Goal: Task Accomplishment & Management: Complete application form

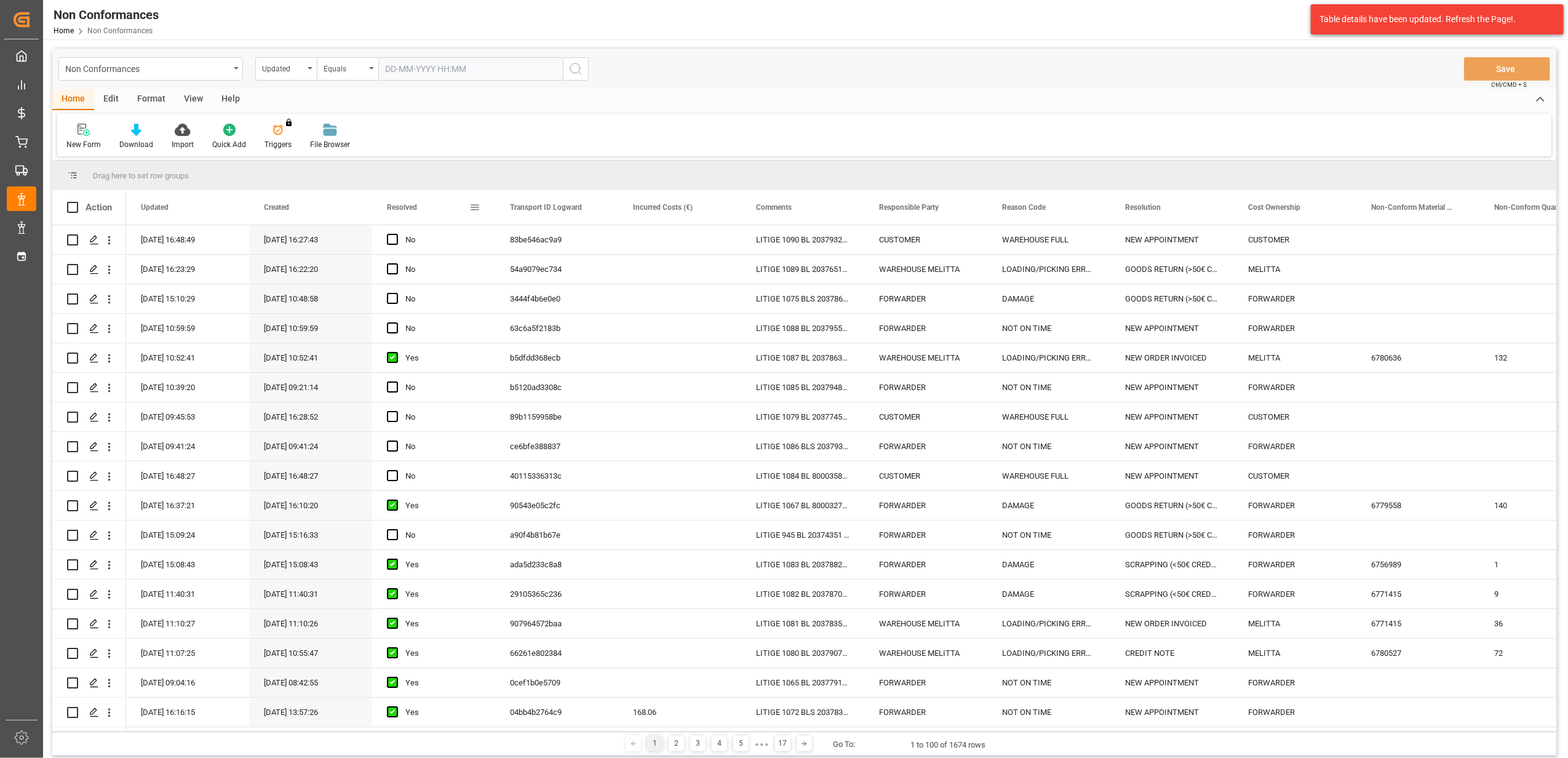
scroll to position [1067, 0]
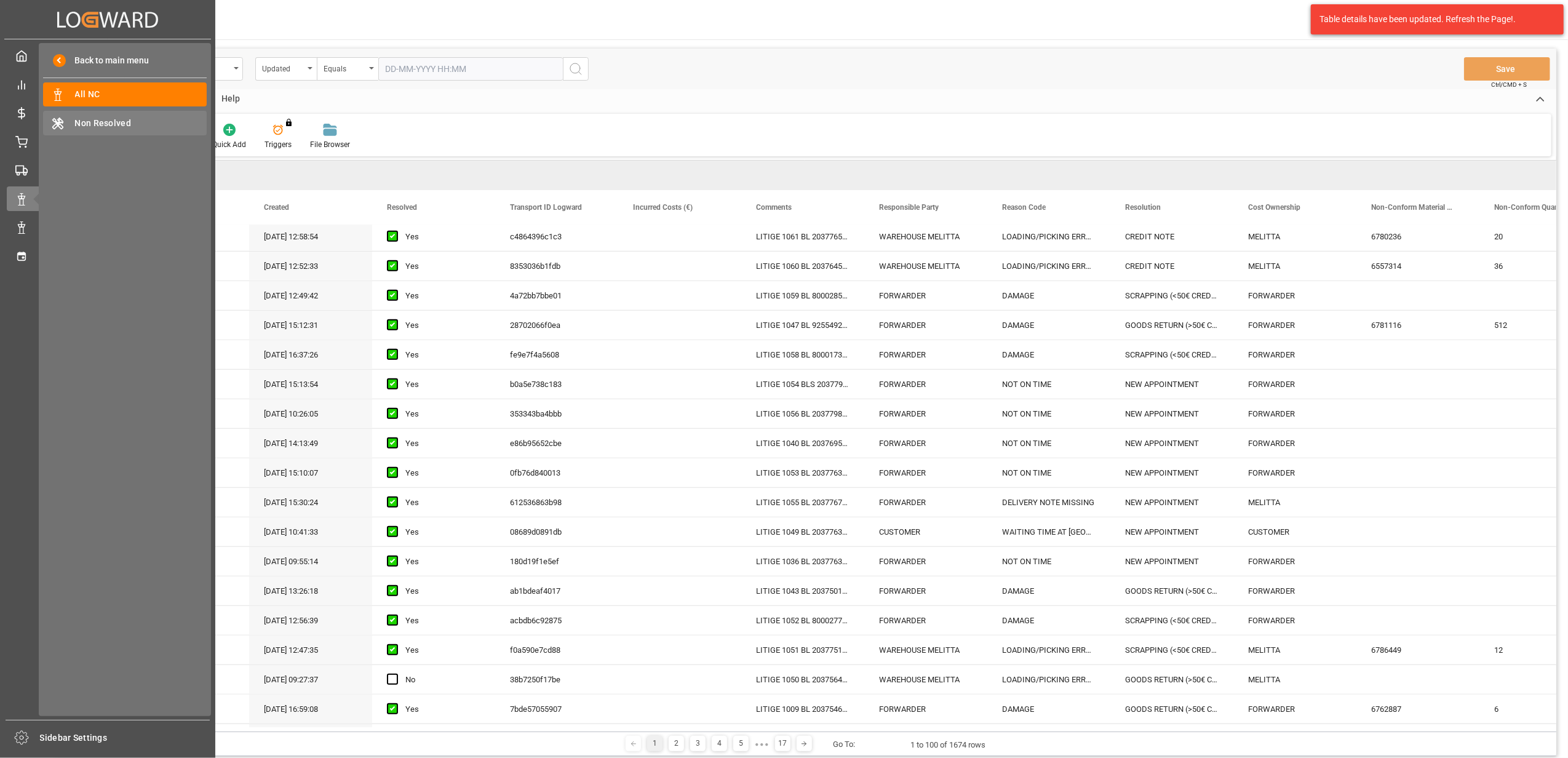
click at [107, 117] on span "Non Resolved" at bounding box center [141, 123] width 132 height 13
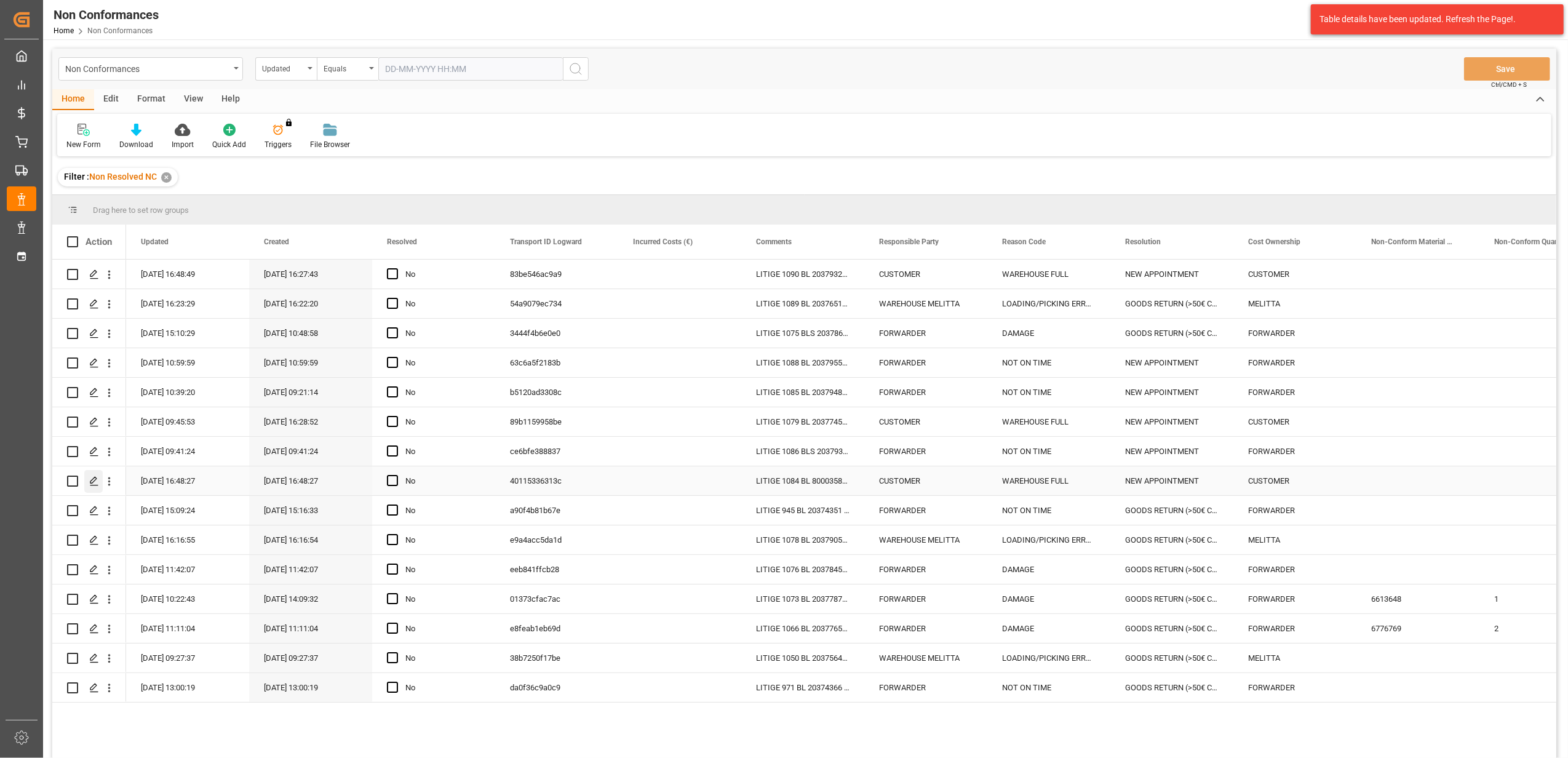
click at [92, 483] on icon "Press SPACE to select this row." at bounding box center [94, 481] width 10 height 10
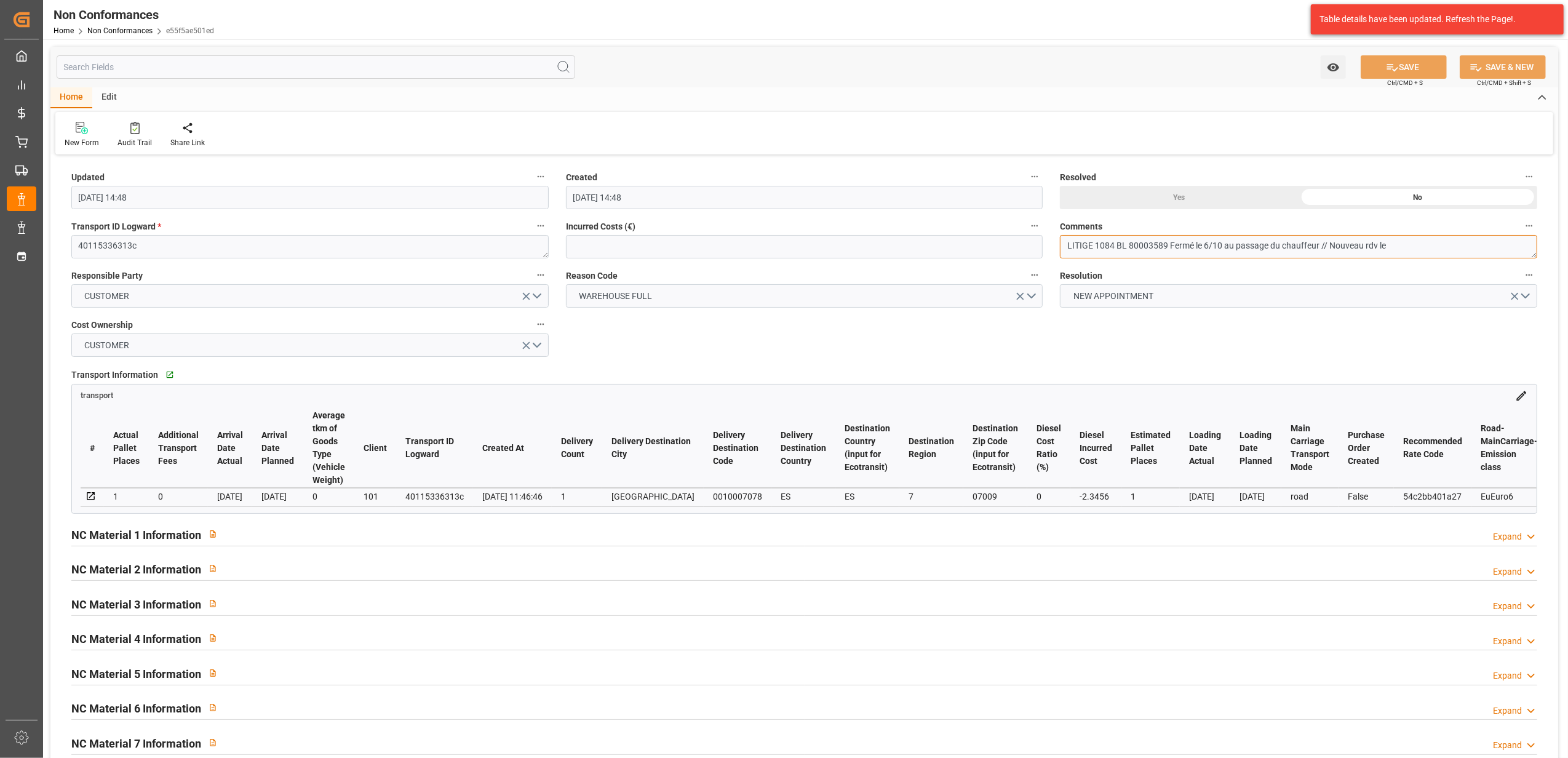
click at [1411, 243] on textarea "LITIGE 1084 BL 80003589 Fermé le 6/10 au passage du chauffeur // Nouveau rdv le" at bounding box center [1298, 247] width 477 height 23
type textarea "LITIGE 1084 BL 80003589 Fermé le 6/10 au passage du chauffeur // Nouveau rdv le…"
click at [1172, 202] on div "Yes" at bounding box center [1179, 197] width 238 height 23
click at [1418, 66] on button "SAVE" at bounding box center [1404, 67] width 86 height 23
type input "09-10-2025 10:56"
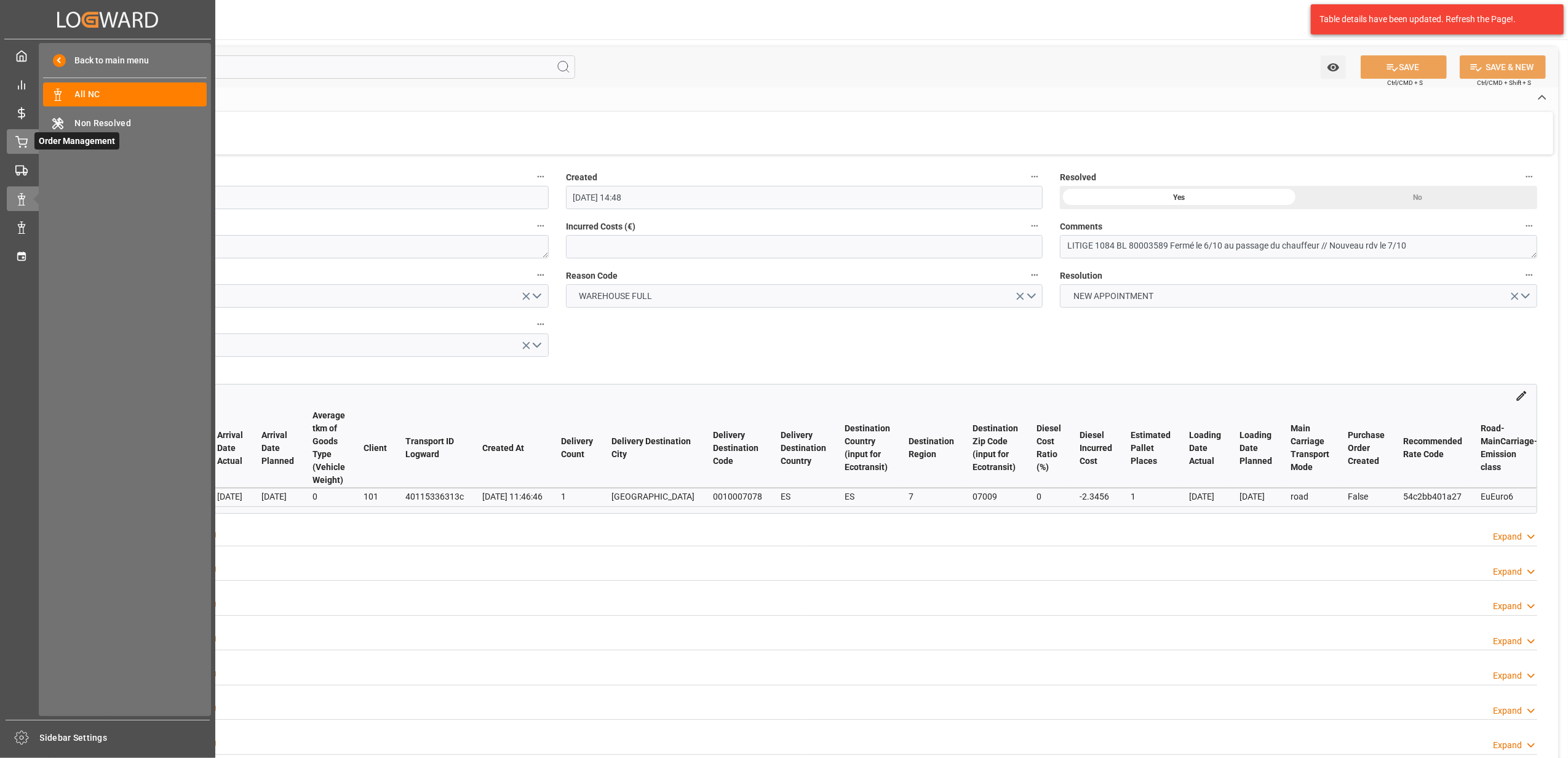
click at [28, 133] on div "Order Management Order Management" at bounding box center [108, 141] width 202 height 24
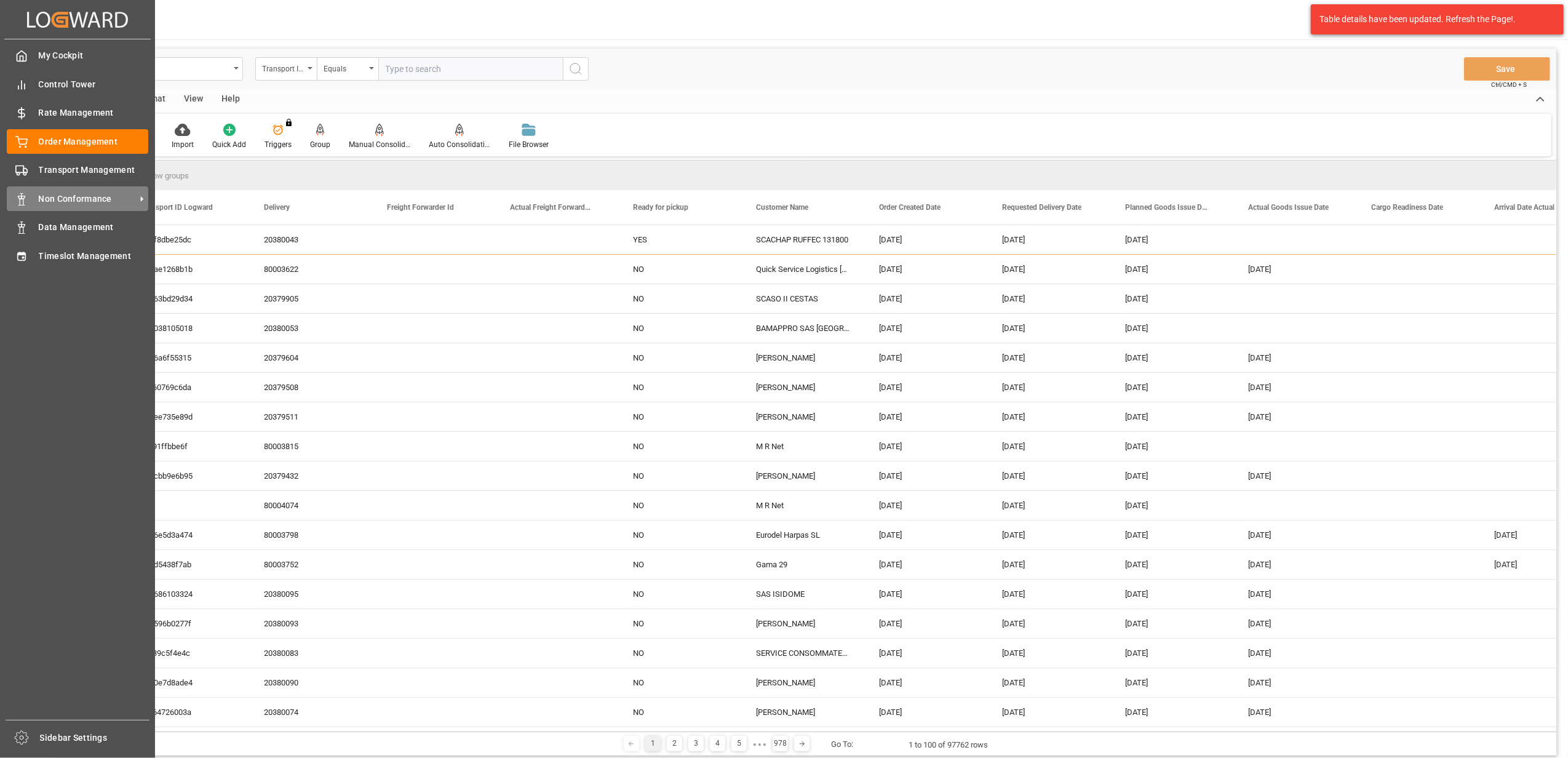
click at [60, 193] on span "Non Conformance" at bounding box center [87, 199] width 97 height 13
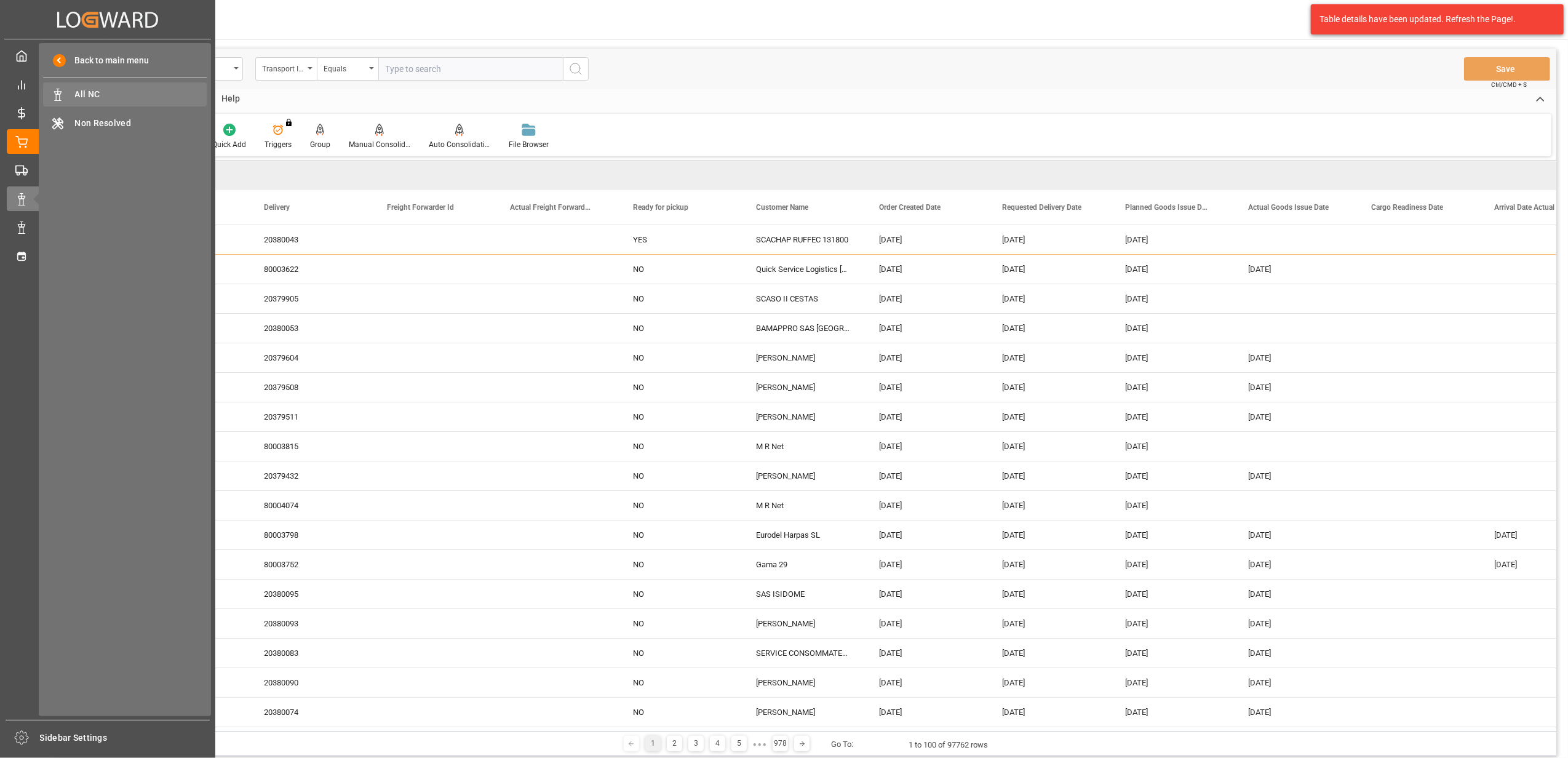
click at [97, 94] on span "All NC" at bounding box center [141, 94] width 132 height 13
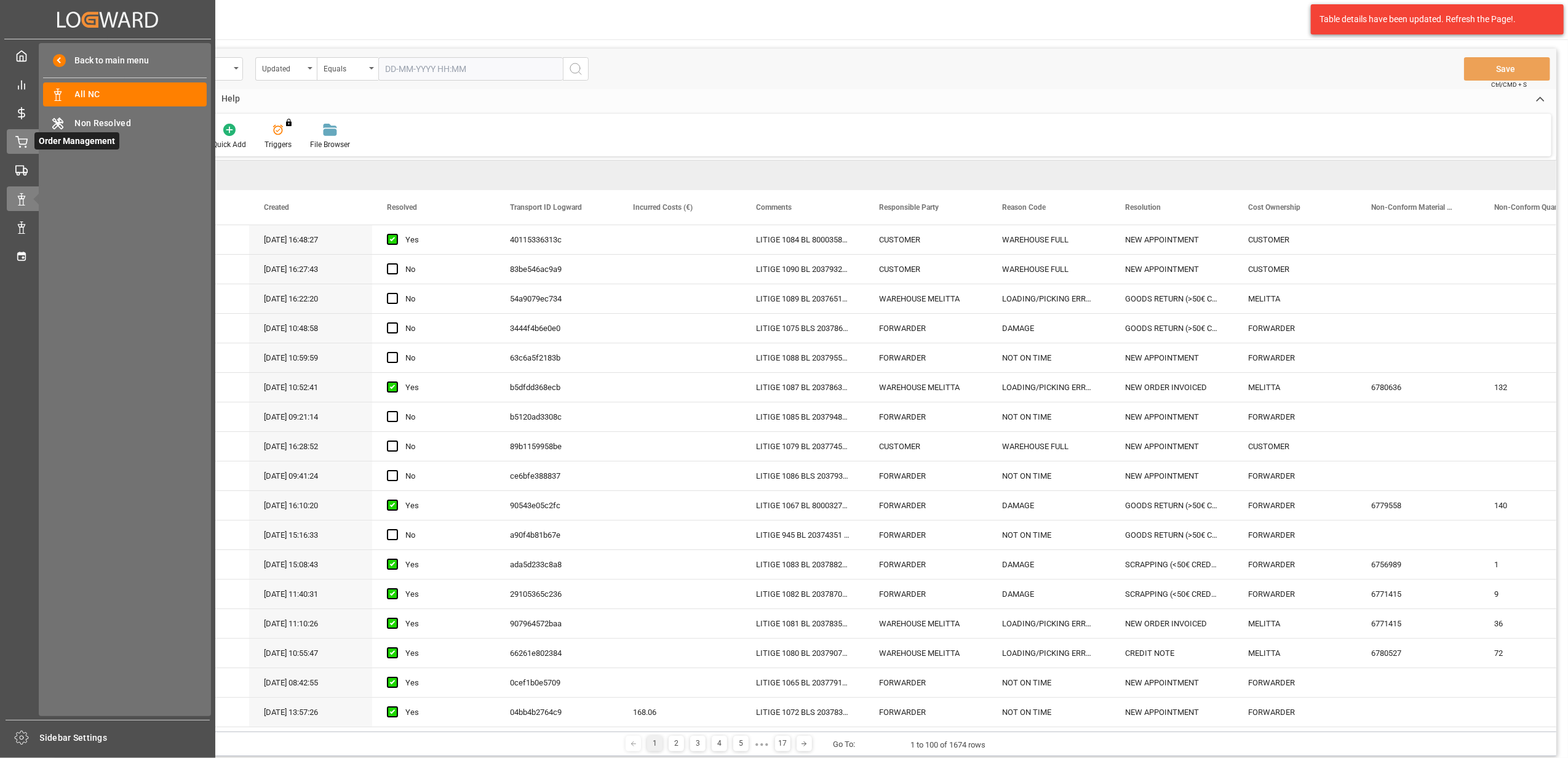
click at [22, 140] on icon at bounding box center [22, 142] width 12 height 12
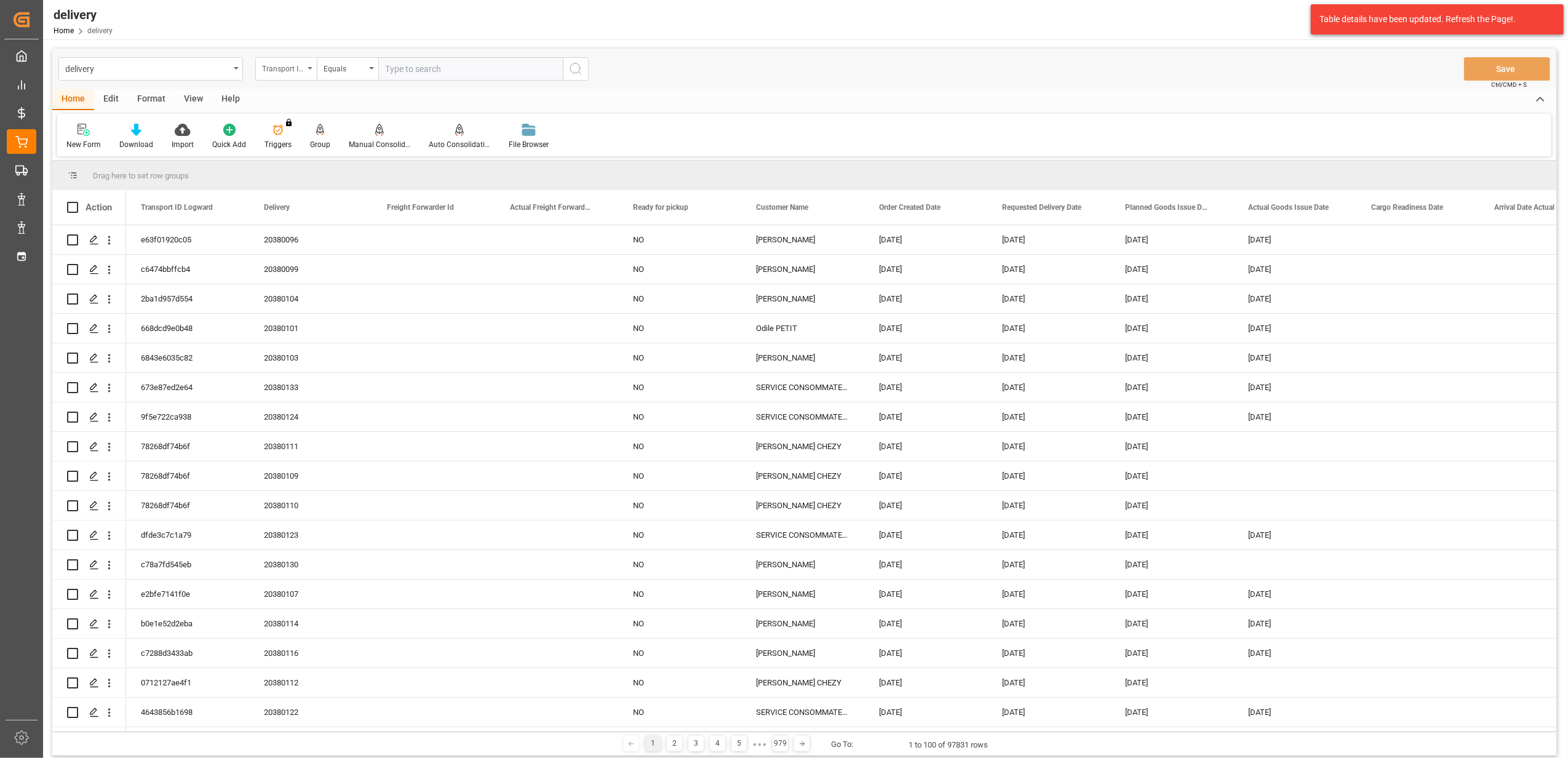
click at [309, 67] on icon "open menu" at bounding box center [310, 68] width 5 height 2
click at [323, 156] on div "Delivery" at bounding box center [347, 151] width 183 height 26
click at [407, 73] on input "text" at bounding box center [470, 69] width 185 height 23
type input "20379531"
click at [577, 72] on icon "search button" at bounding box center [575, 69] width 15 height 15
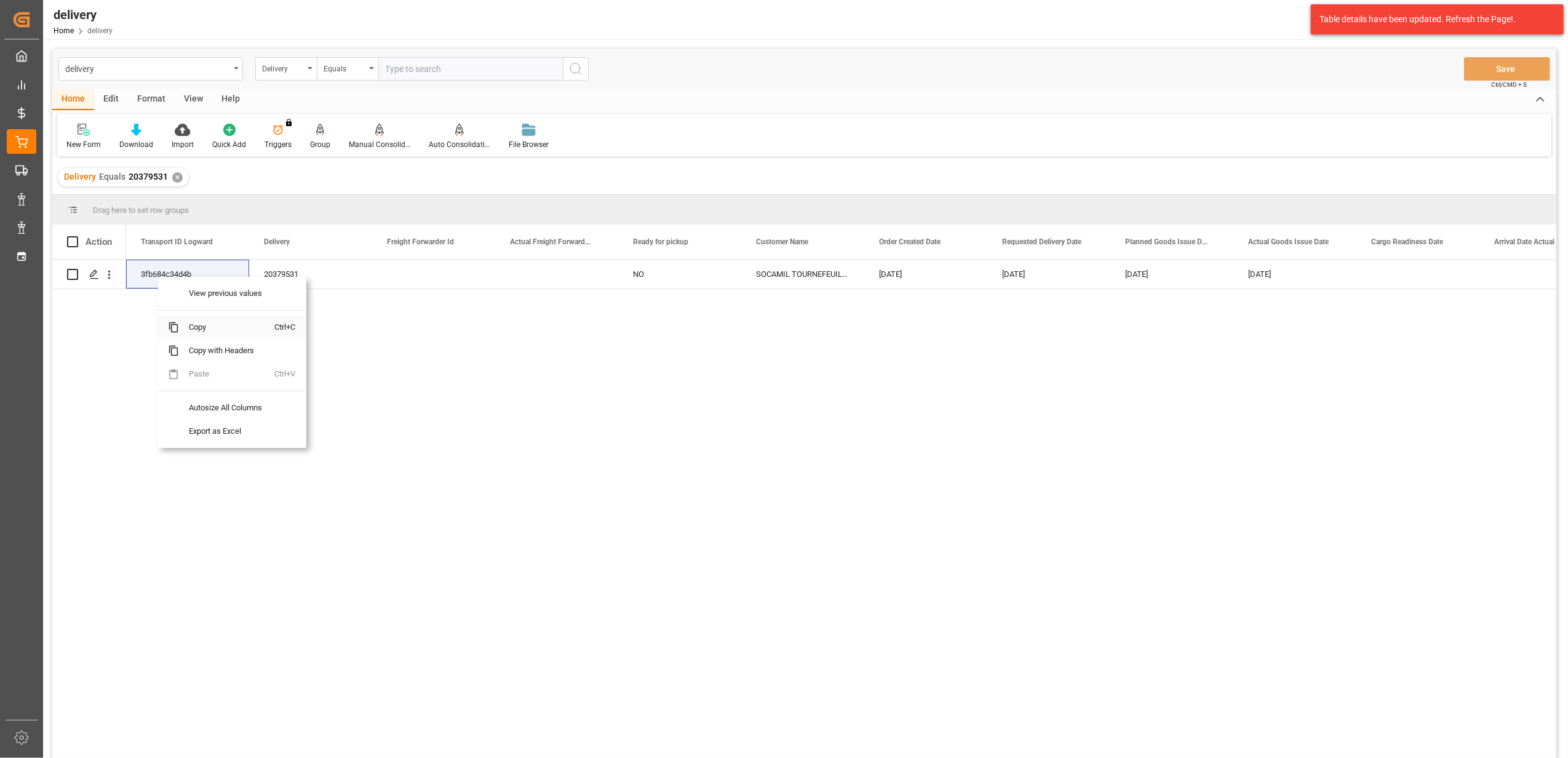
click at [200, 328] on span "Copy" at bounding box center [227, 328] width 96 height 23
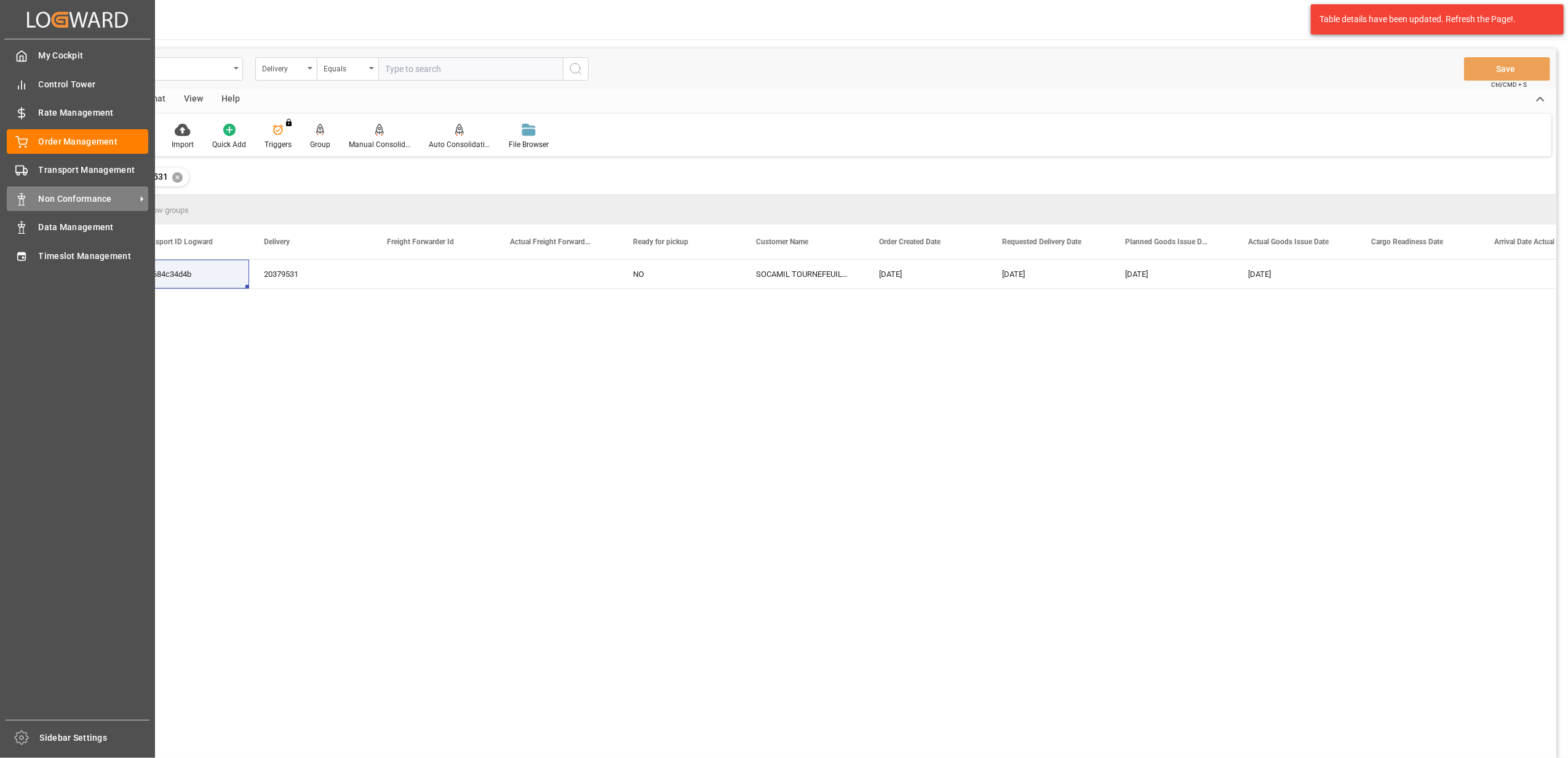
click at [109, 194] on span "Non Conformance" at bounding box center [87, 199] width 97 height 13
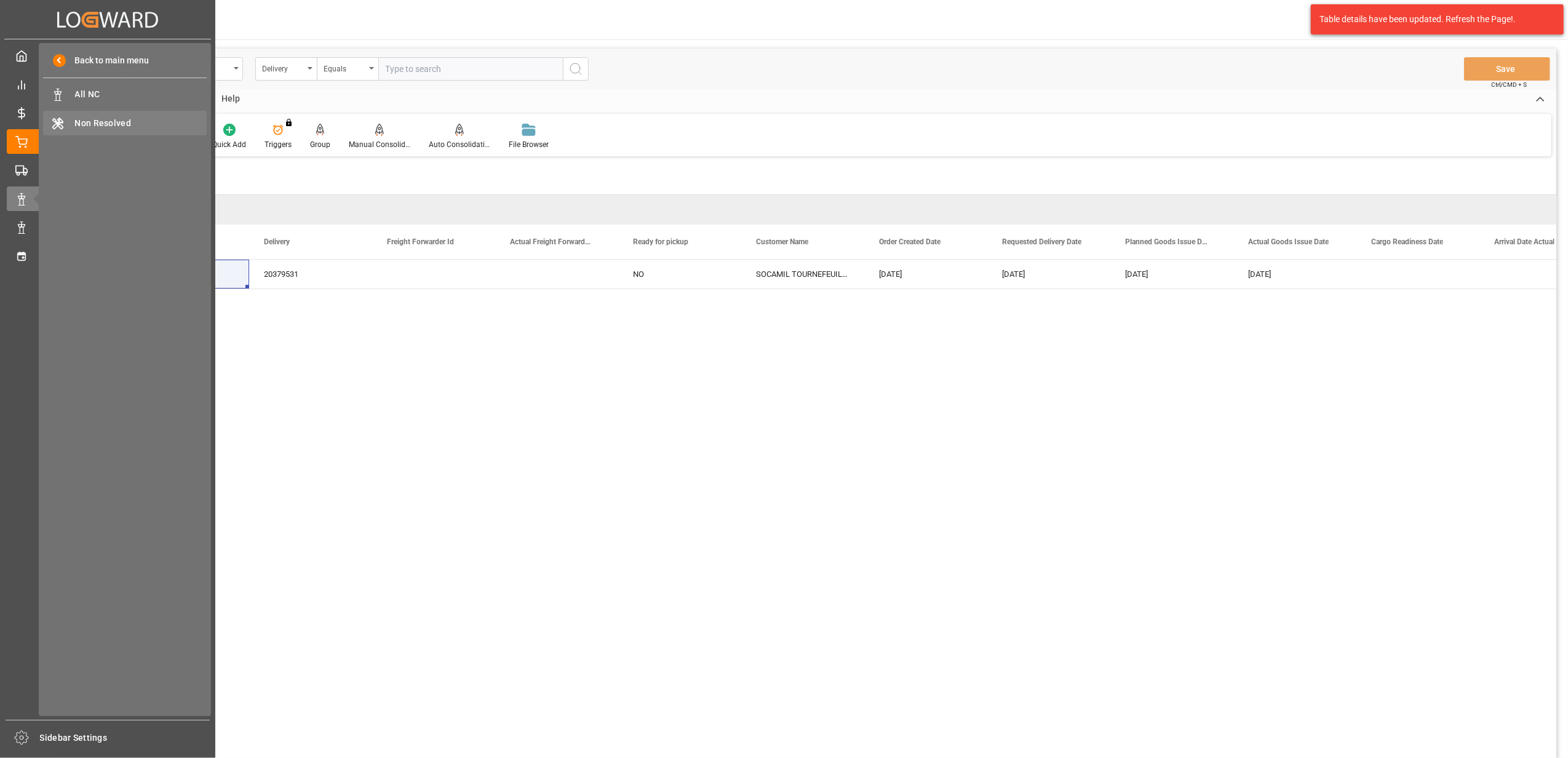
click at [136, 121] on span "Non Resolved" at bounding box center [141, 123] width 132 height 13
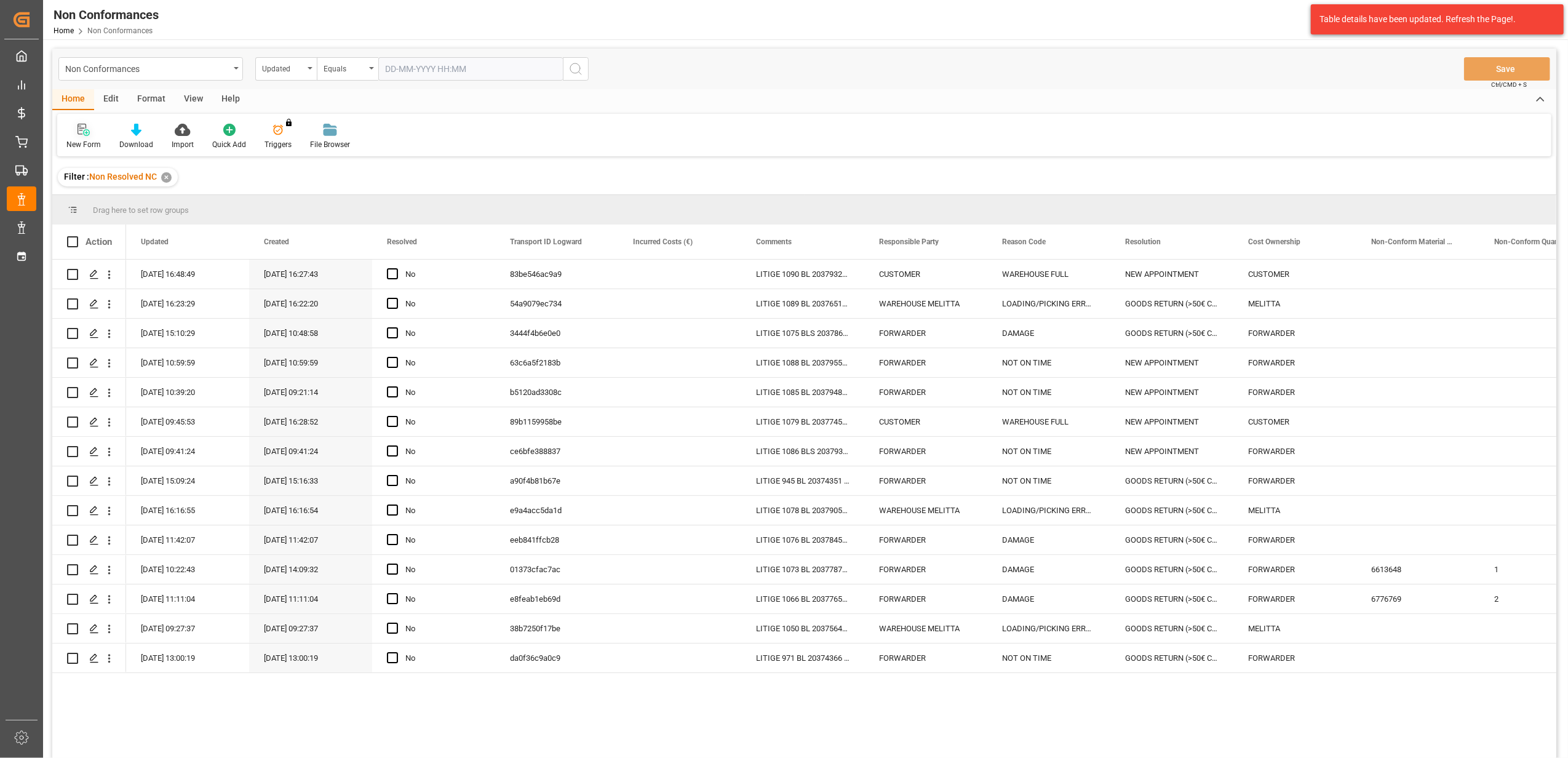
click at [89, 136] on icon at bounding box center [83, 130] width 12 height 12
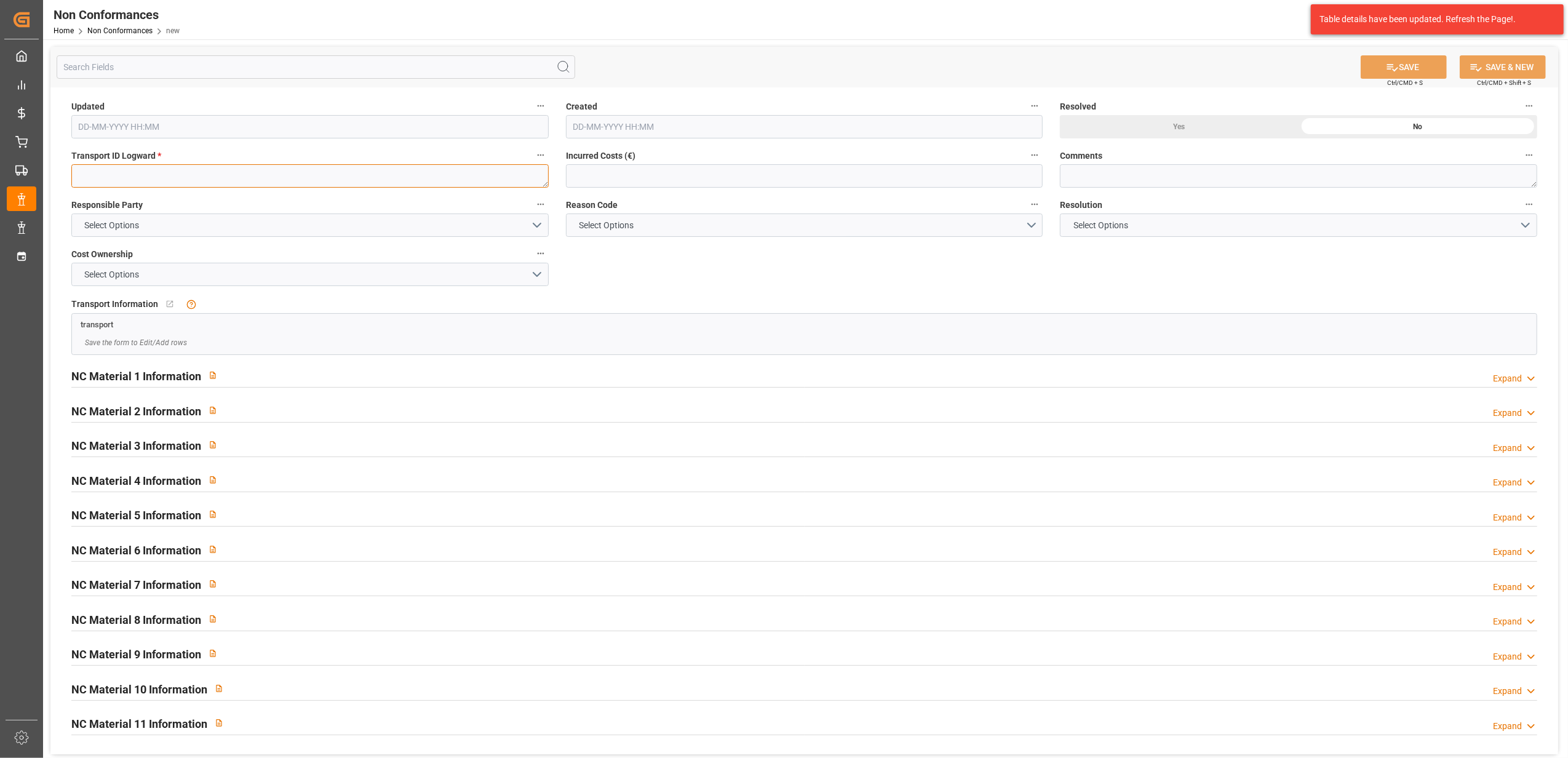
click at [378, 171] on textarea at bounding box center [310, 176] width 477 height 23
paste textarea "3fb684c34d4b"
type textarea "3fb684c34d4b"
click at [532, 222] on button "Select Options" at bounding box center [310, 225] width 477 height 23
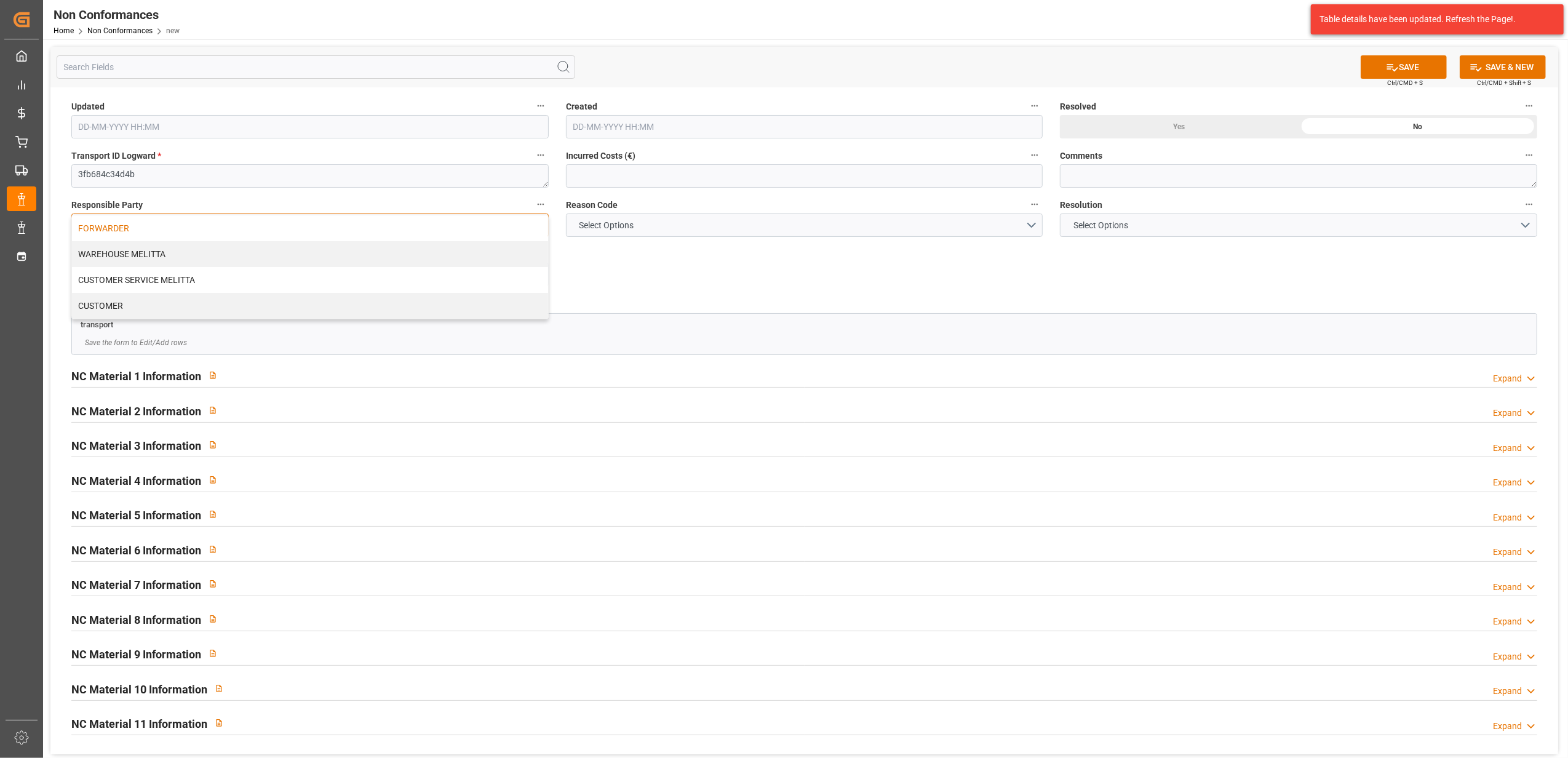
click at [492, 229] on div "FORWARDER" at bounding box center [309, 228] width 476 height 26
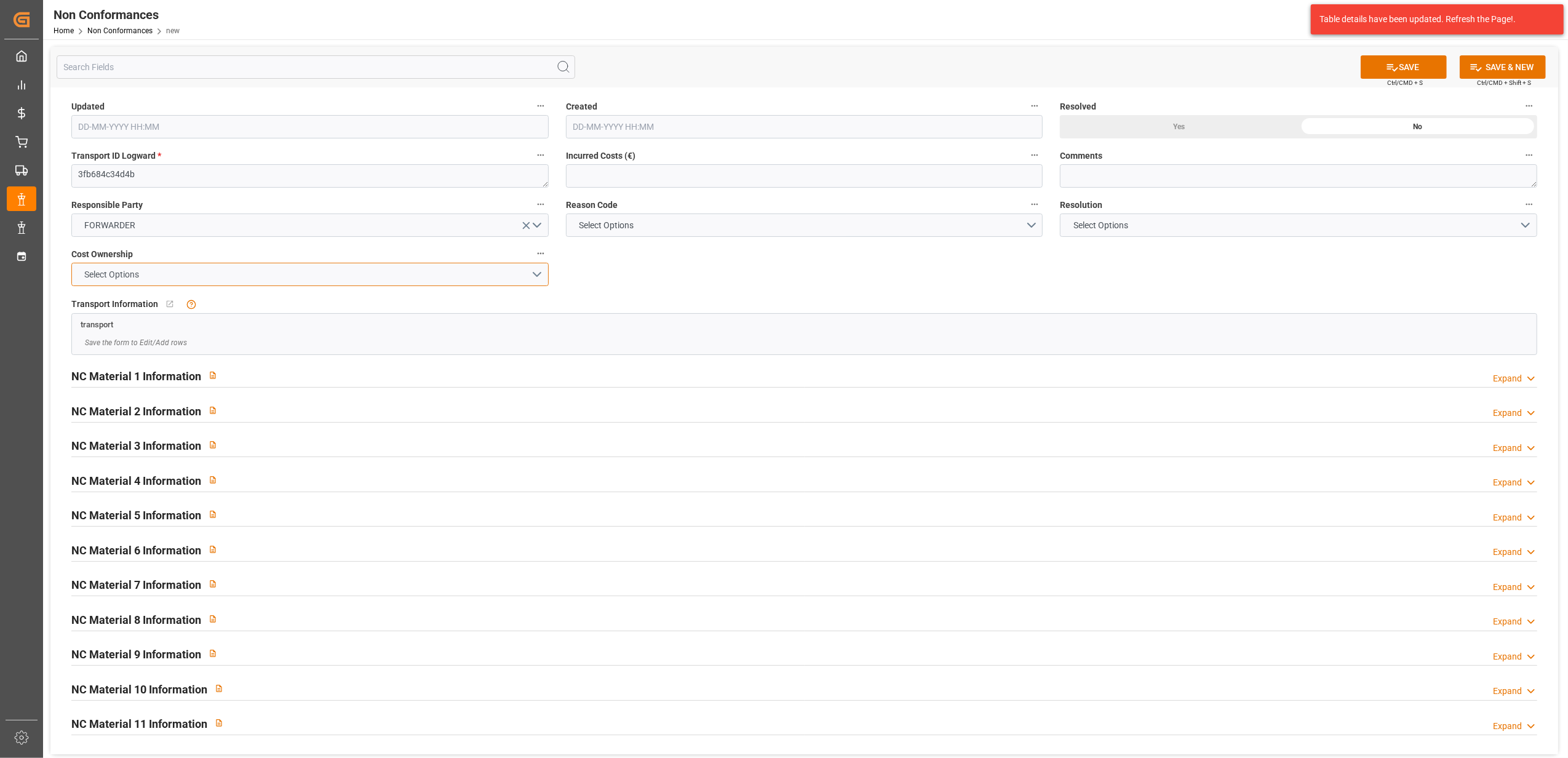
click at [538, 271] on button "Select Options" at bounding box center [310, 275] width 477 height 23
click at [498, 279] on div "FORWARDER" at bounding box center [309, 277] width 476 height 26
click at [1029, 224] on button "Select Options" at bounding box center [804, 225] width 477 height 23
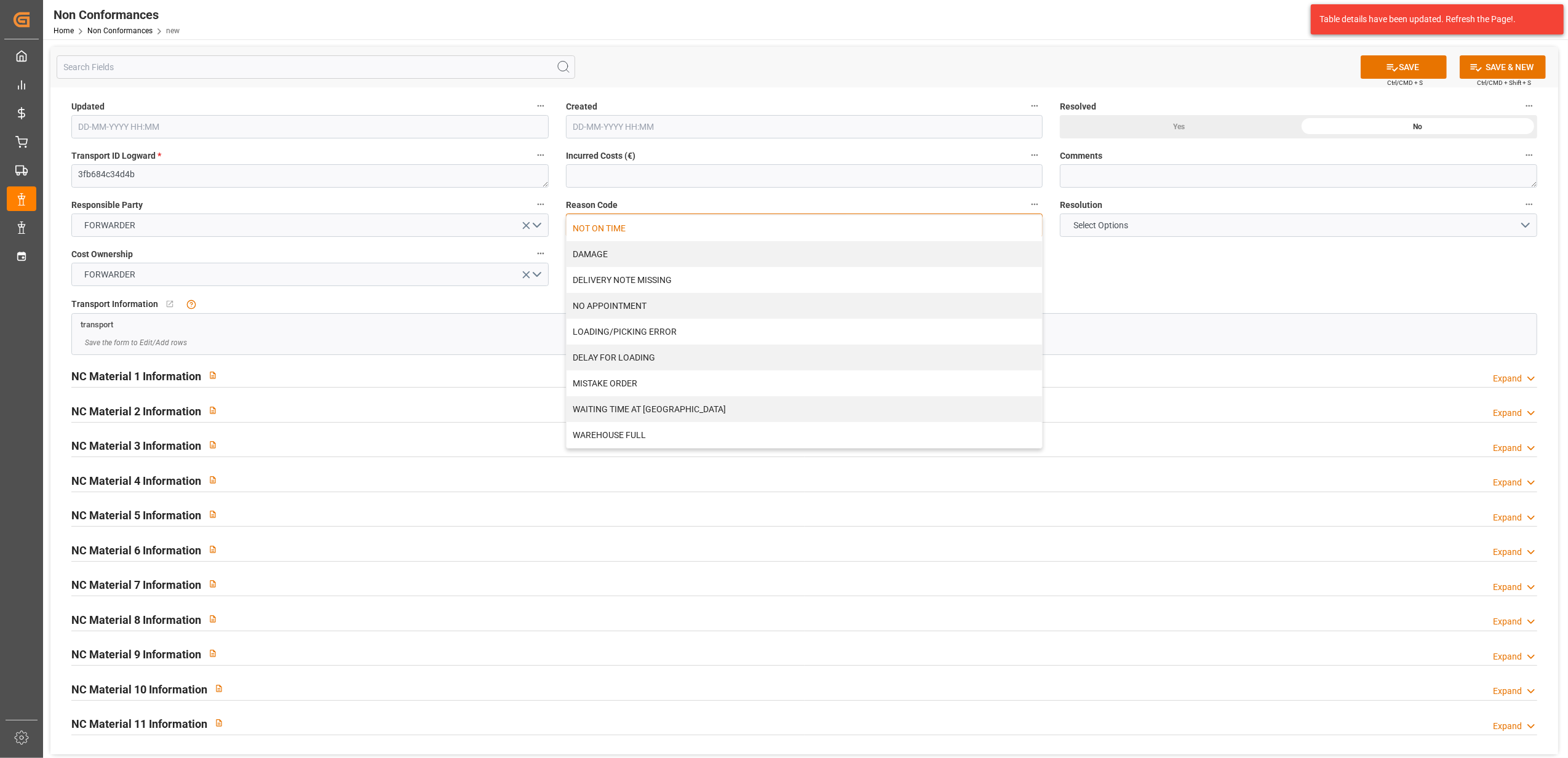
click at [676, 224] on div "NOT ON TIME" at bounding box center [804, 228] width 476 height 26
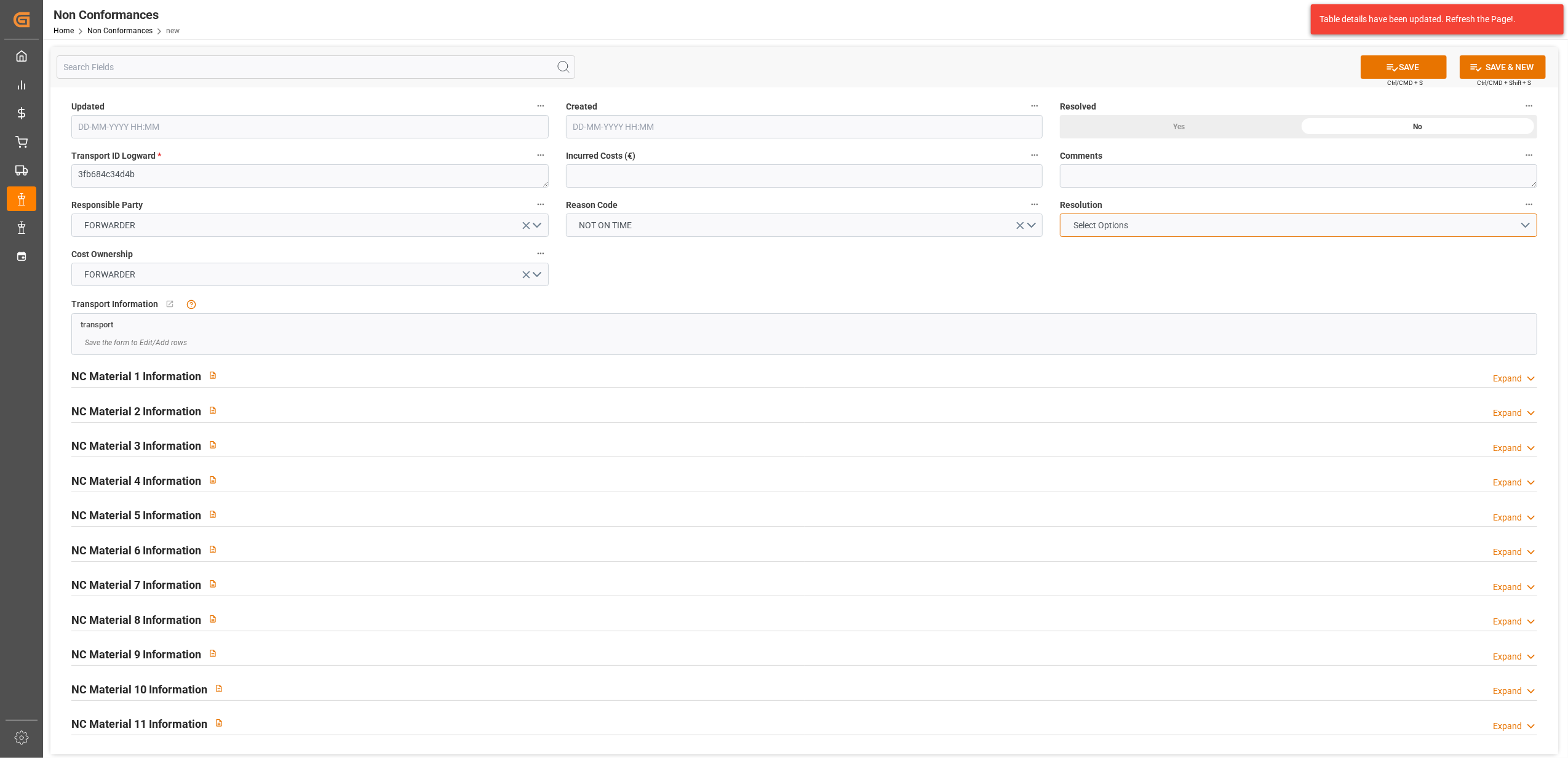
click at [1522, 229] on button "Select Options" at bounding box center [1298, 225] width 477 height 23
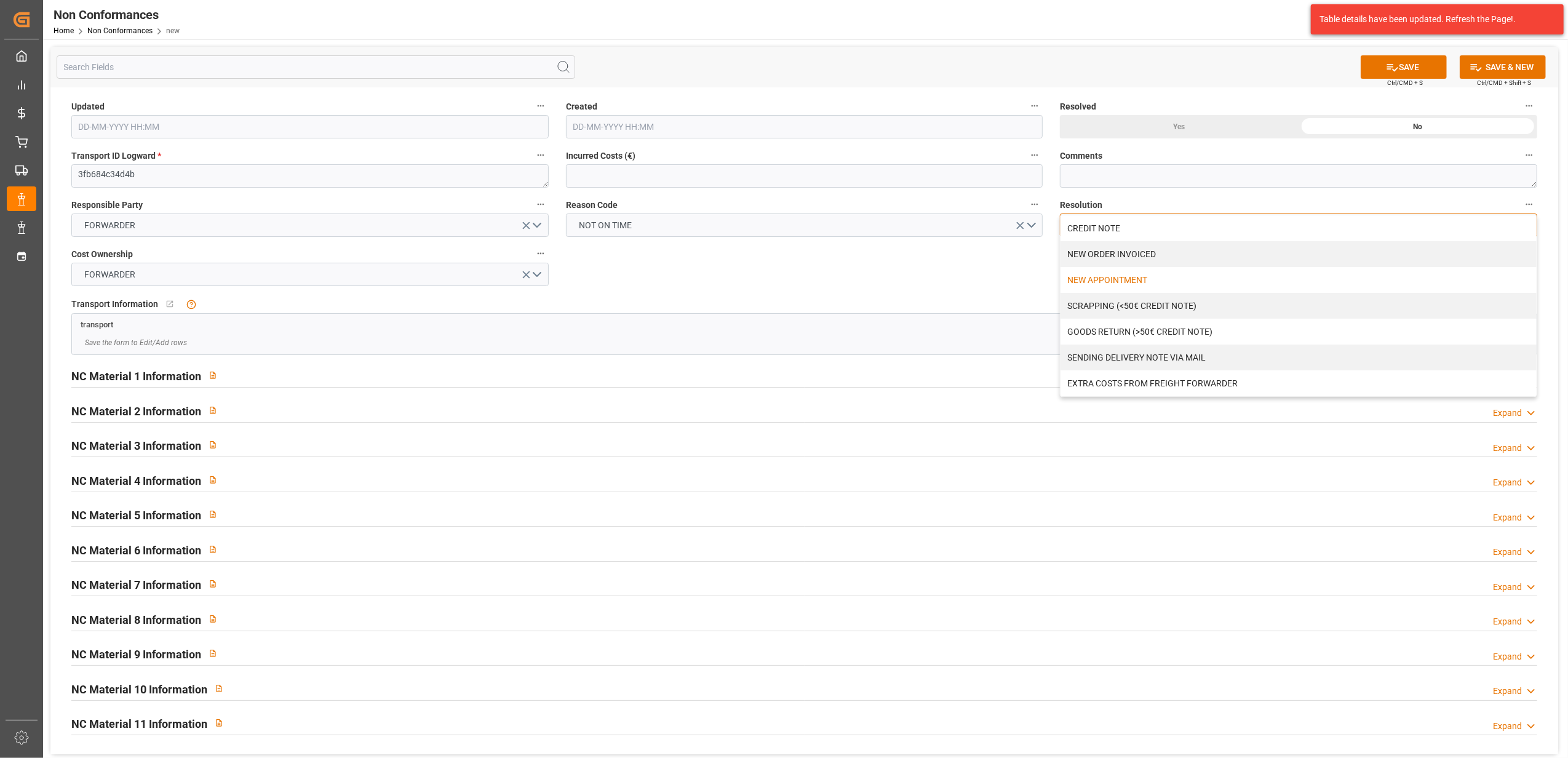
click at [1093, 281] on div "NEW APPOINTMENT" at bounding box center [1298, 280] width 476 height 26
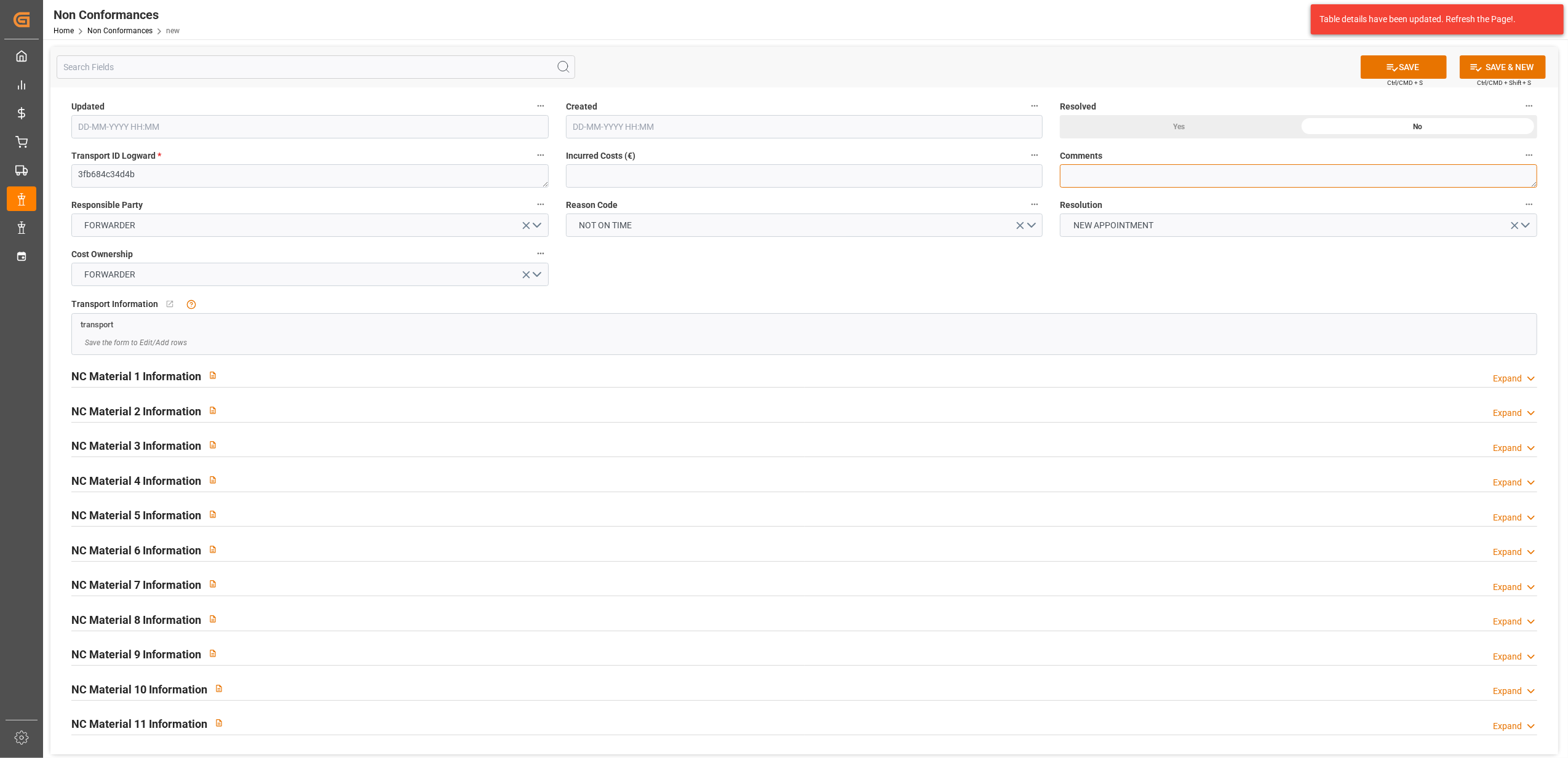
click at [1111, 178] on textarea at bounding box center [1298, 176] width 477 height 23
click at [1199, 174] on textarea "BL 1091 BL 20379531 Non livré lez 7/10" at bounding box center [1298, 176] width 477 height 23
click at [1251, 171] on textarea "BL 1091 BL 20379531 Non livré le 7/10" at bounding box center [1298, 176] width 477 height 23
type textarea "BL 1091 BL 20379531 Non livré le 7/10 // Nouveau rdv le 9/10 à 10h"
click at [1408, 72] on button "SAVE" at bounding box center [1404, 67] width 86 height 23
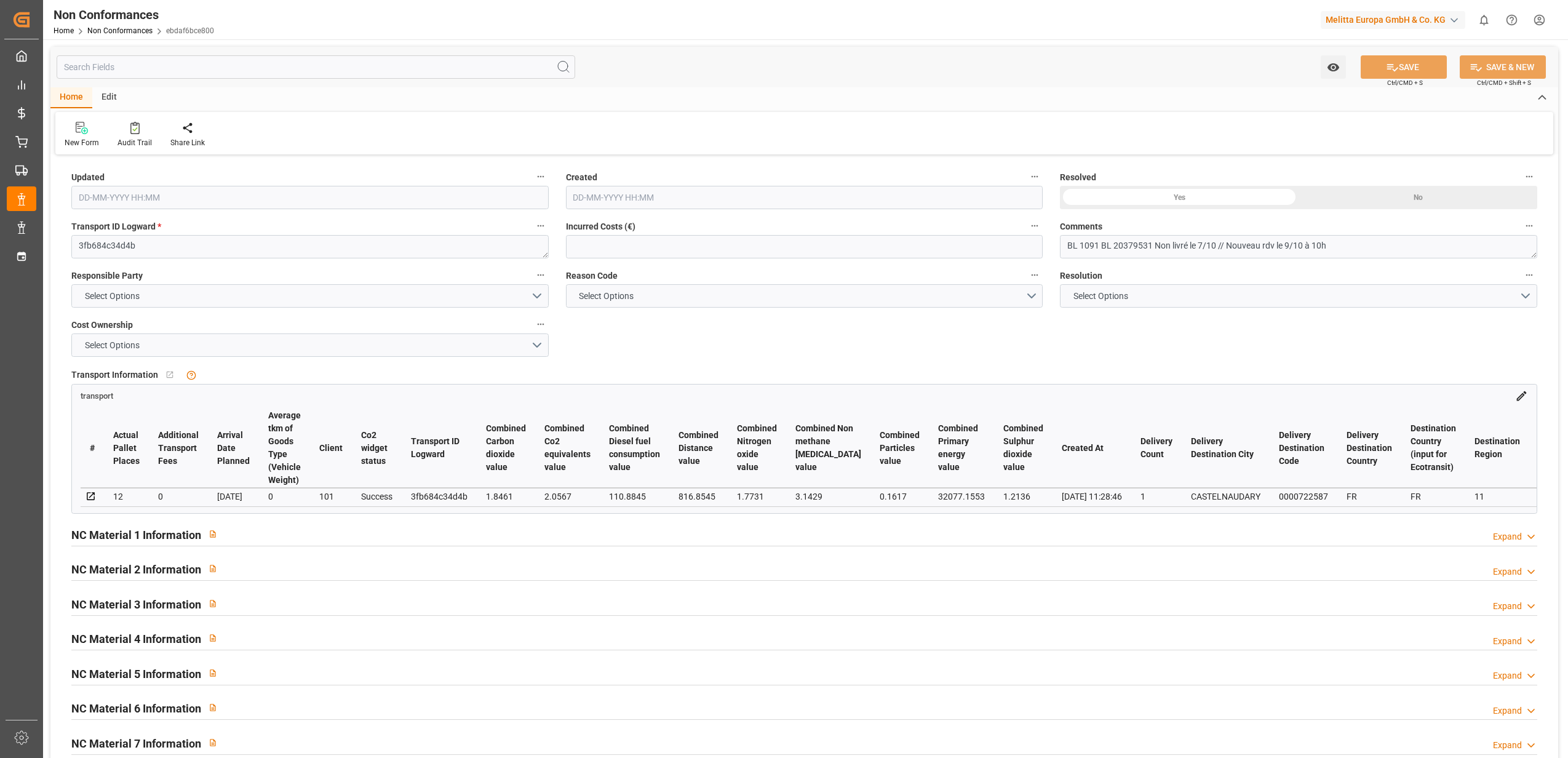
type input "[DATE] 11:05"
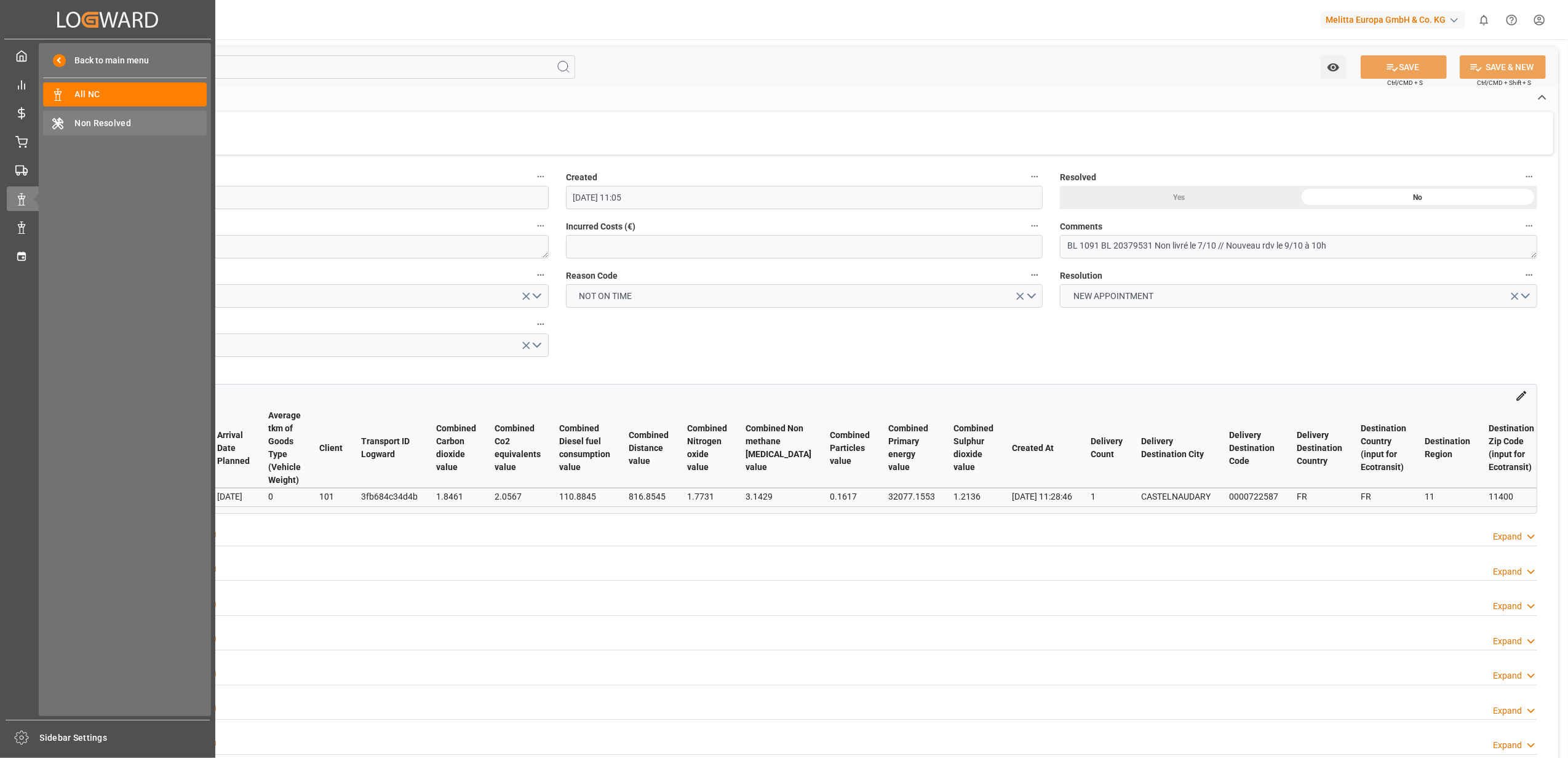
click at [100, 126] on span "Non Resolved" at bounding box center [141, 123] width 132 height 13
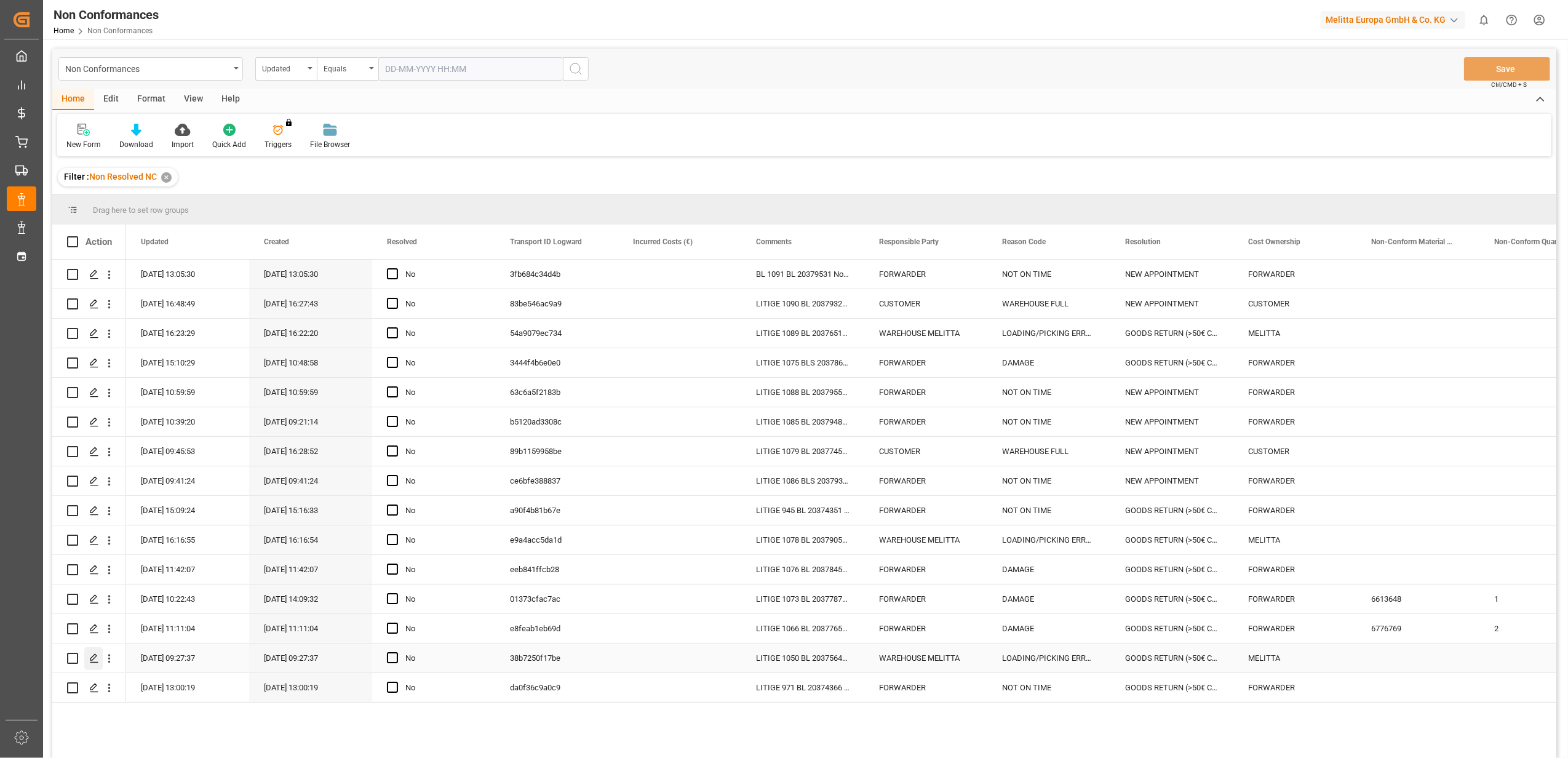
click at [94, 657] on icon "Press SPACE to select this row." at bounding box center [94, 658] width 10 height 10
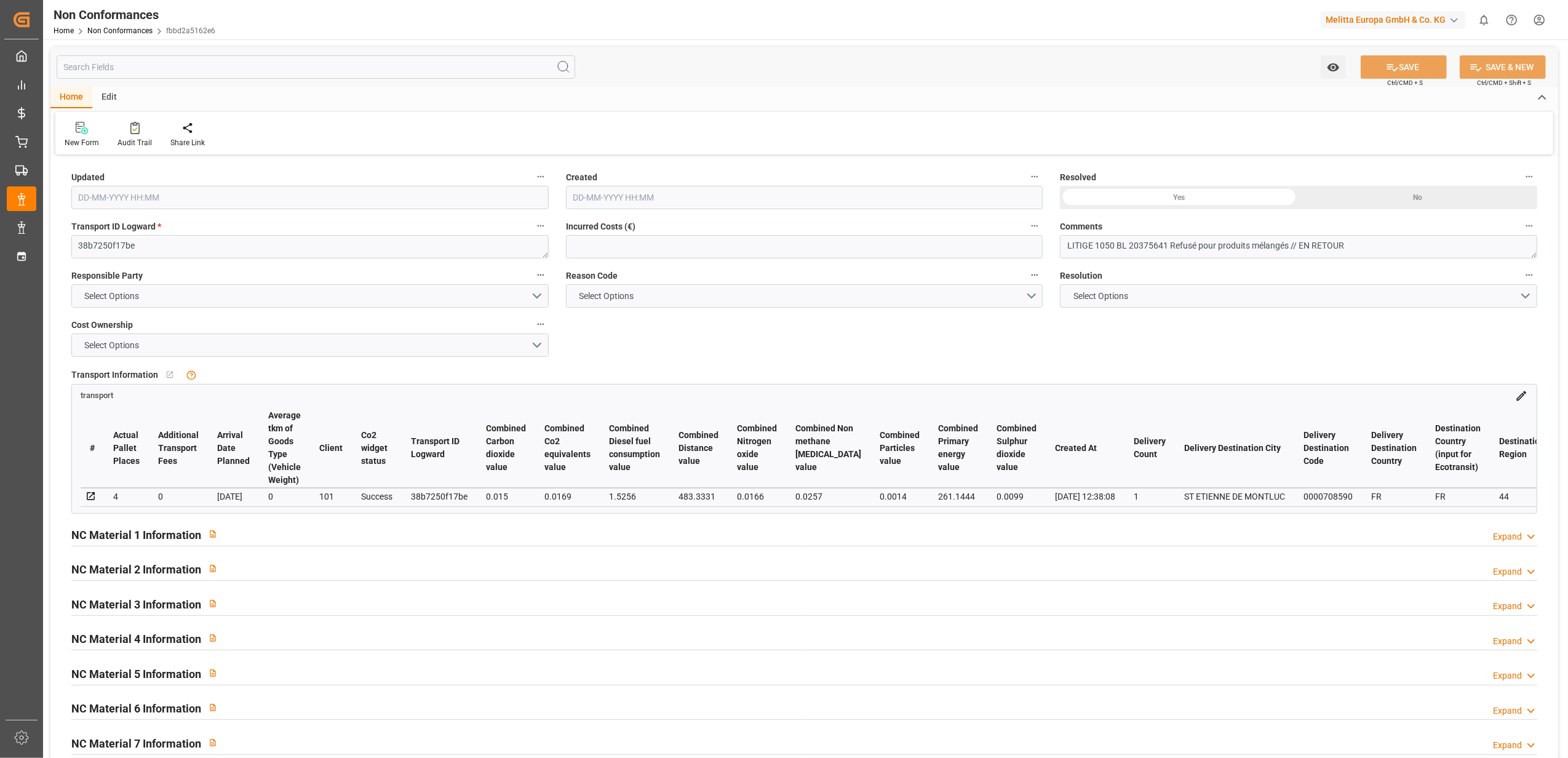
type input "12-09-2025 07:27"
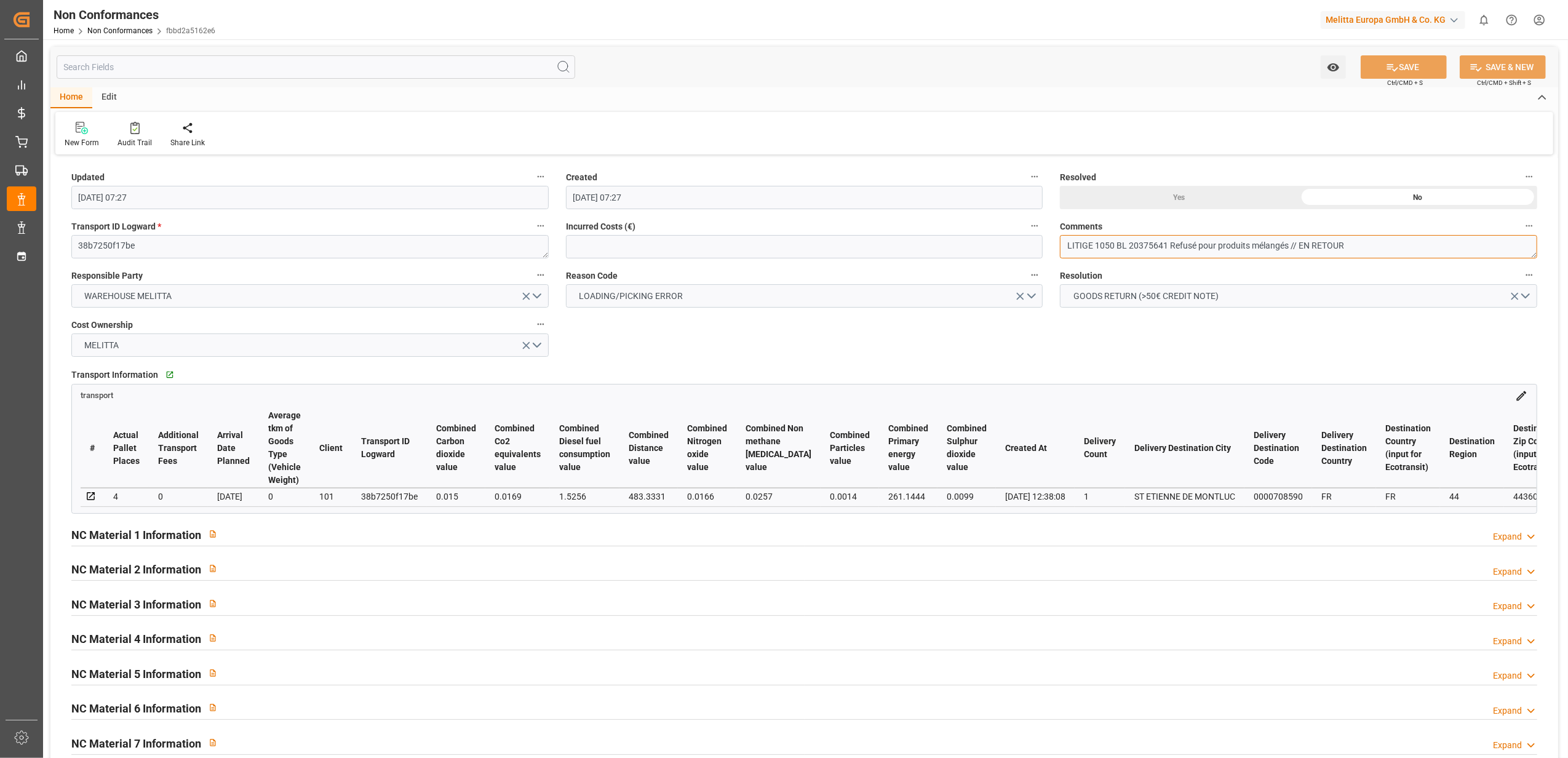
click at [1399, 240] on textarea "LITIGE 1050 BL 20375641 Refusé pour produits mélangés // EN RETOUR" at bounding box center [1298, 247] width 477 height 23
drag, startPoint x: 1386, startPoint y: 239, endPoint x: 1299, endPoint y: 249, distance: 87.6
click at [1299, 249] on textarea "LITIGE 1050 BL 20375641 Refusé pour produits mélangés // EN RETOUR" at bounding box center [1298, 247] width 477 height 23
type textarea "LITIGE 1050 BL 20375641 Refusé pour produits mélangés // Retour le 7/10 remis e…"
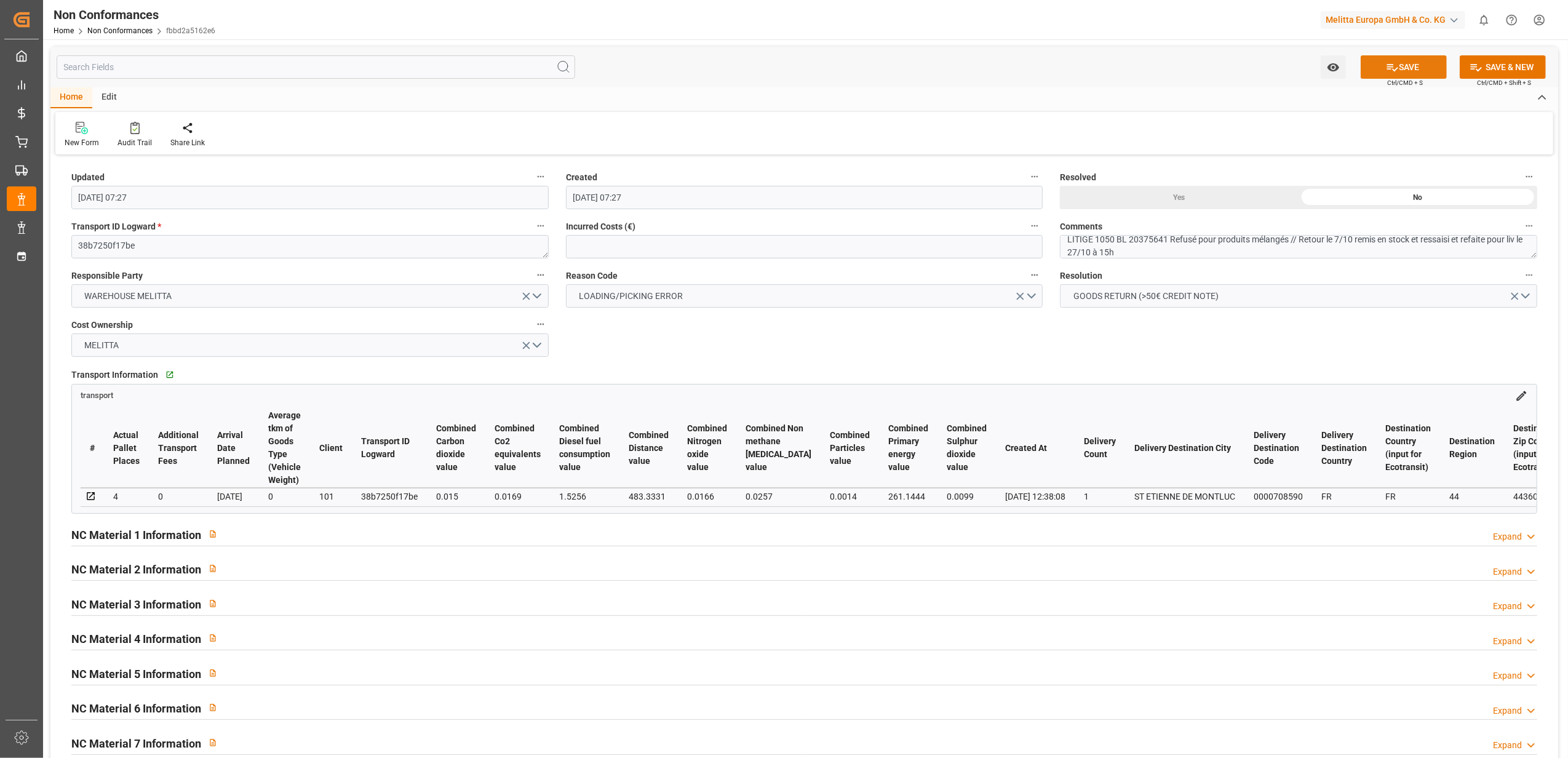
click at [1404, 65] on button "SAVE" at bounding box center [1404, 67] width 86 height 23
type input "09-10-2025 11:08"
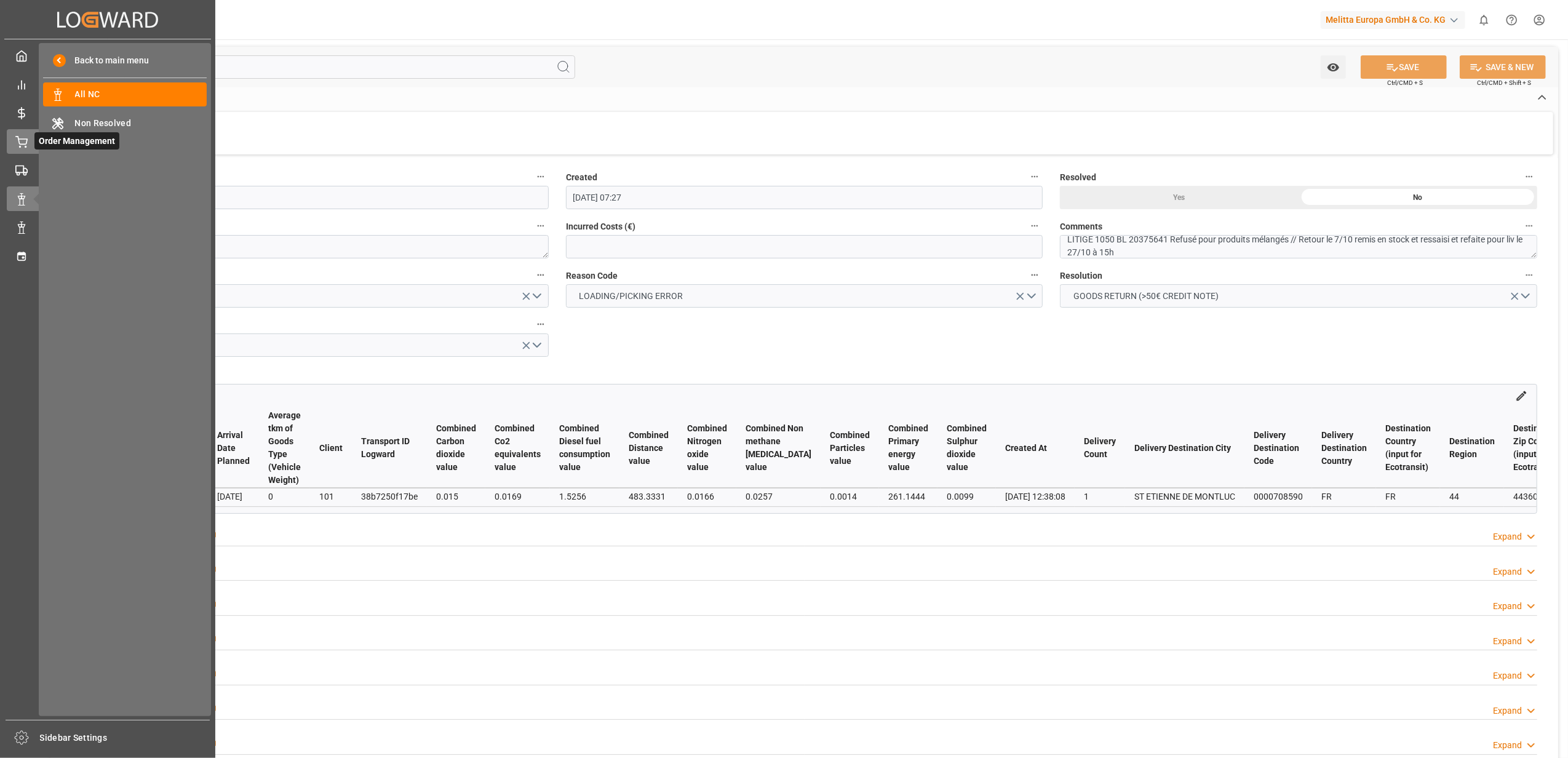
click at [25, 144] on icon at bounding box center [22, 142] width 12 height 12
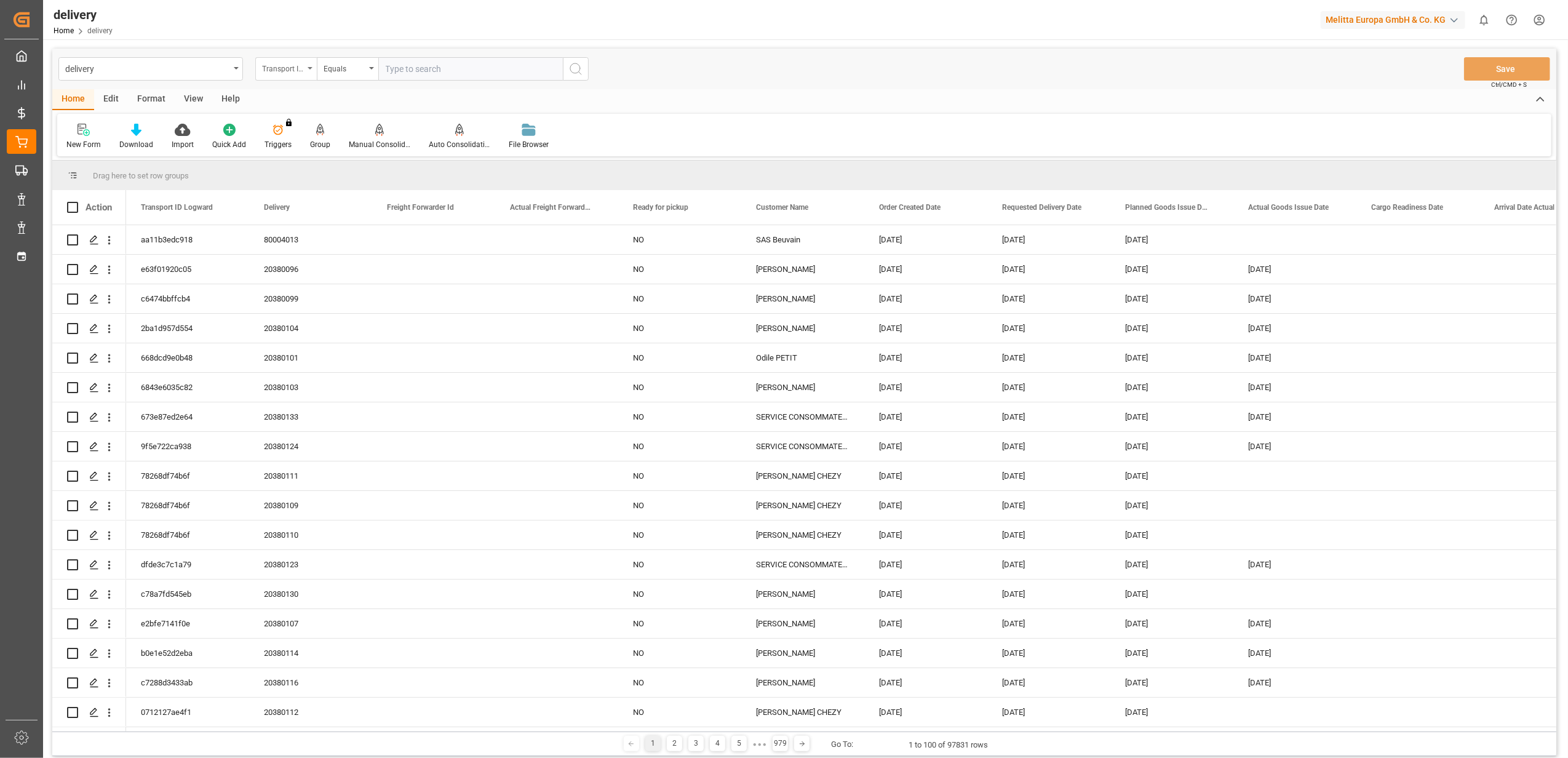
click at [306, 64] on div "Transport ID Logward" at bounding box center [286, 69] width 62 height 23
click at [302, 144] on div "Delivery" at bounding box center [347, 151] width 183 height 26
click at [466, 70] on input "text" at bounding box center [470, 69] width 185 height 23
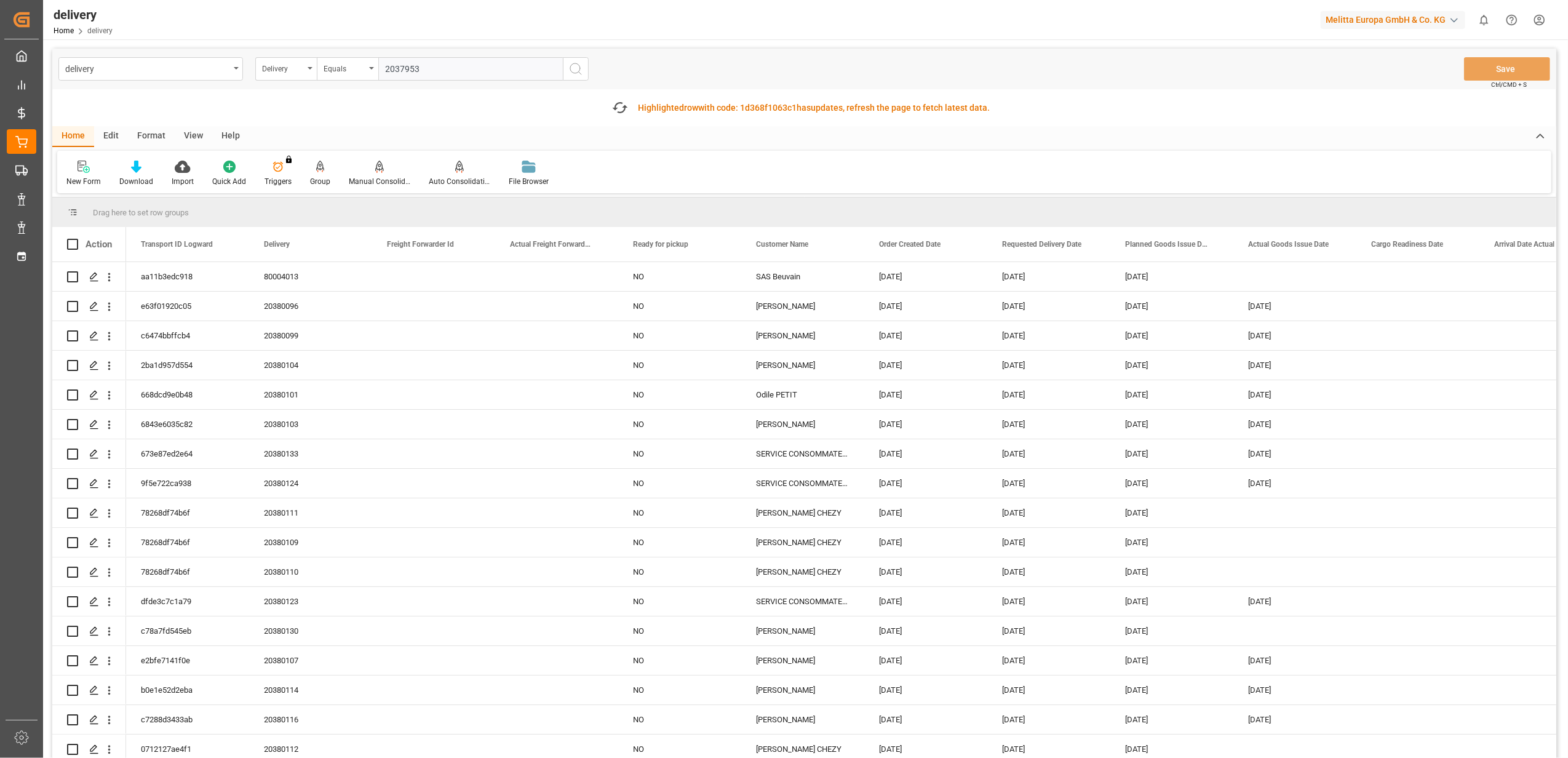
type input "20379533"
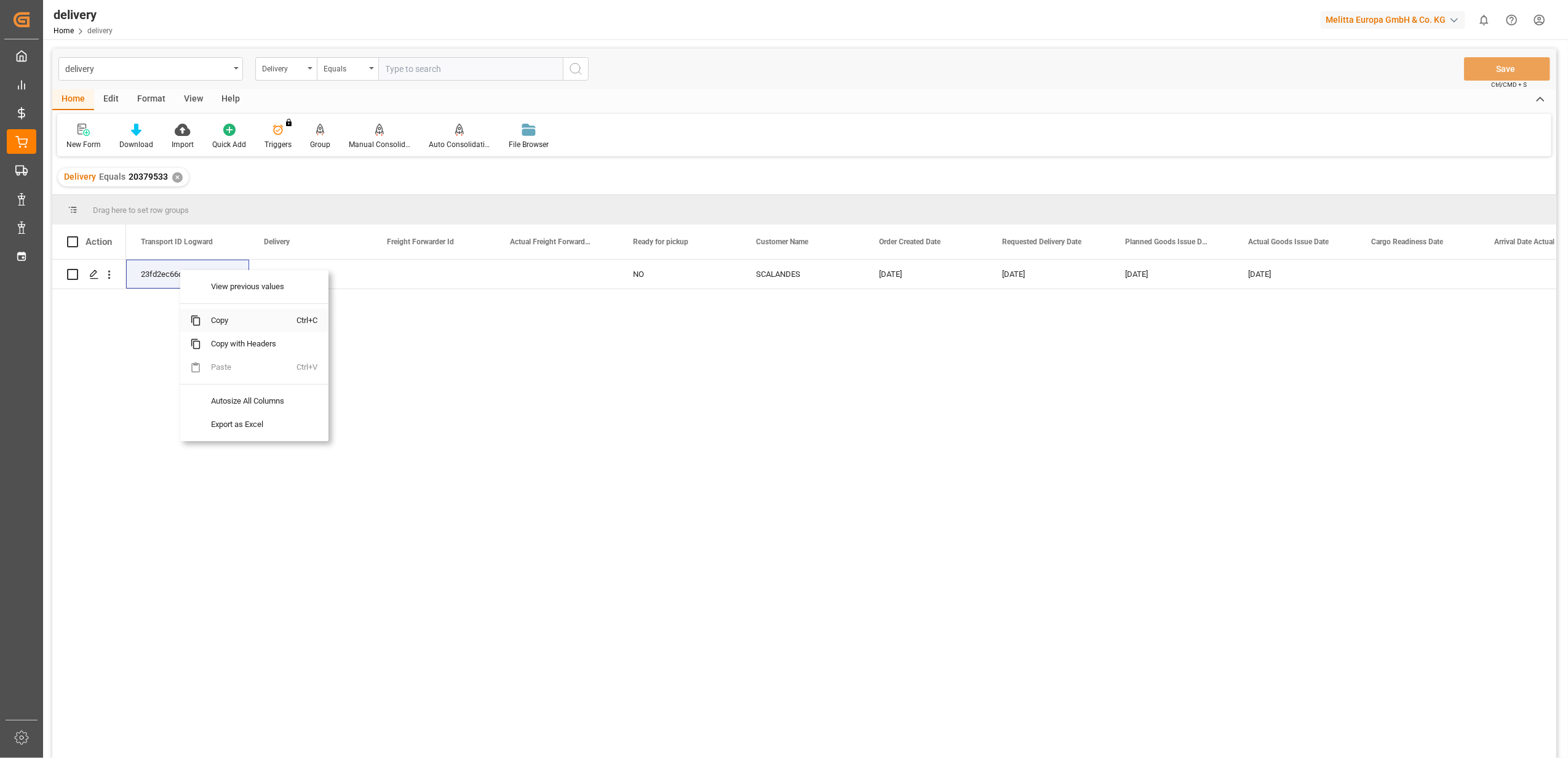
click at [229, 324] on span "Copy" at bounding box center [249, 321] width 96 height 23
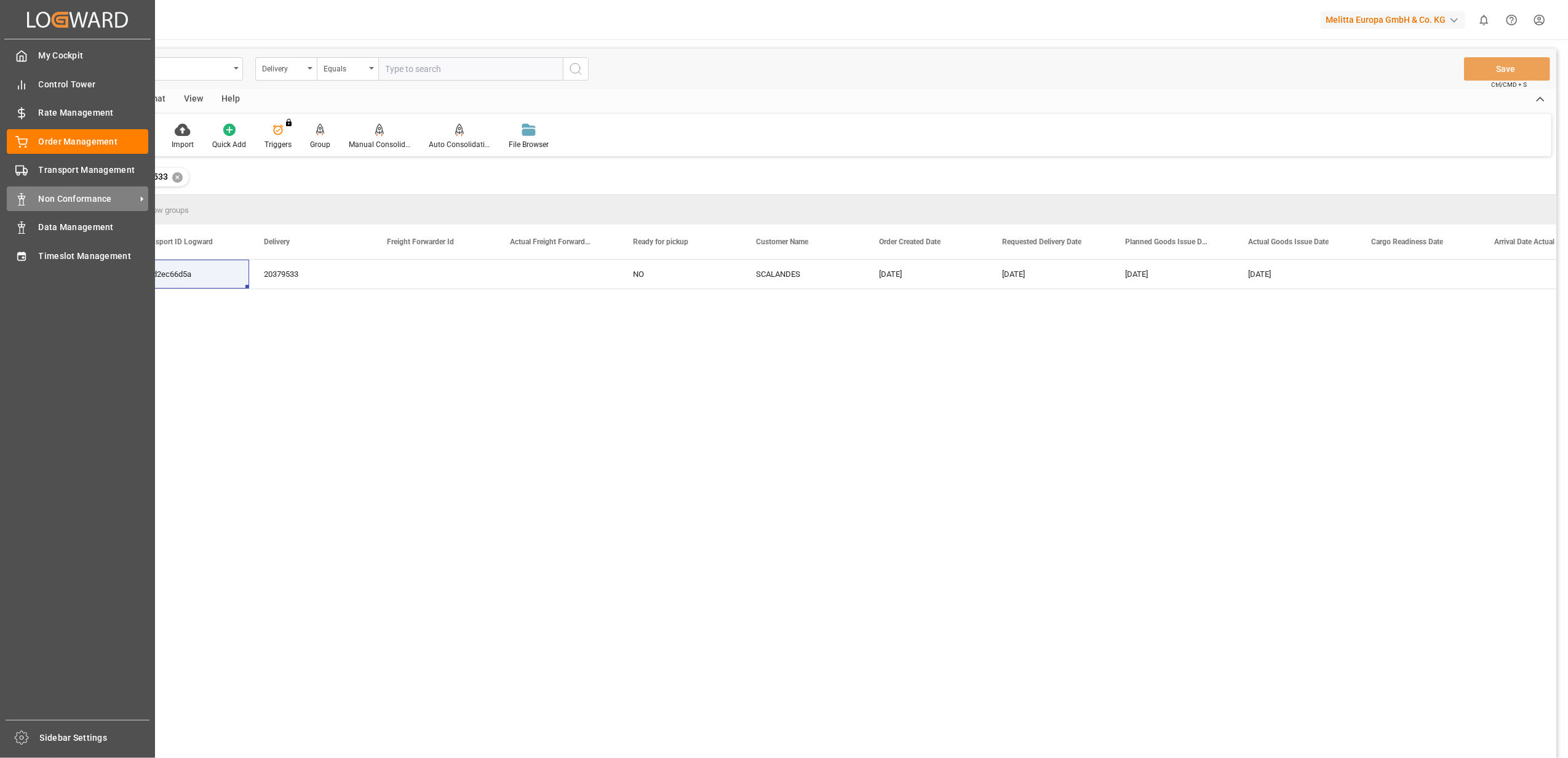
click at [95, 197] on span "Non Conformance" at bounding box center [87, 199] width 97 height 13
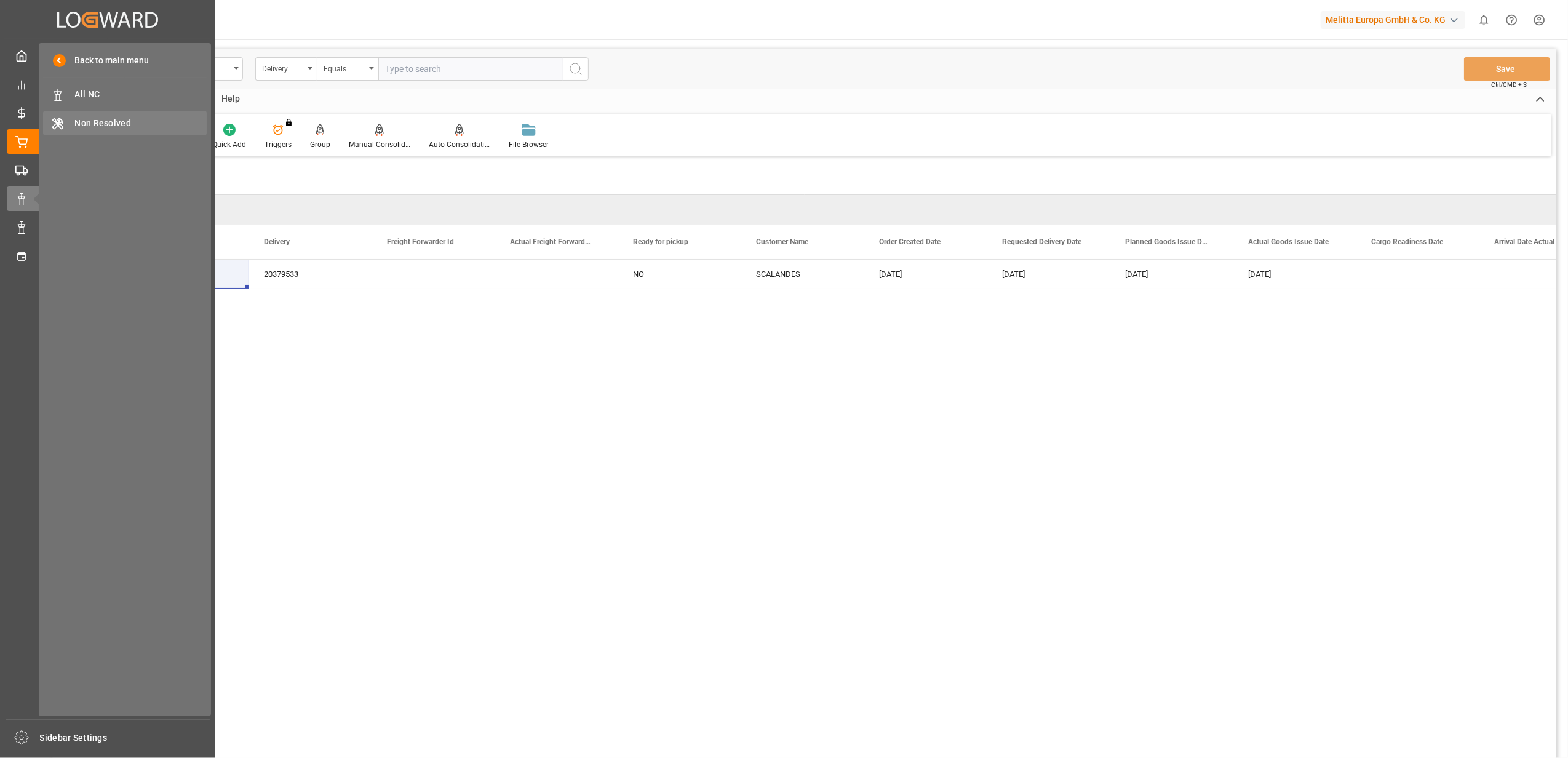
click at [150, 121] on span "Non Resolved" at bounding box center [141, 123] width 132 height 13
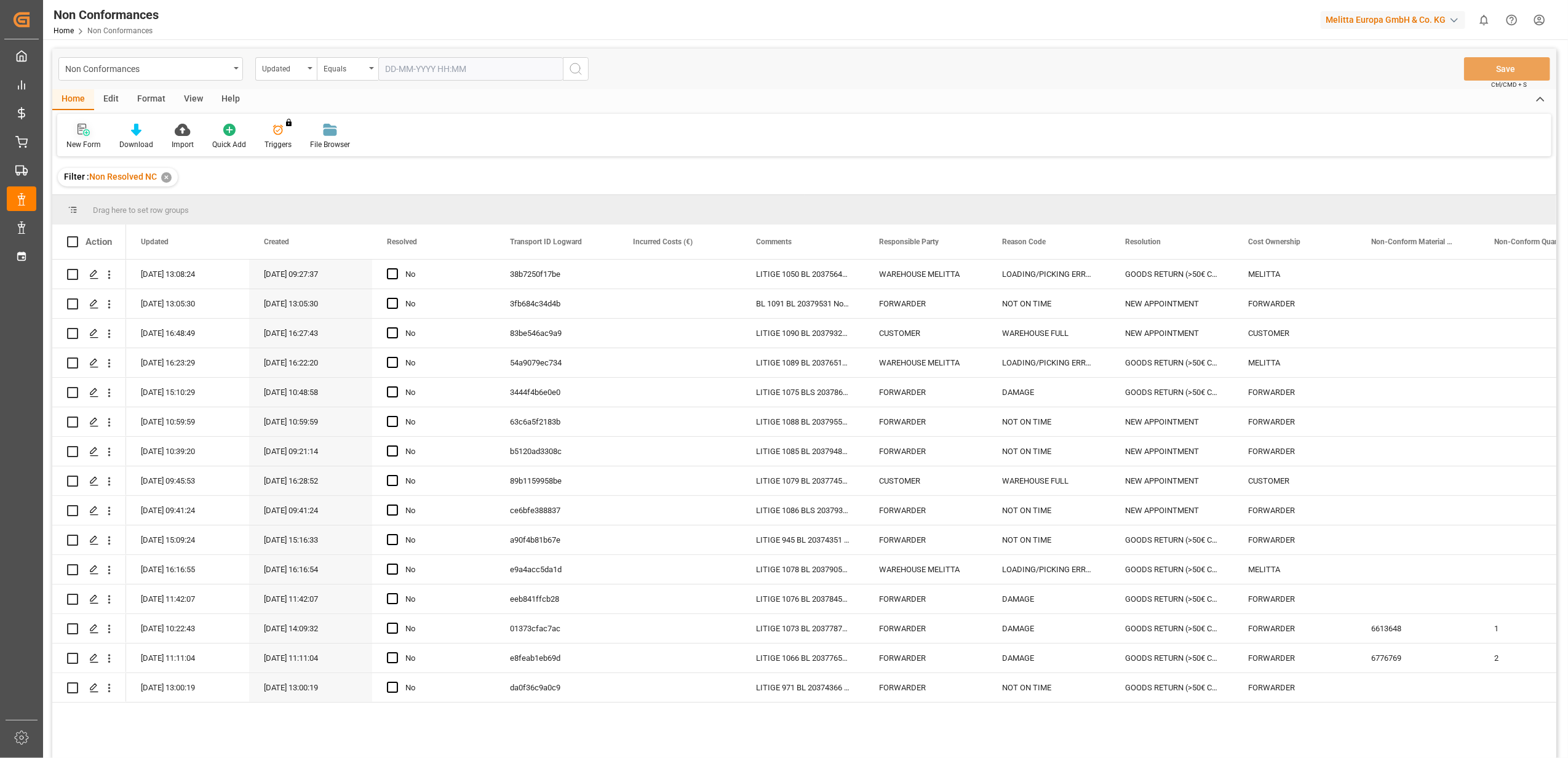
click at [75, 126] on div at bounding box center [83, 129] width 34 height 13
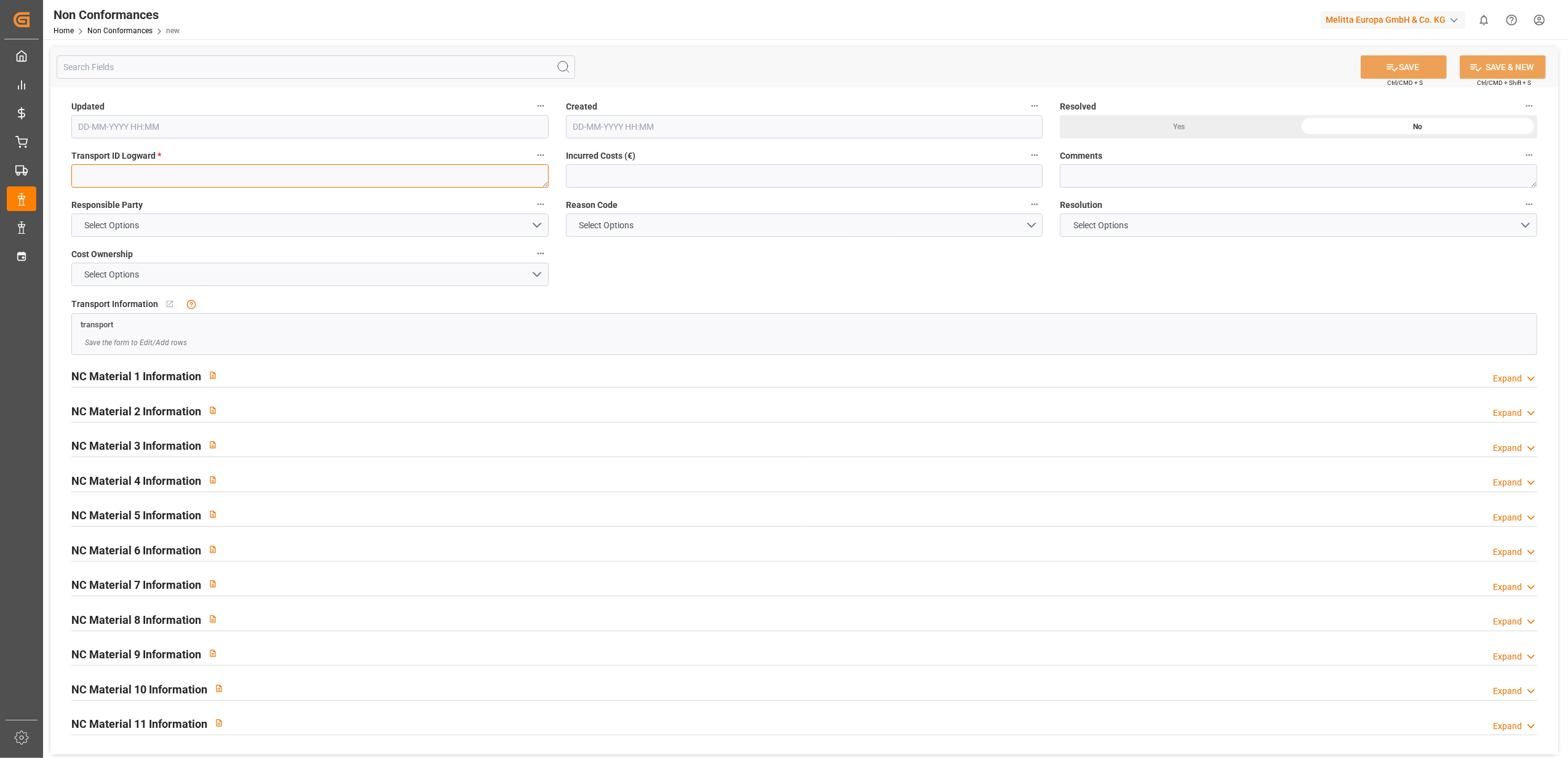
click at [91, 179] on textarea at bounding box center [310, 176] width 477 height 23
paste textarea "23fd2ec66d5a"
type textarea "23fd2ec66d5a"
click at [539, 223] on button "Select Options" at bounding box center [310, 225] width 477 height 23
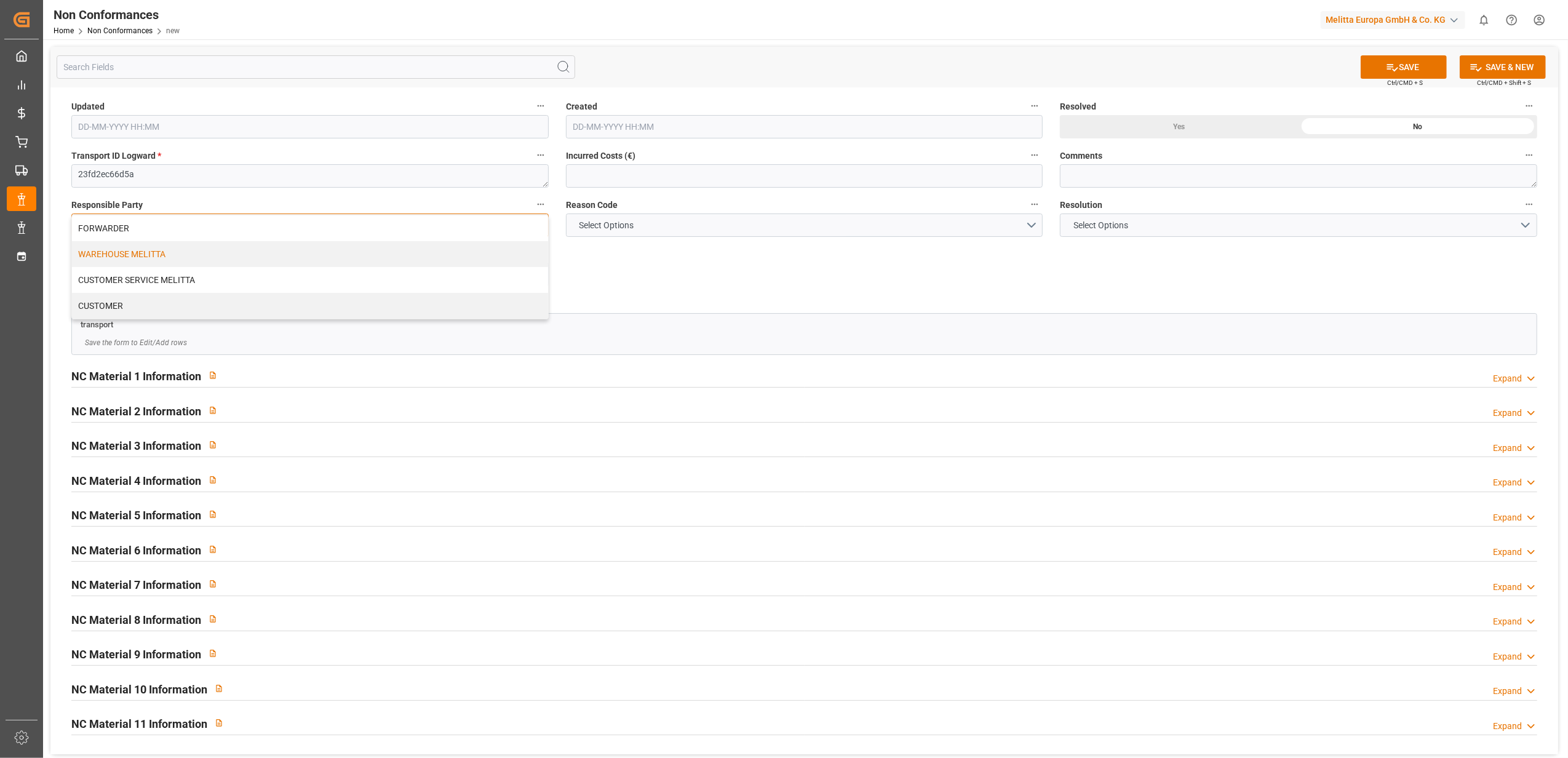
click at [175, 261] on div "WAREHOUSE MELITTA" at bounding box center [309, 253] width 476 height 26
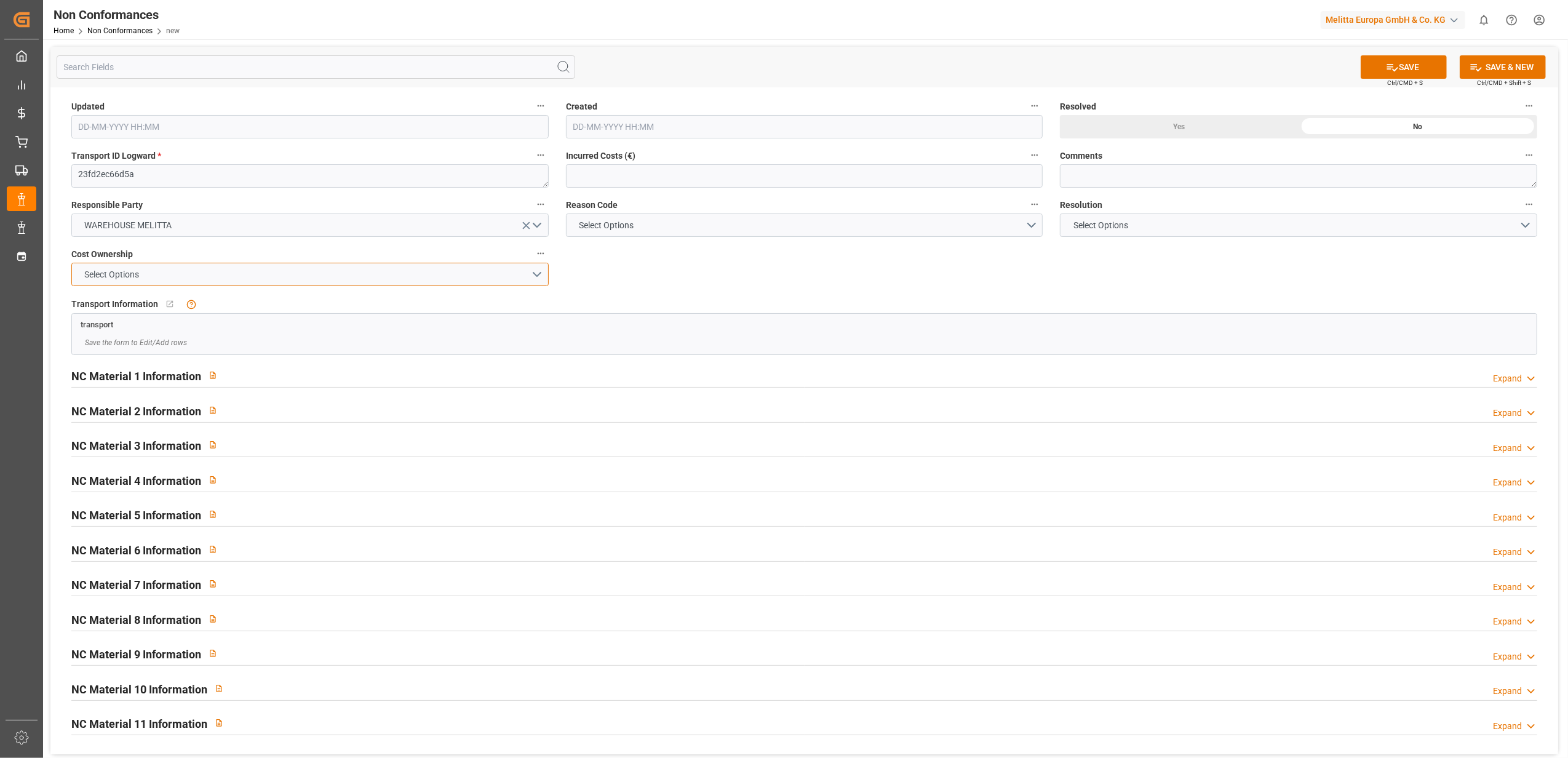
click at [536, 276] on button "Select Options" at bounding box center [310, 275] width 477 height 23
click at [168, 303] on div "MELITTA" at bounding box center [309, 303] width 476 height 26
click at [1032, 225] on button "Select Options" at bounding box center [804, 225] width 477 height 23
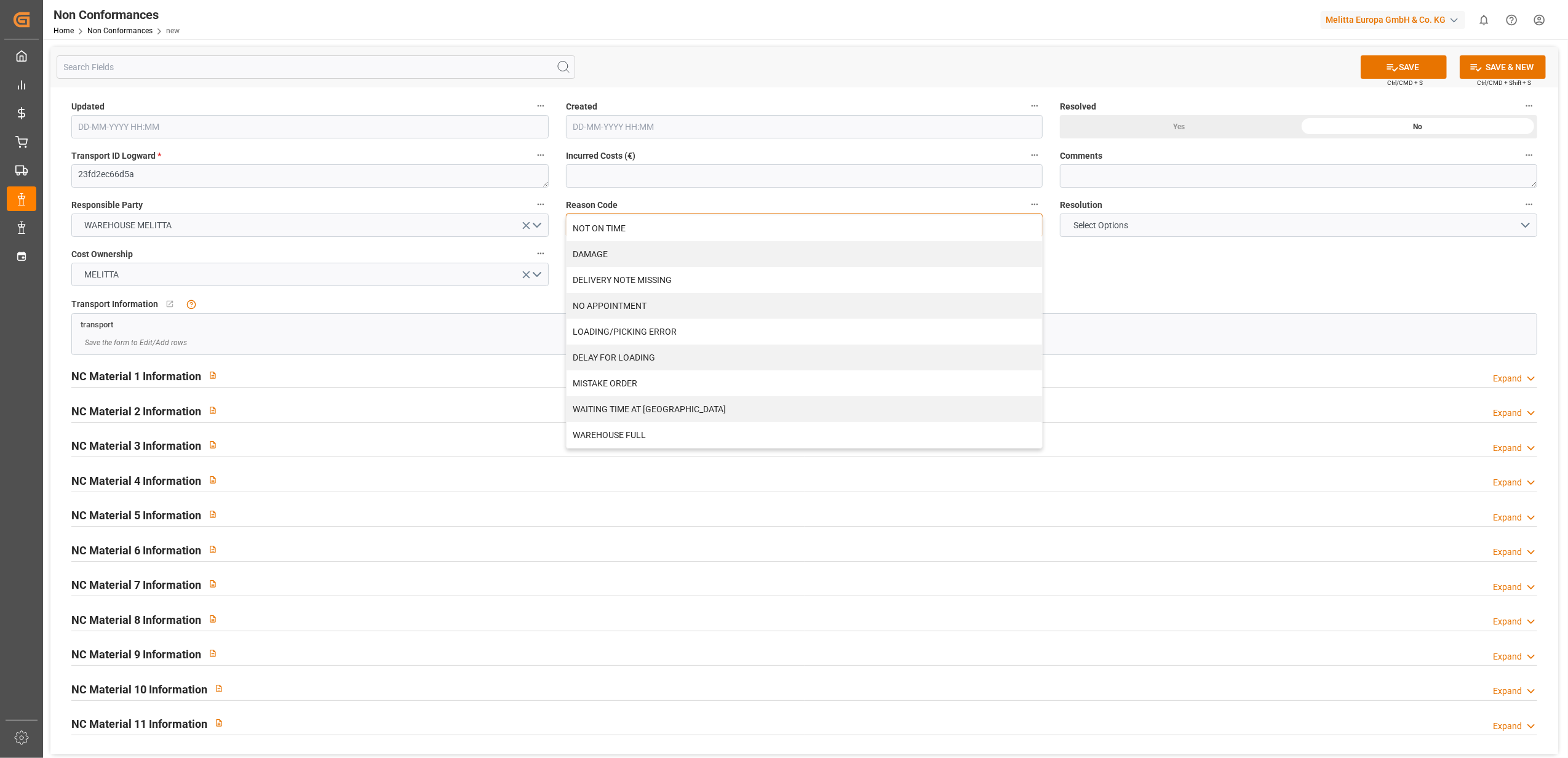
drag, startPoint x: 680, startPoint y: 332, endPoint x: 902, endPoint y: 293, distance: 225.4
click at [680, 332] on div "LOADING/PICKING ERROR" at bounding box center [804, 331] width 476 height 26
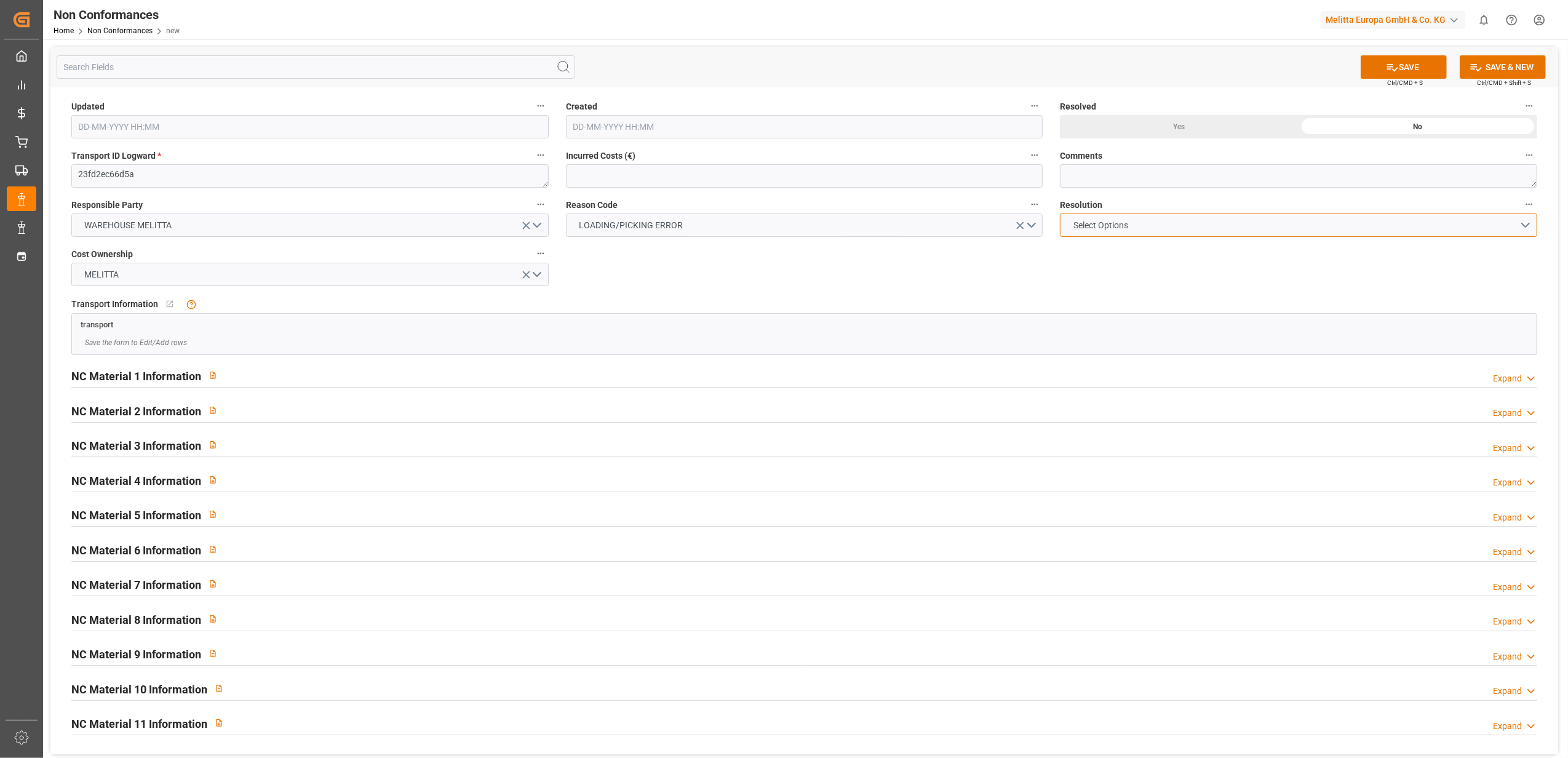
click at [1525, 225] on button "Select Options" at bounding box center [1298, 225] width 477 height 23
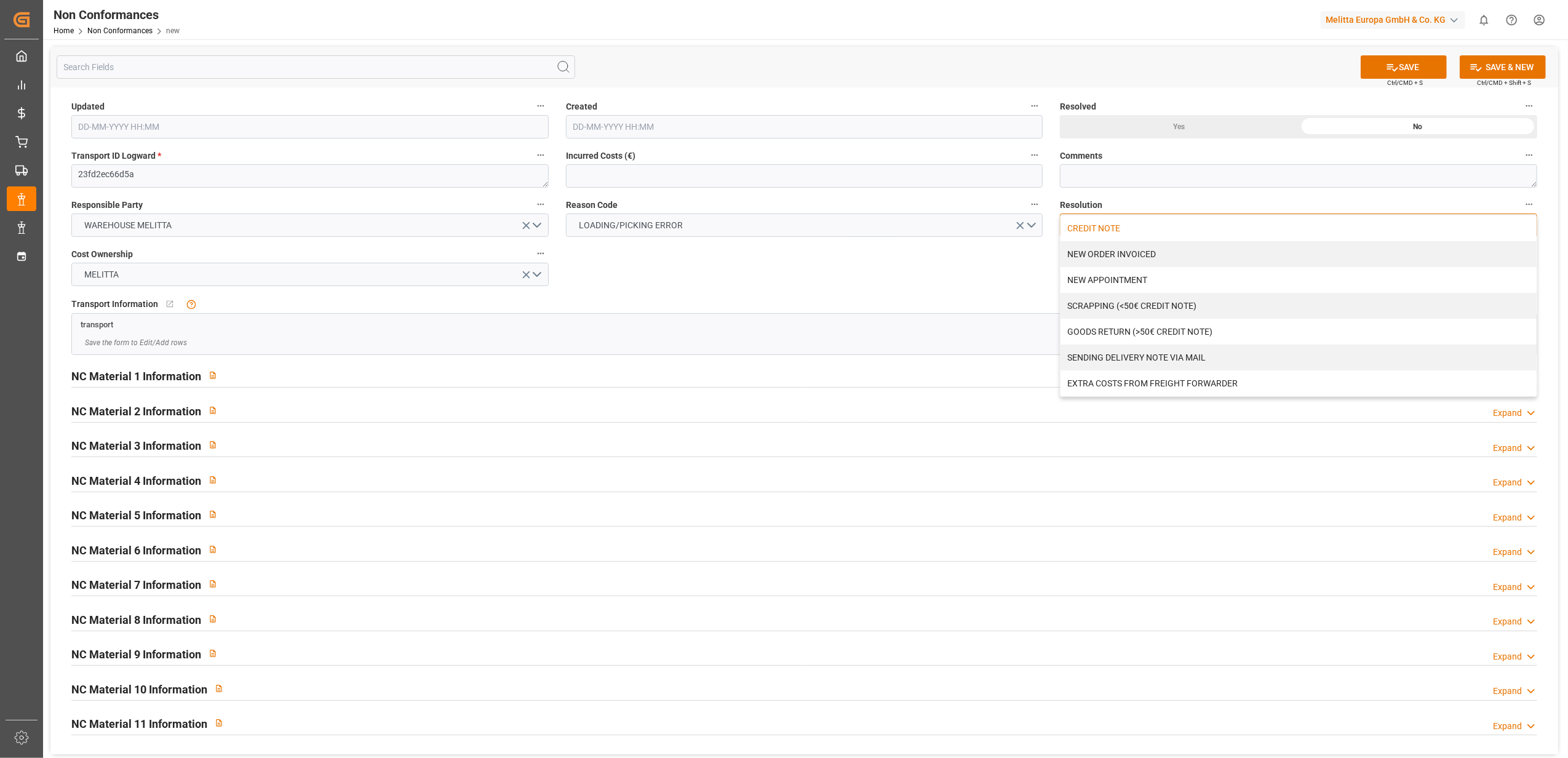
click at [1107, 229] on div "CREDIT NOTE" at bounding box center [1298, 228] width 476 height 26
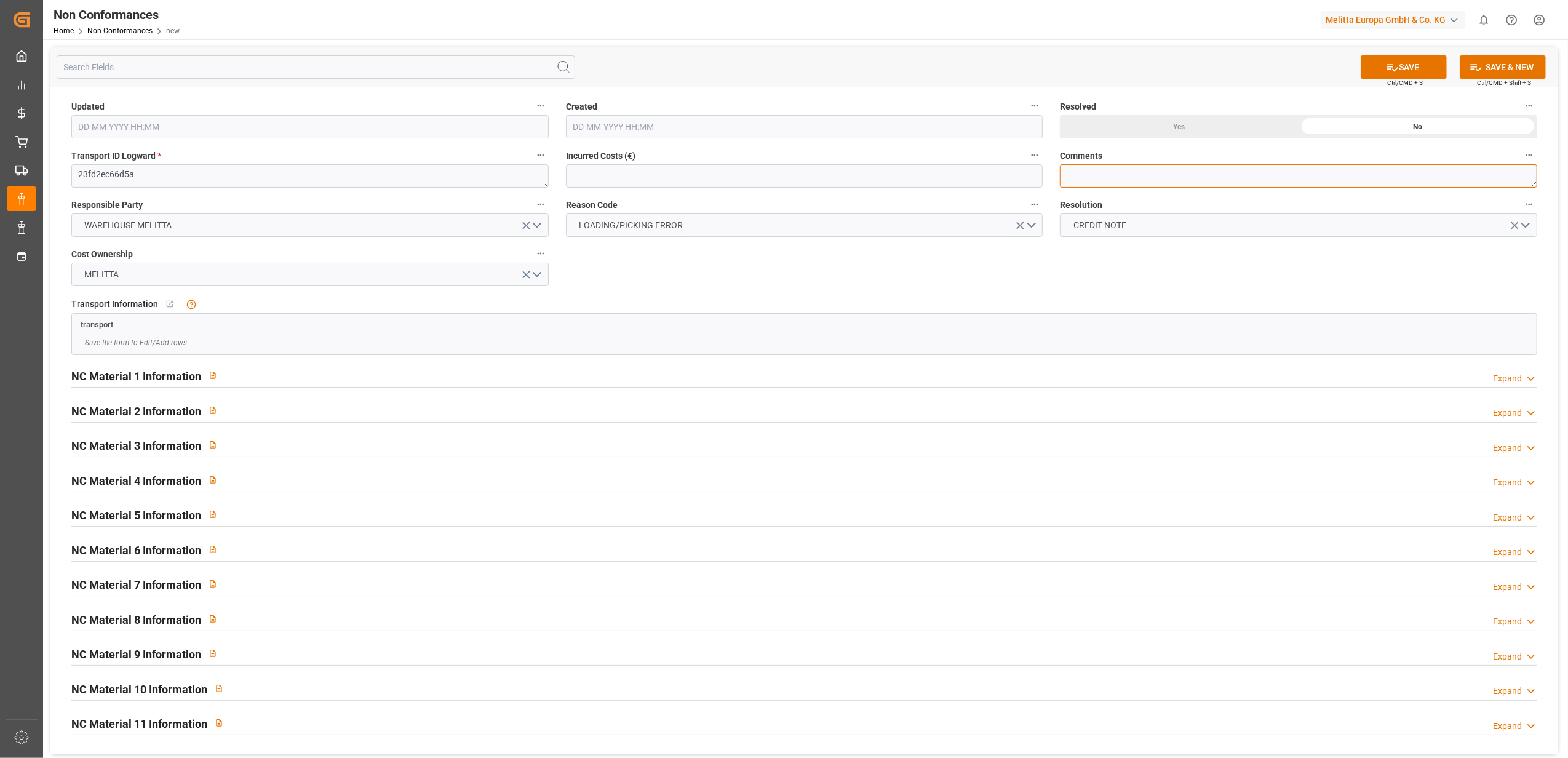
click at [1101, 175] on textarea at bounding box center [1298, 176] width 477 height 23
click at [1177, 174] on textarea "LITIGE 1091 BL 20379533 mANQUE 1 COLIS SDB 10L" at bounding box center [1298, 176] width 477 height 23
type textarea "LITIGE 1091 BL 20379533 MANQUE 1 COLIS SDB 10L"
click at [1521, 384] on div "Expand" at bounding box center [1507, 379] width 29 height 13
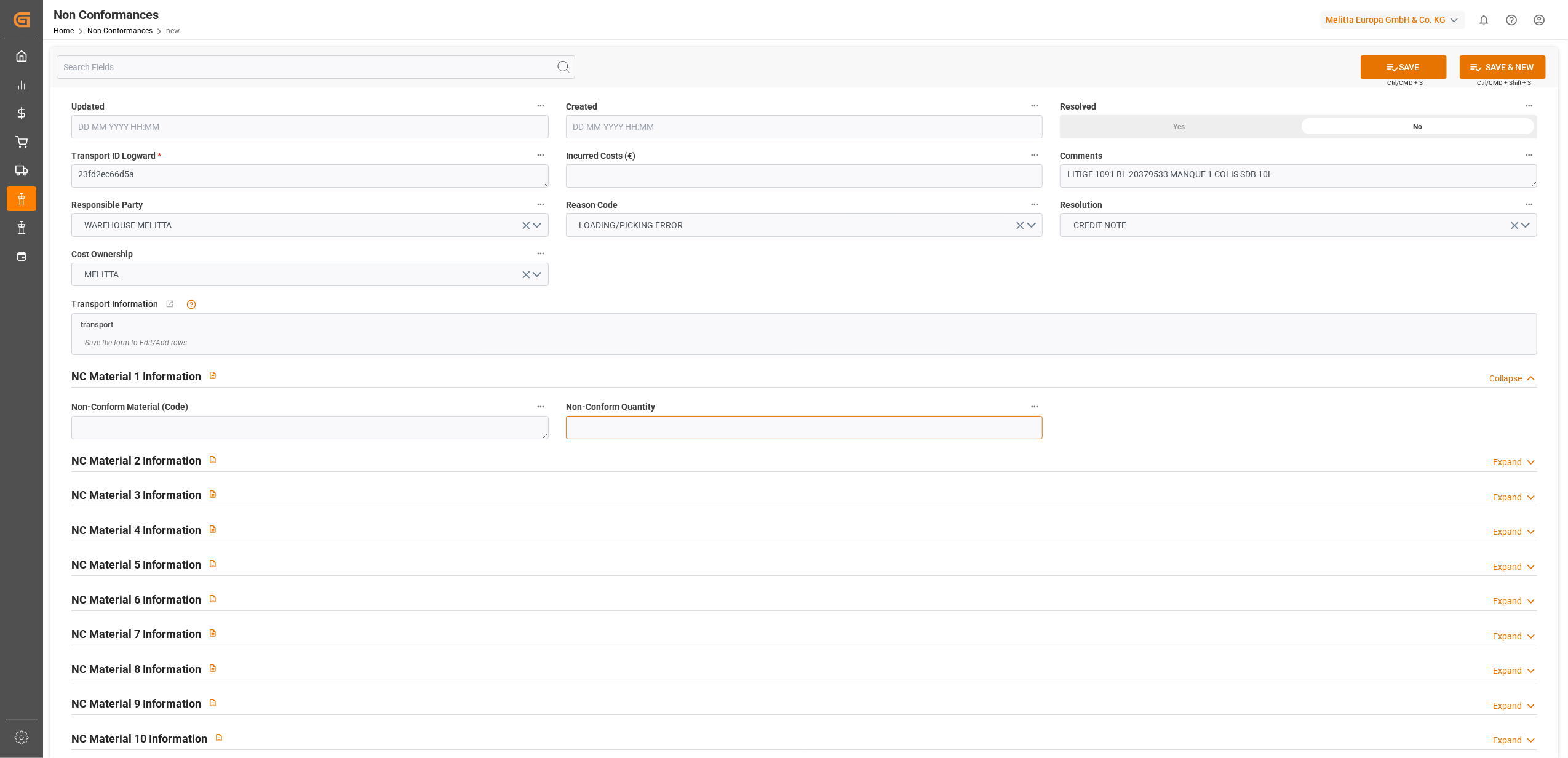
click at [691, 429] on input "text" at bounding box center [804, 428] width 477 height 23
type input "32"
click at [298, 424] on textarea at bounding box center [310, 428] width 477 height 23
paste textarea "6787063"
type textarea "6787063"
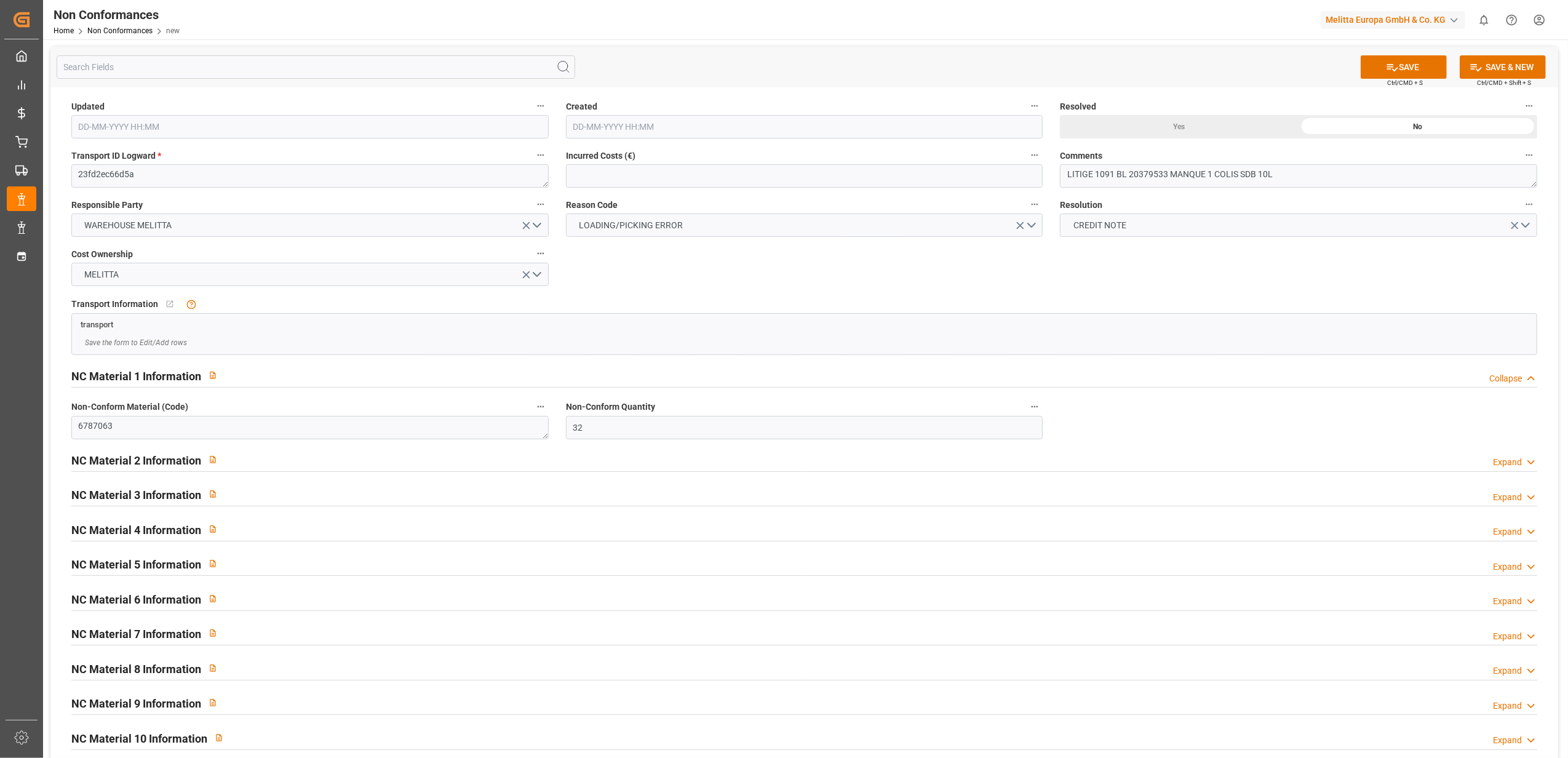
click at [1171, 129] on div "Yes" at bounding box center [1179, 127] width 238 height 23
click at [1390, 64] on icon at bounding box center [1392, 67] width 13 height 13
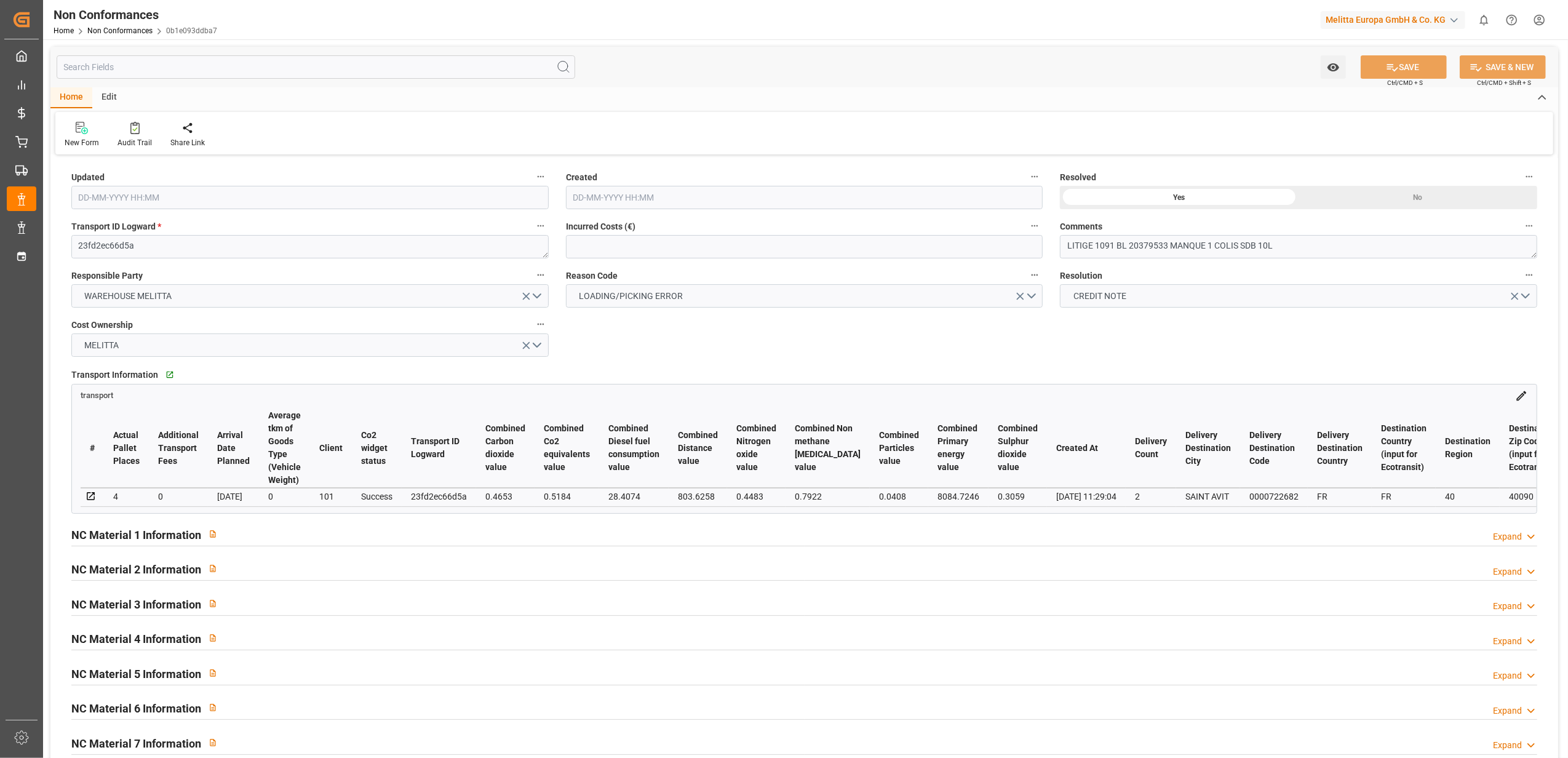
type input "09-10-2025 11:27"
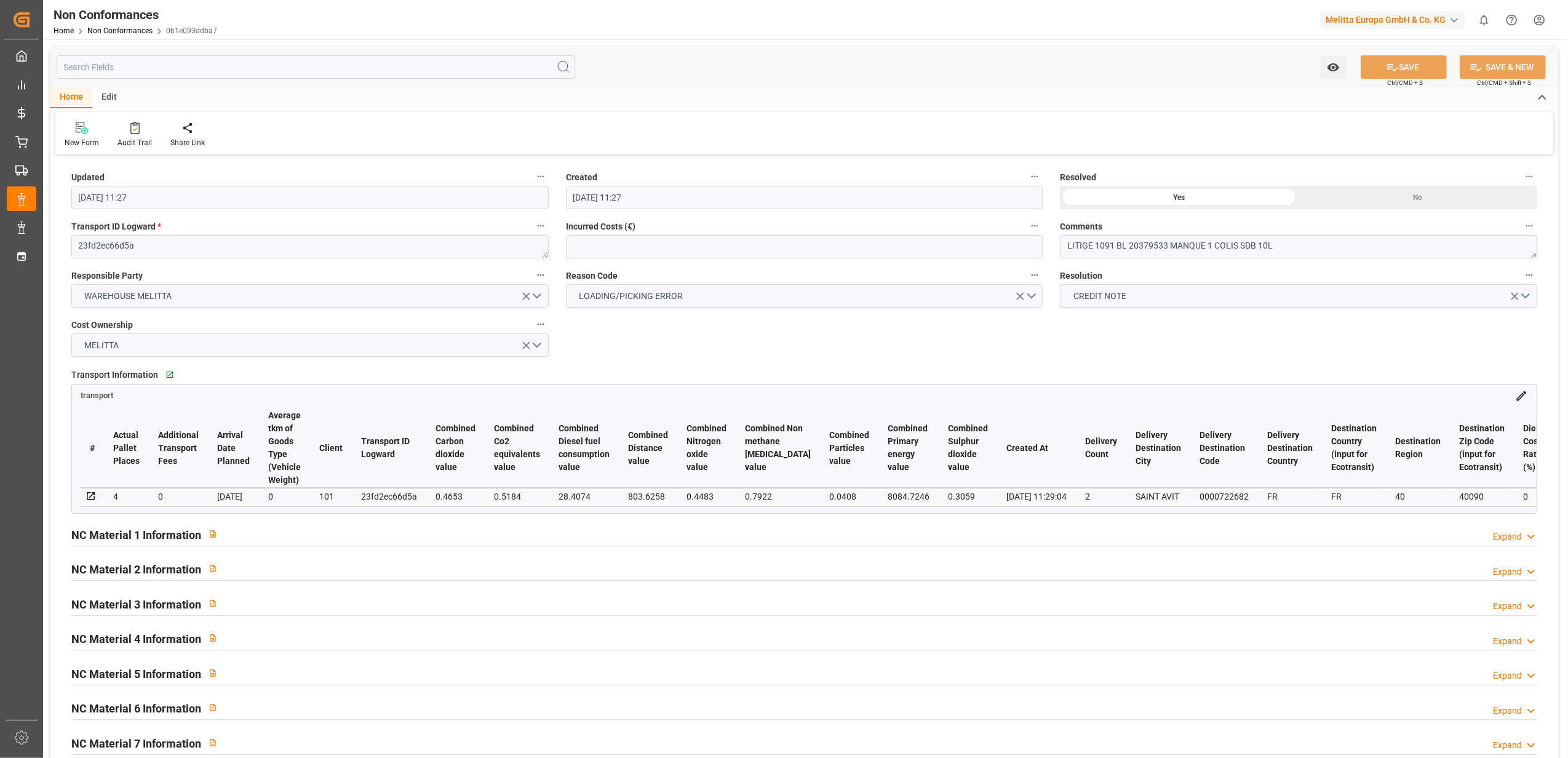
click at [92, 493] on icon at bounding box center [91, 497] width 11 height 11
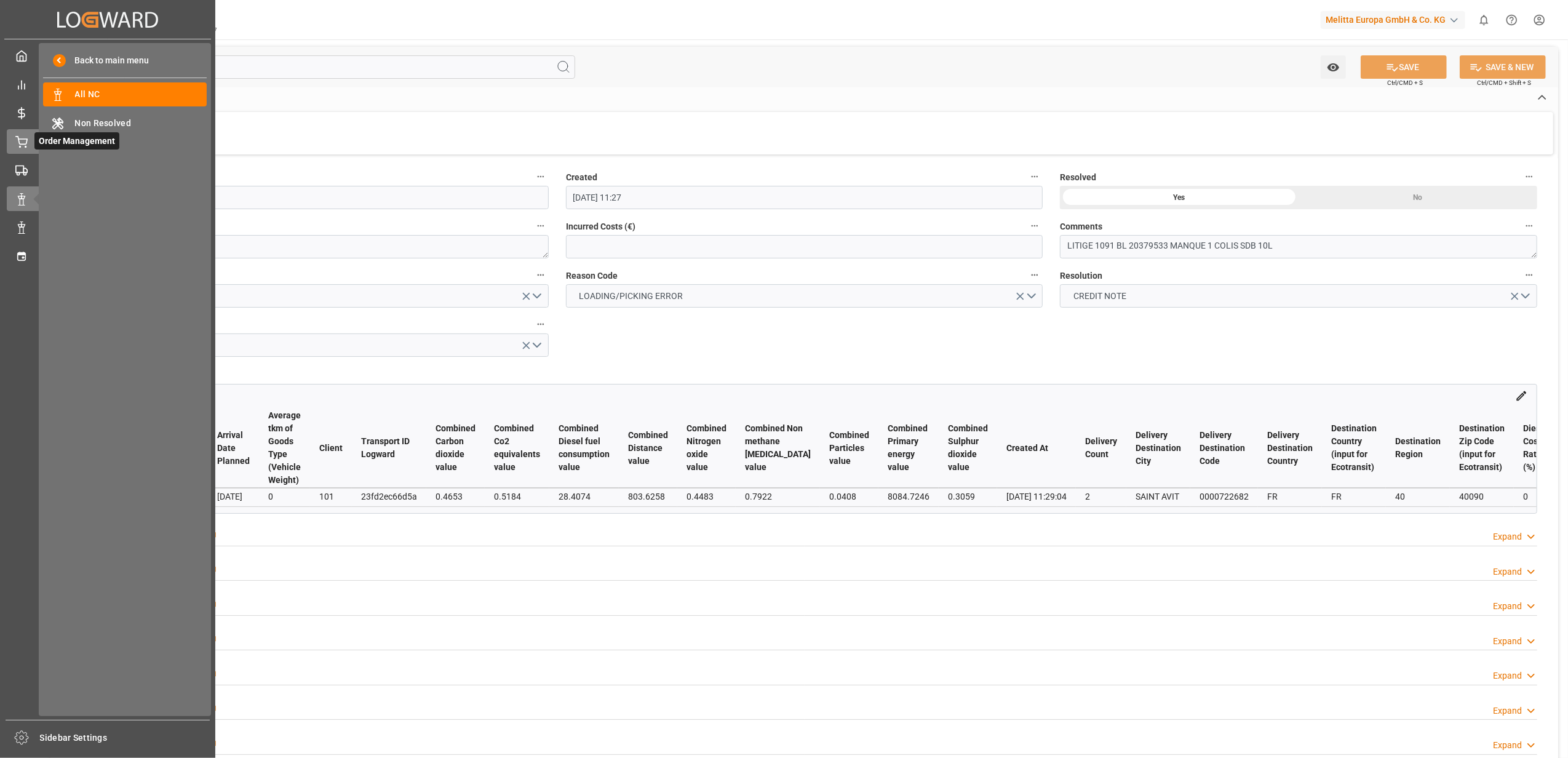
click at [30, 134] on div "Order Management Order Management" at bounding box center [108, 141] width 202 height 24
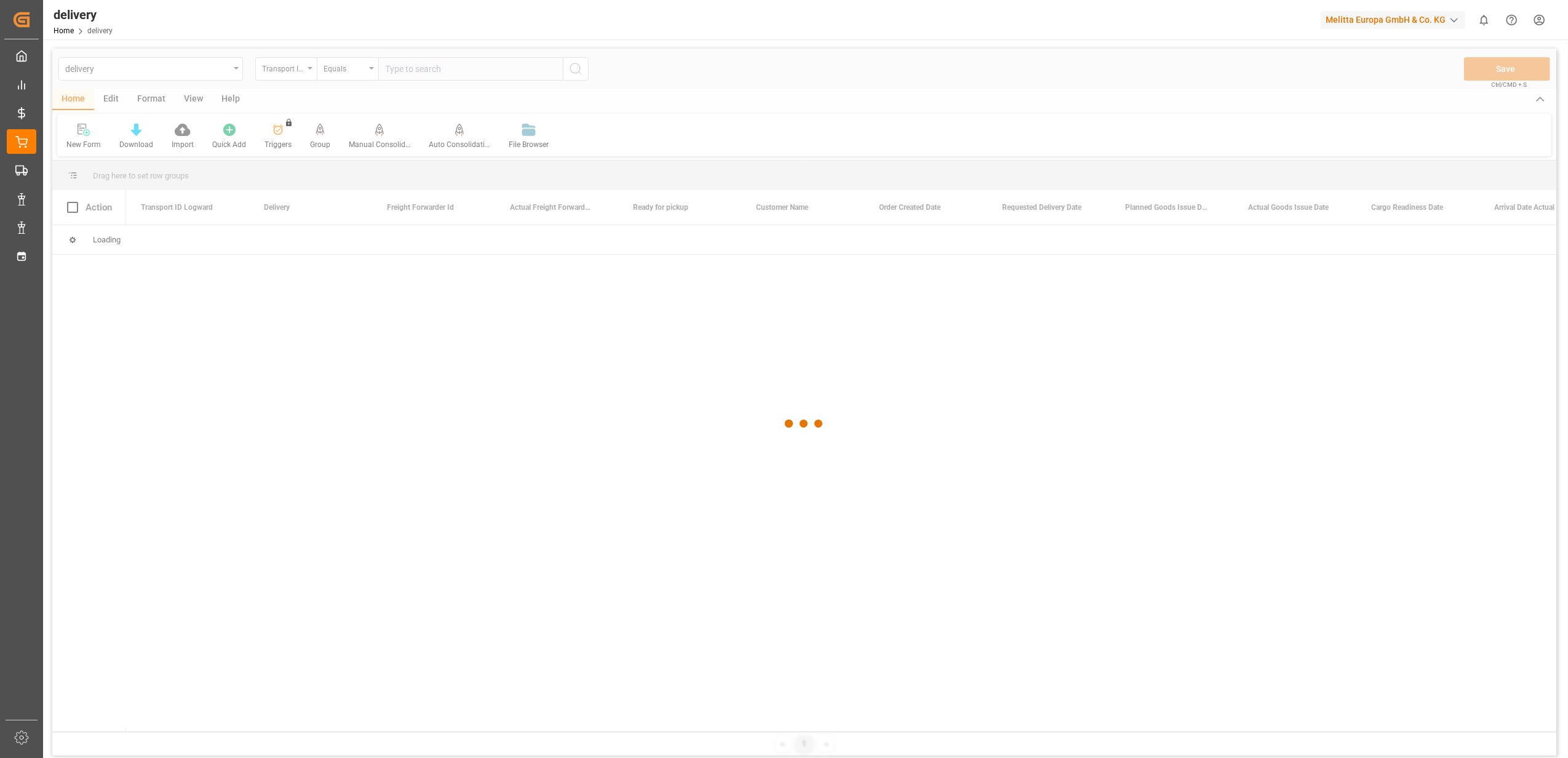
click at [309, 74] on div at bounding box center [804, 423] width 1504 height 751
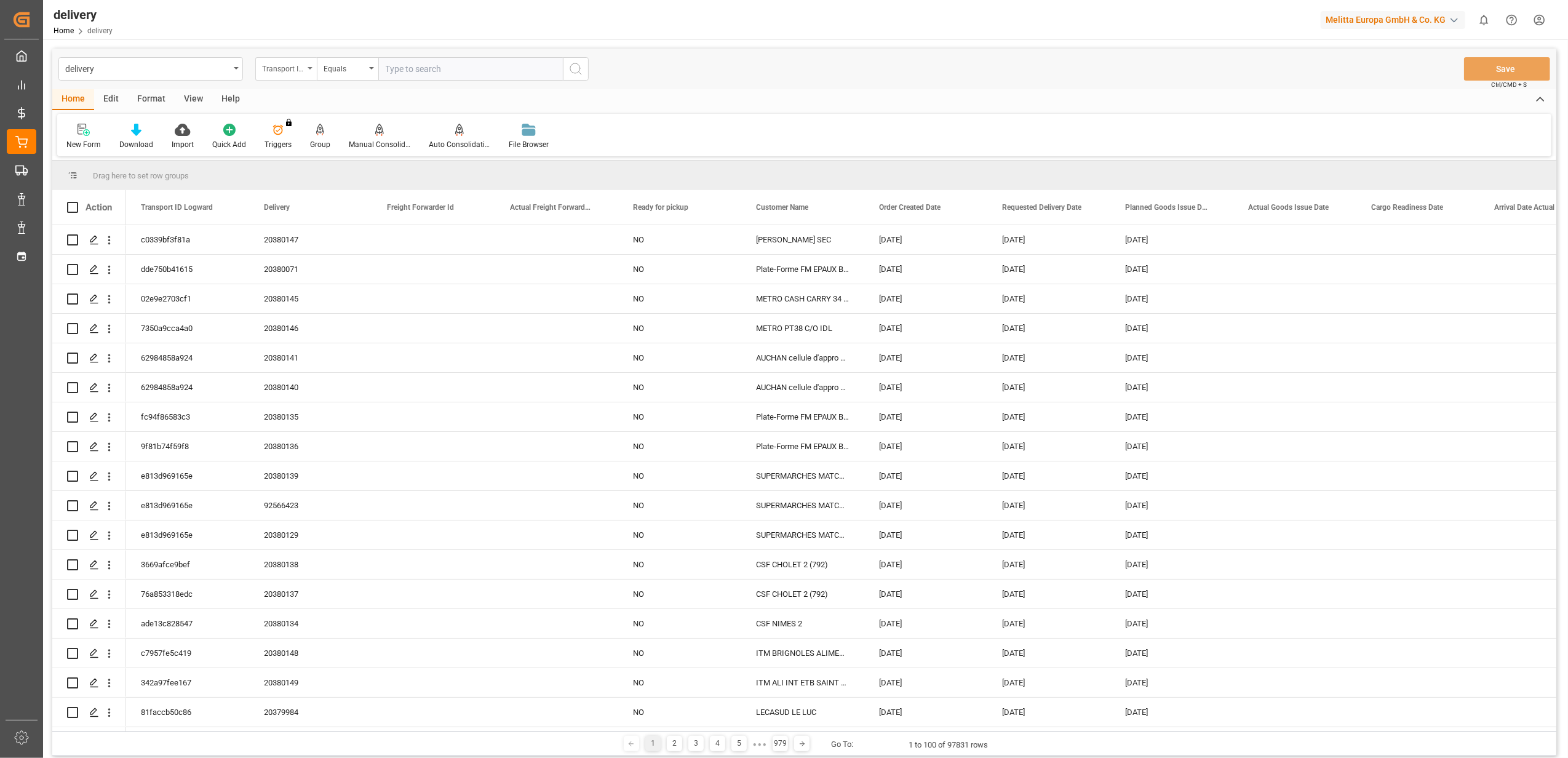
click at [310, 70] on div "Transport ID Logward" at bounding box center [286, 69] width 62 height 23
click at [289, 155] on div "Delivery" at bounding box center [347, 151] width 183 height 26
click at [434, 69] on input "text" at bounding box center [470, 69] width 185 height 23
type input "80003798"
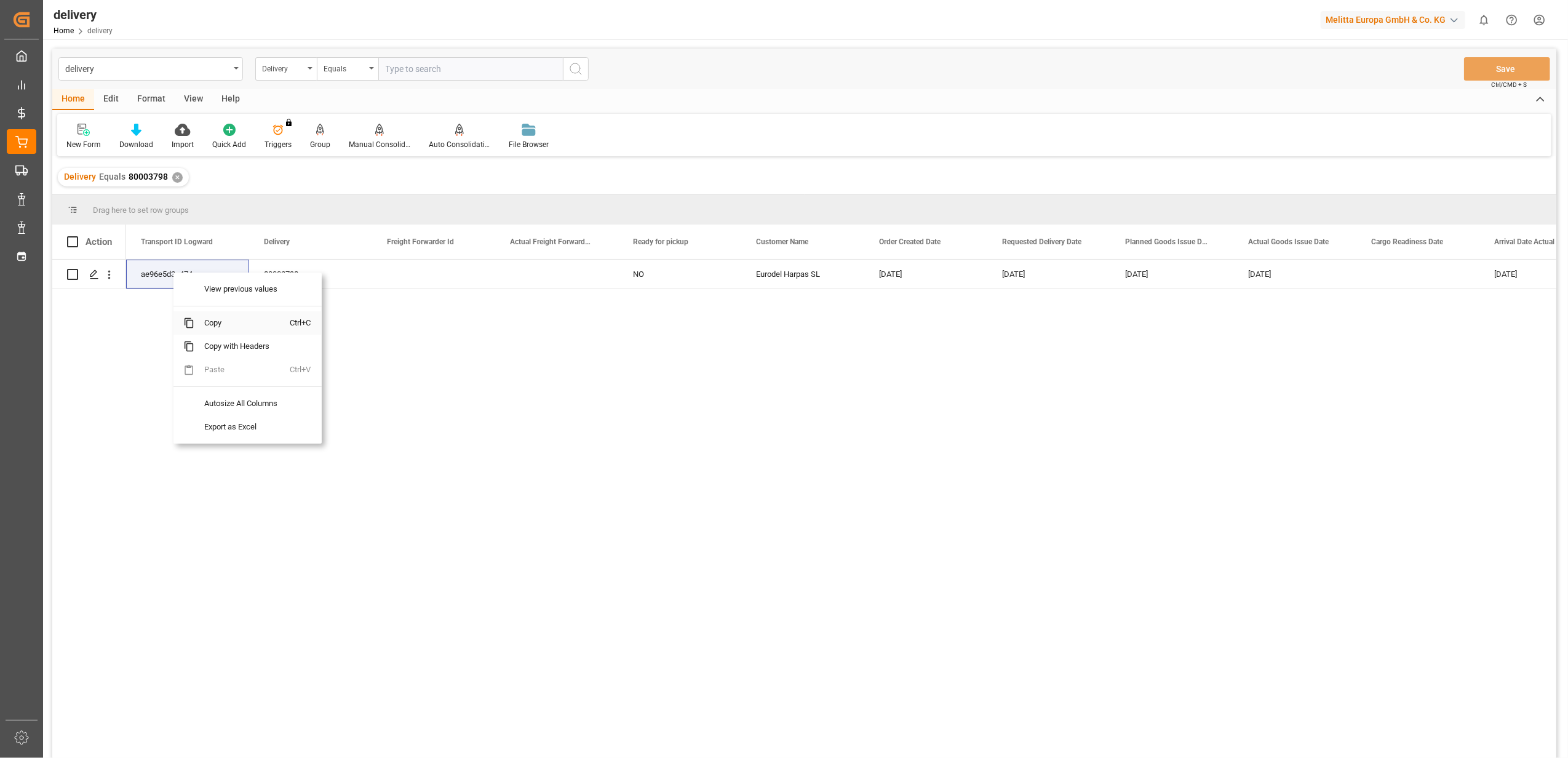
click at [234, 320] on span "Copy" at bounding box center [242, 323] width 96 height 23
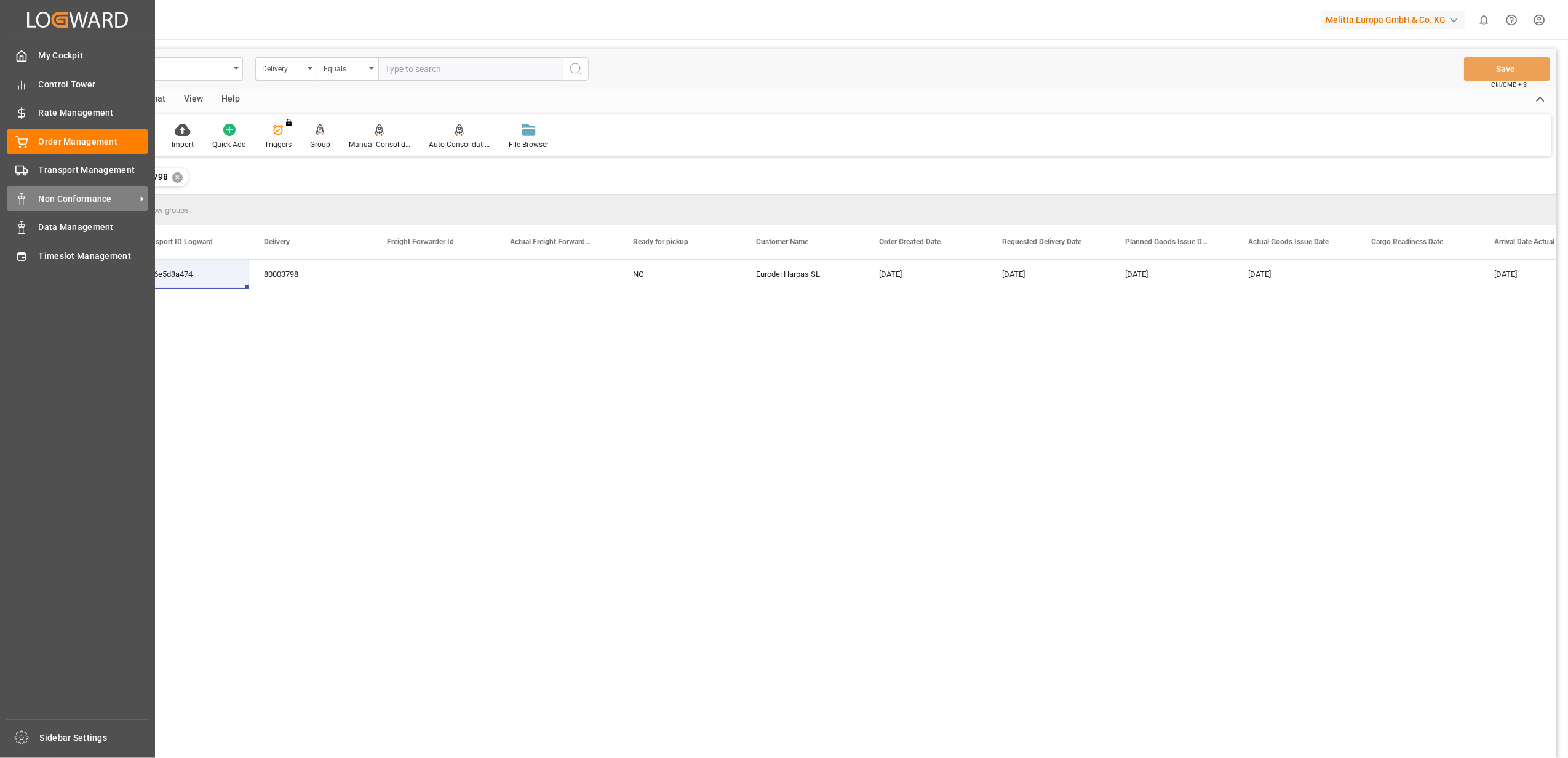
click at [16, 193] on icon at bounding box center [22, 200] width 12 height 12
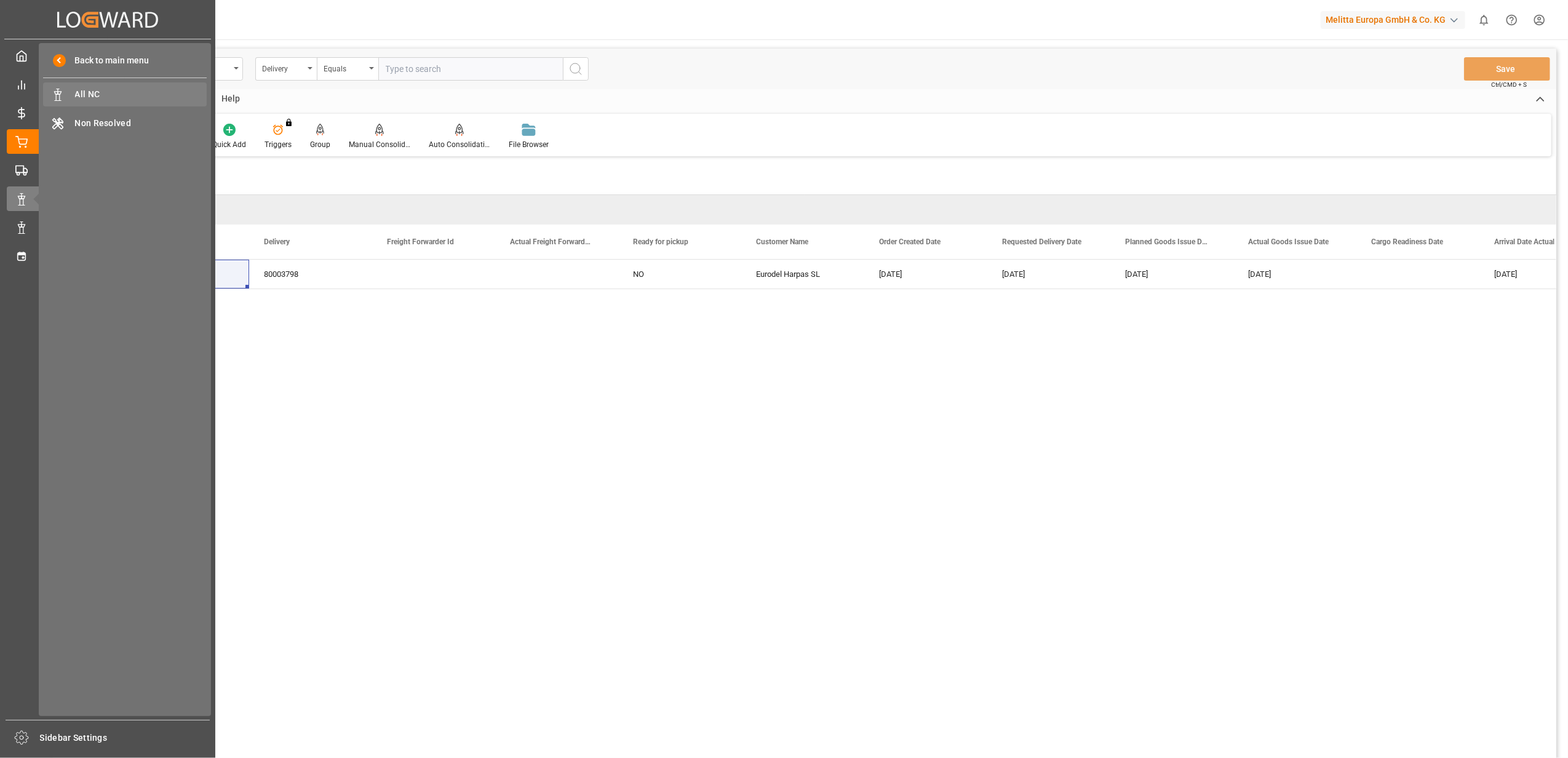
click at [104, 98] on span "All NC" at bounding box center [141, 94] width 132 height 13
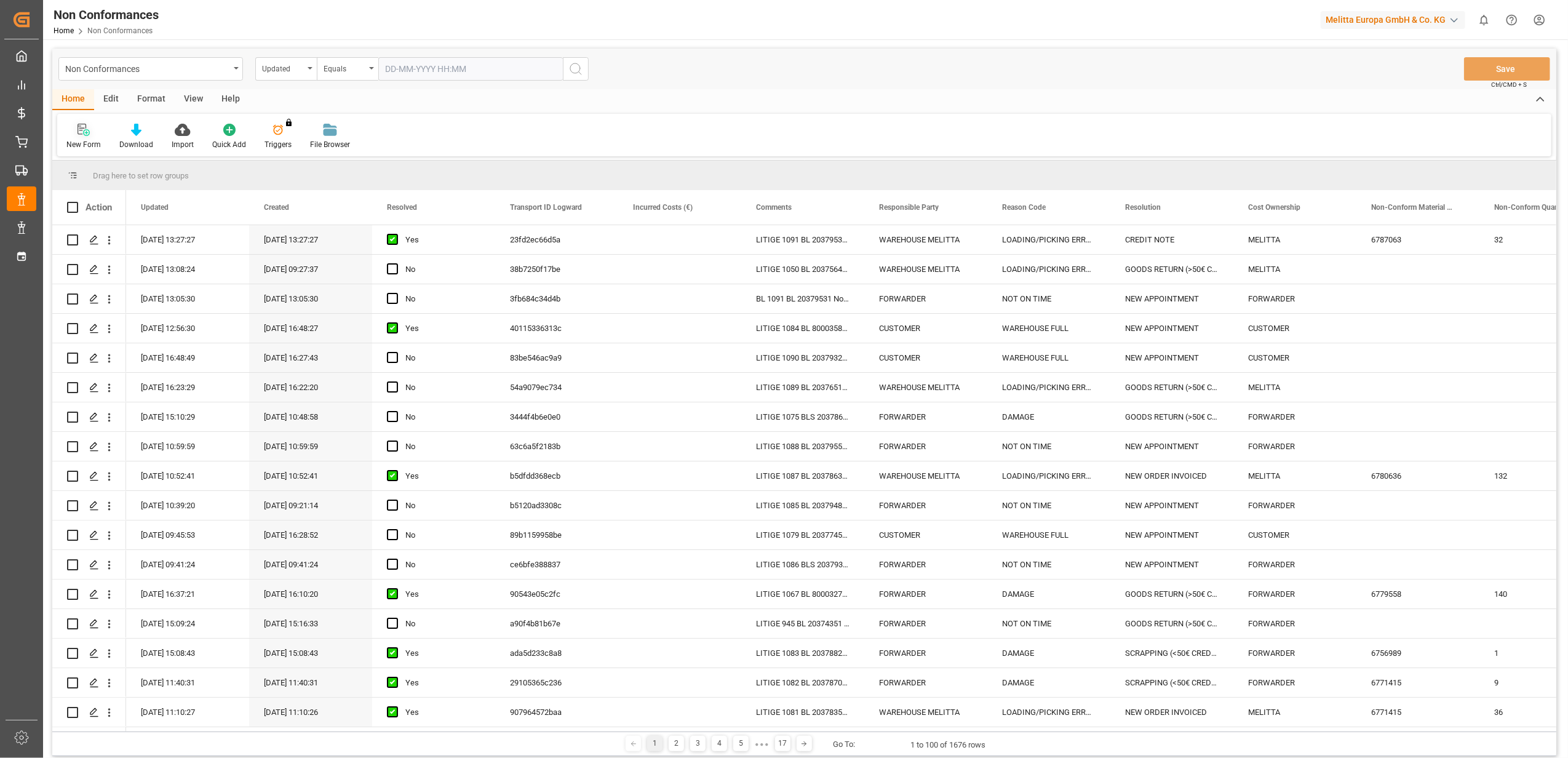
click at [77, 136] on icon at bounding box center [83, 130] width 12 height 12
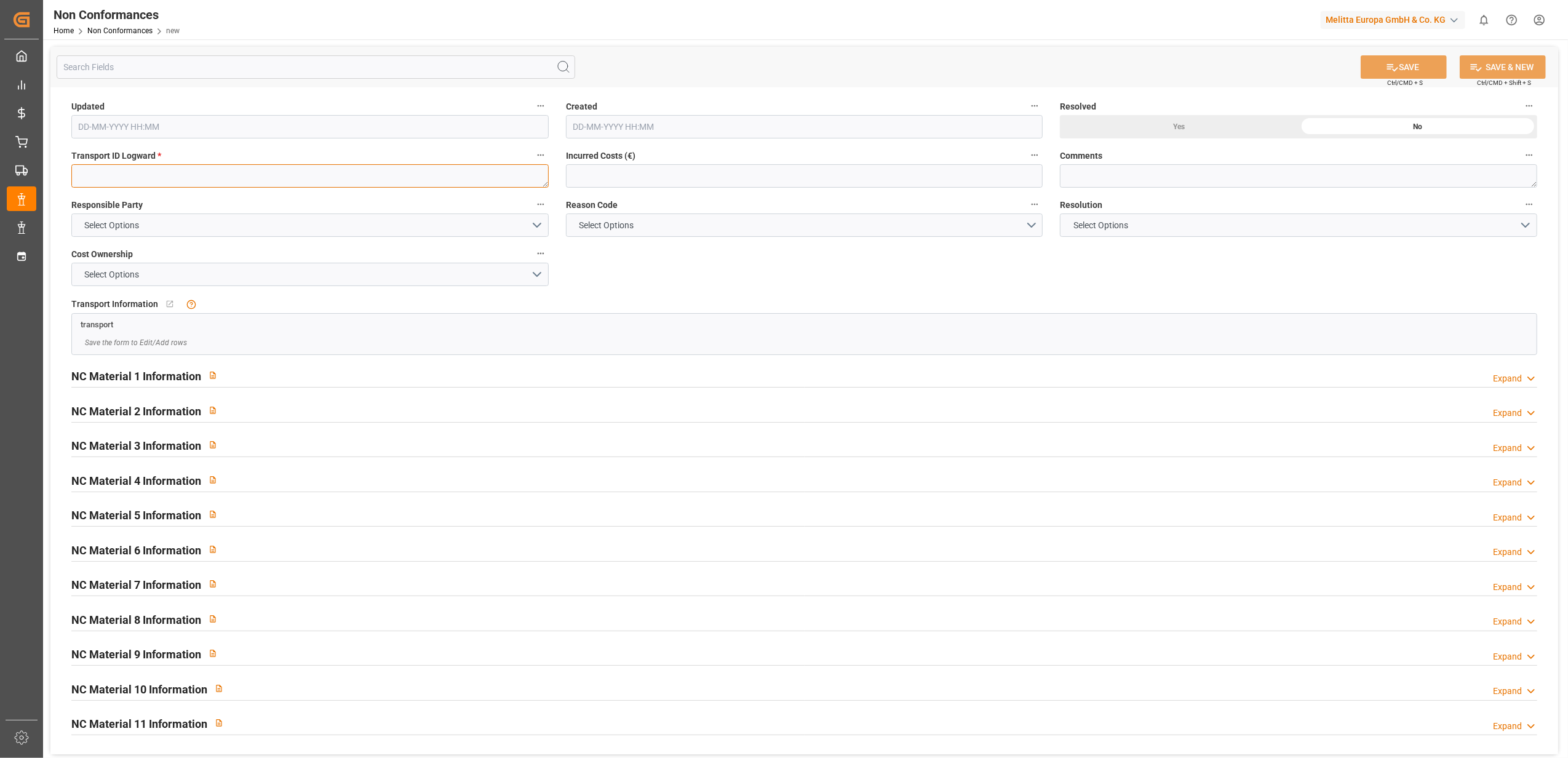
click at [165, 170] on textarea at bounding box center [310, 176] width 477 height 23
paste textarea "ae96e5d3a474"
type textarea "ae96e5d3a474"
click at [536, 225] on button "Select Options" at bounding box center [310, 225] width 477 height 23
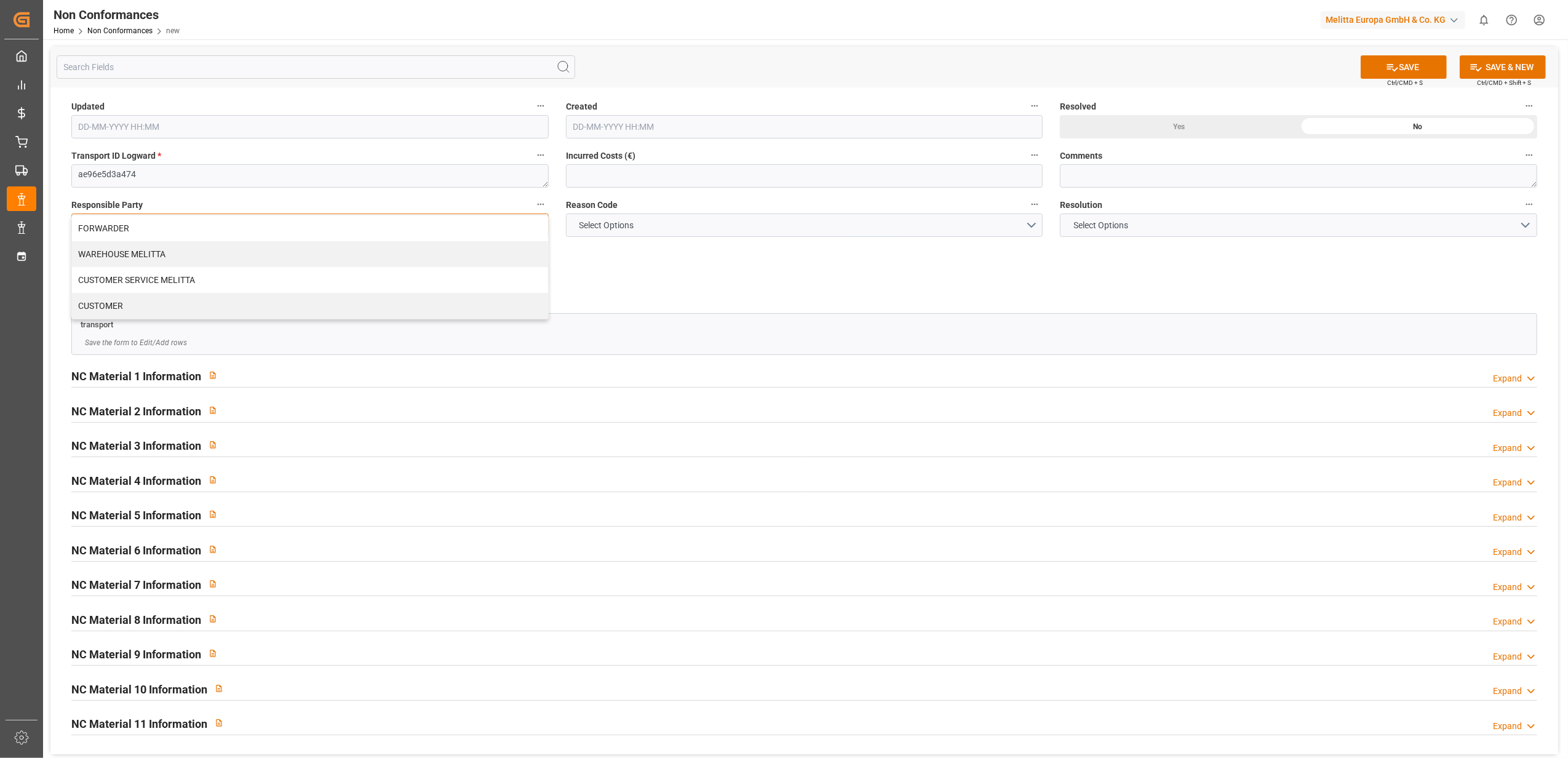
click at [323, 228] on div "FORWARDER" at bounding box center [309, 228] width 476 height 26
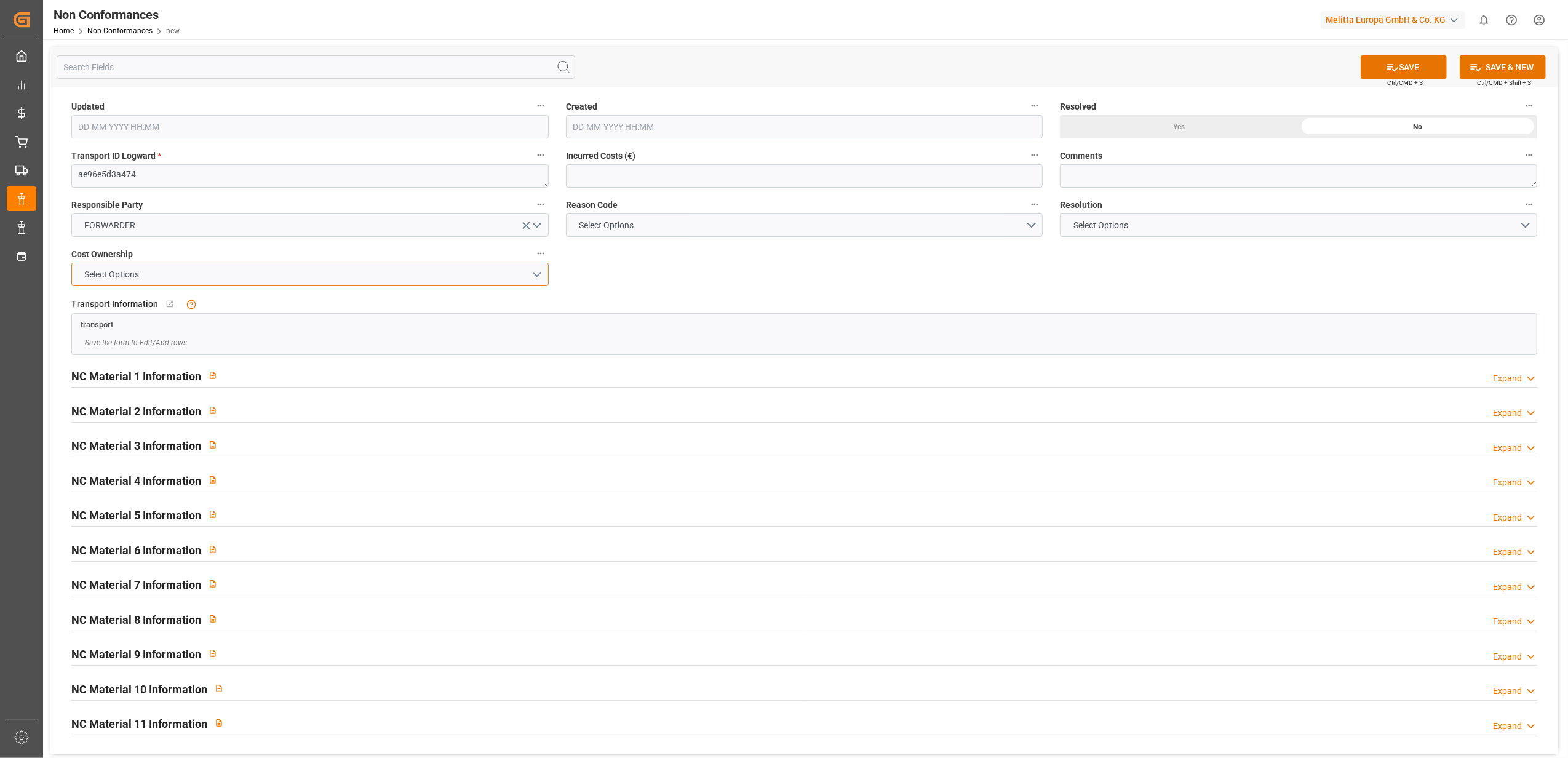
click at [535, 277] on button "Select Options" at bounding box center [310, 275] width 477 height 23
drag, startPoint x: 112, startPoint y: 283, endPoint x: 673, endPoint y: 246, distance: 562.2
click at [113, 283] on div "FORWARDER" at bounding box center [309, 277] width 476 height 26
click at [1032, 223] on button "Select Options" at bounding box center [804, 225] width 477 height 23
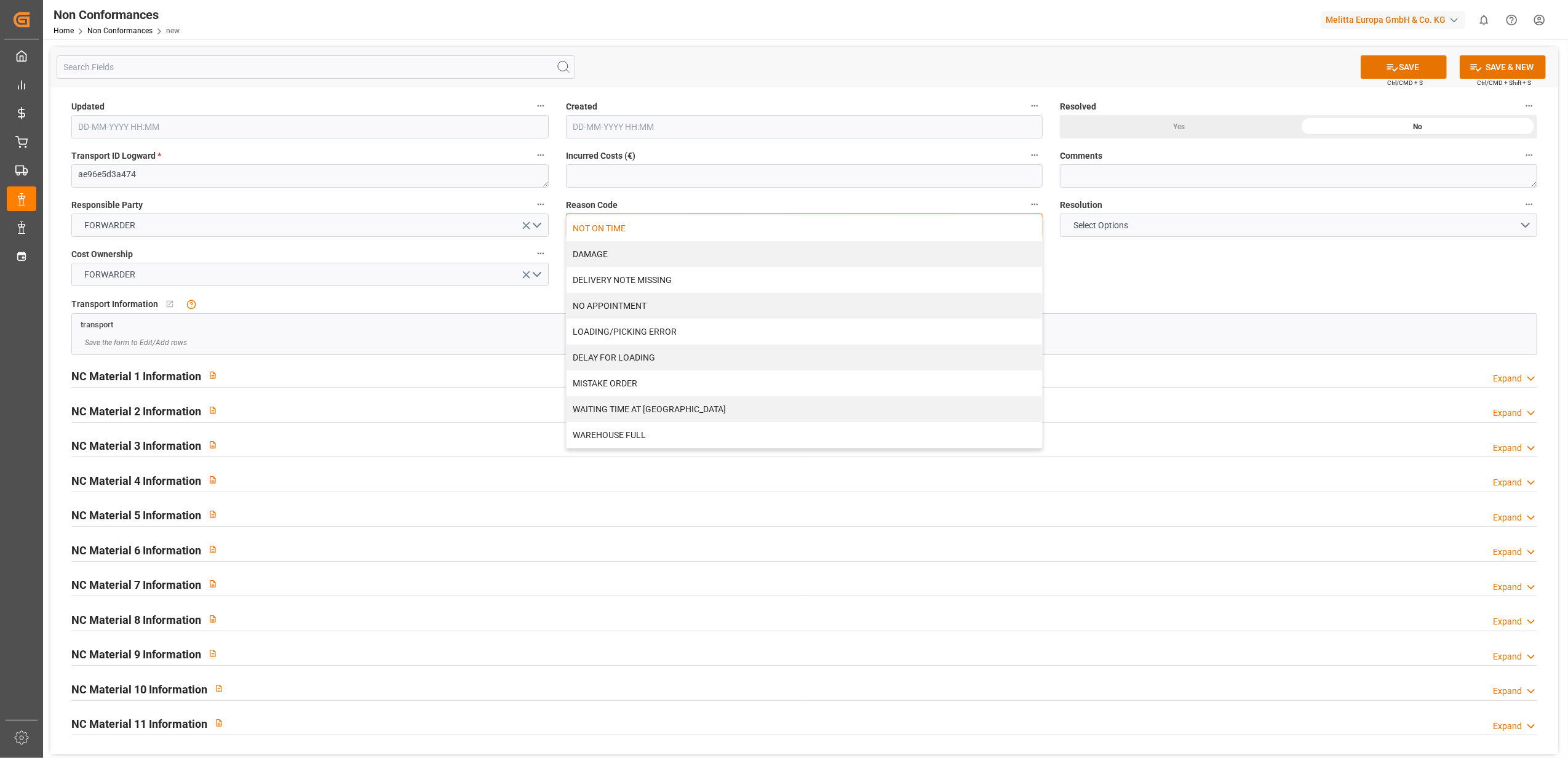
click at [693, 232] on div "NOT ON TIME" at bounding box center [804, 228] width 476 height 26
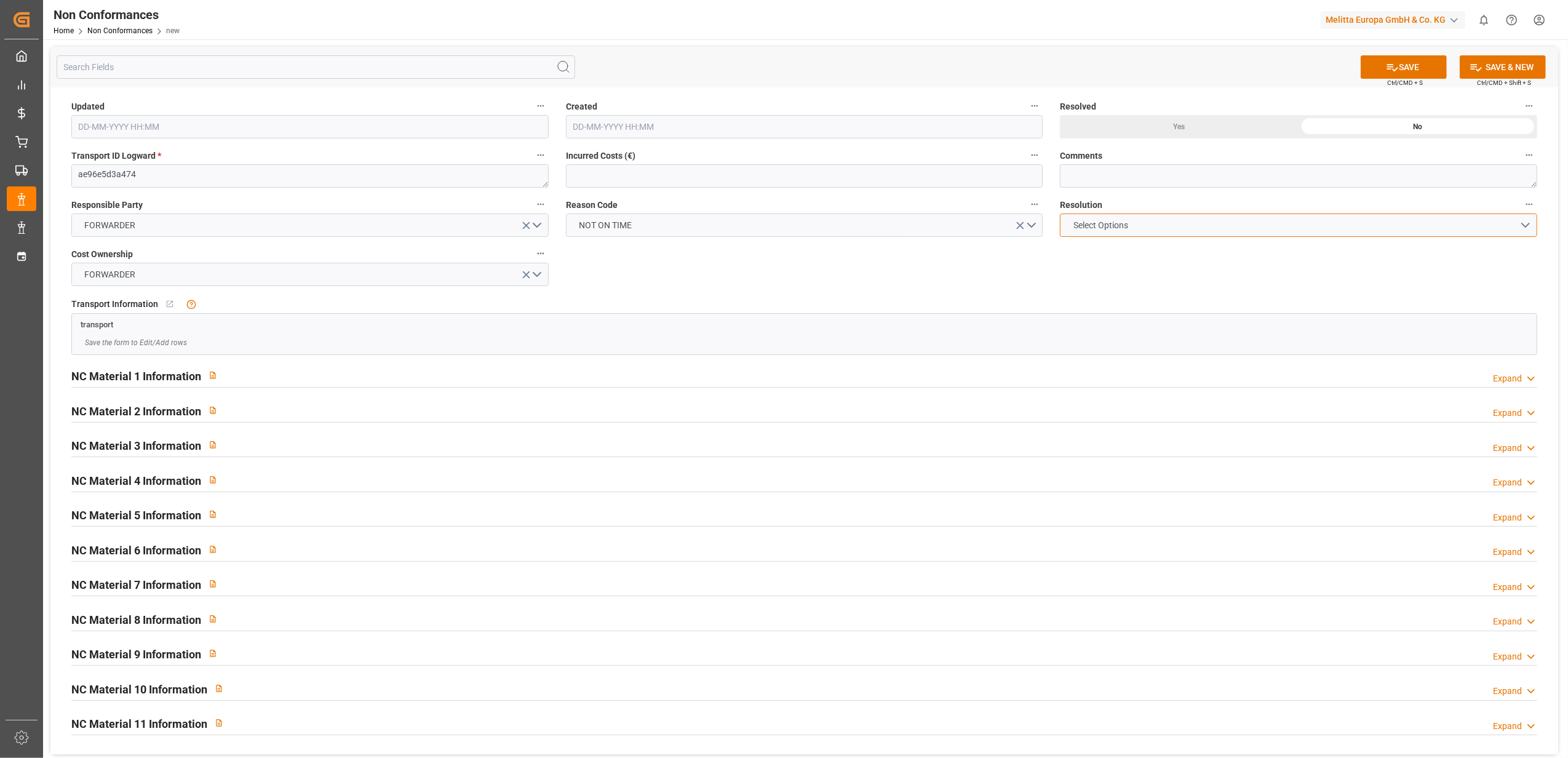
click at [1526, 229] on button "Select Options" at bounding box center [1298, 225] width 477 height 23
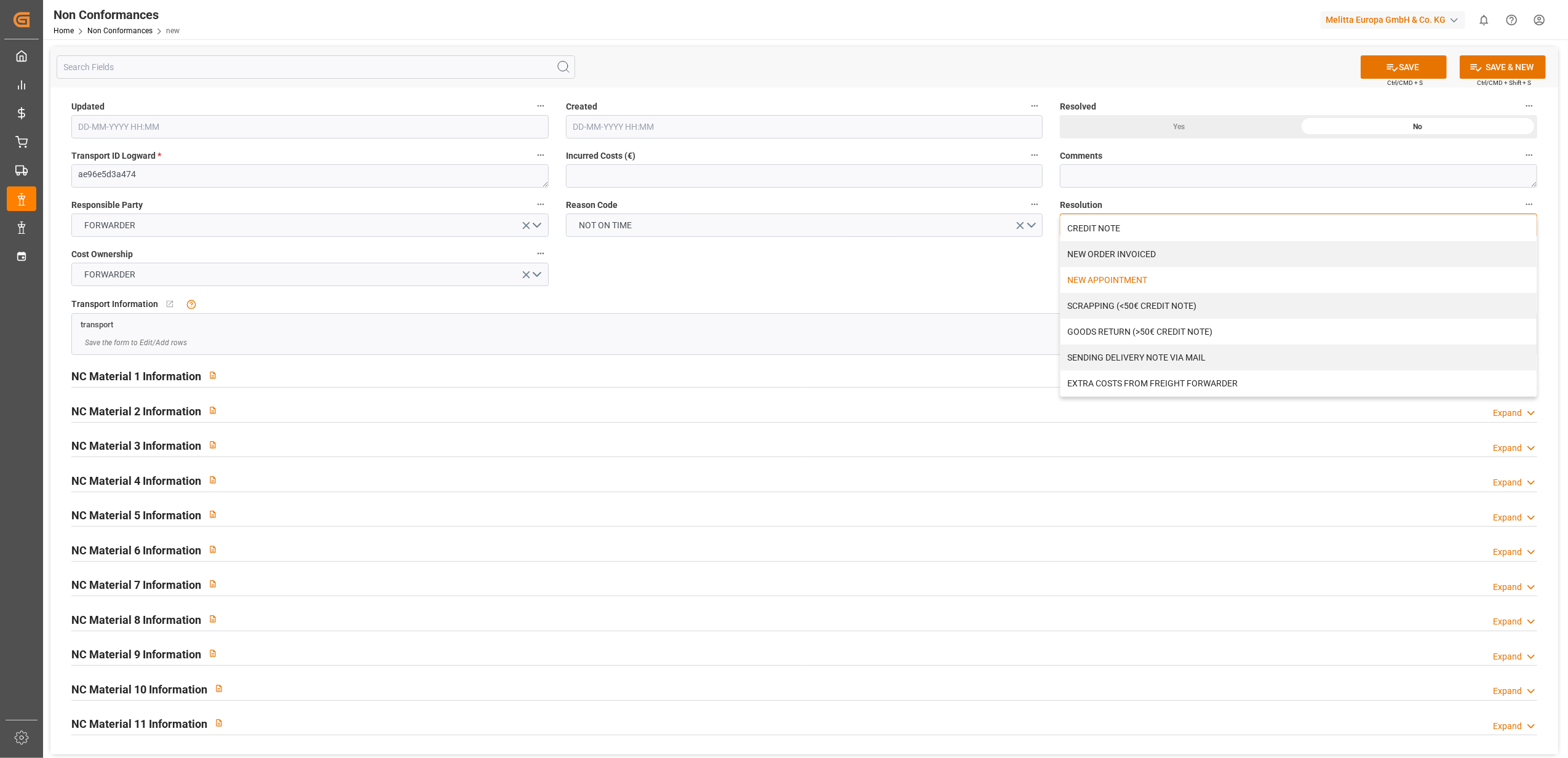
click at [1149, 279] on div "NEW APPOINTMENT" at bounding box center [1298, 280] width 476 height 26
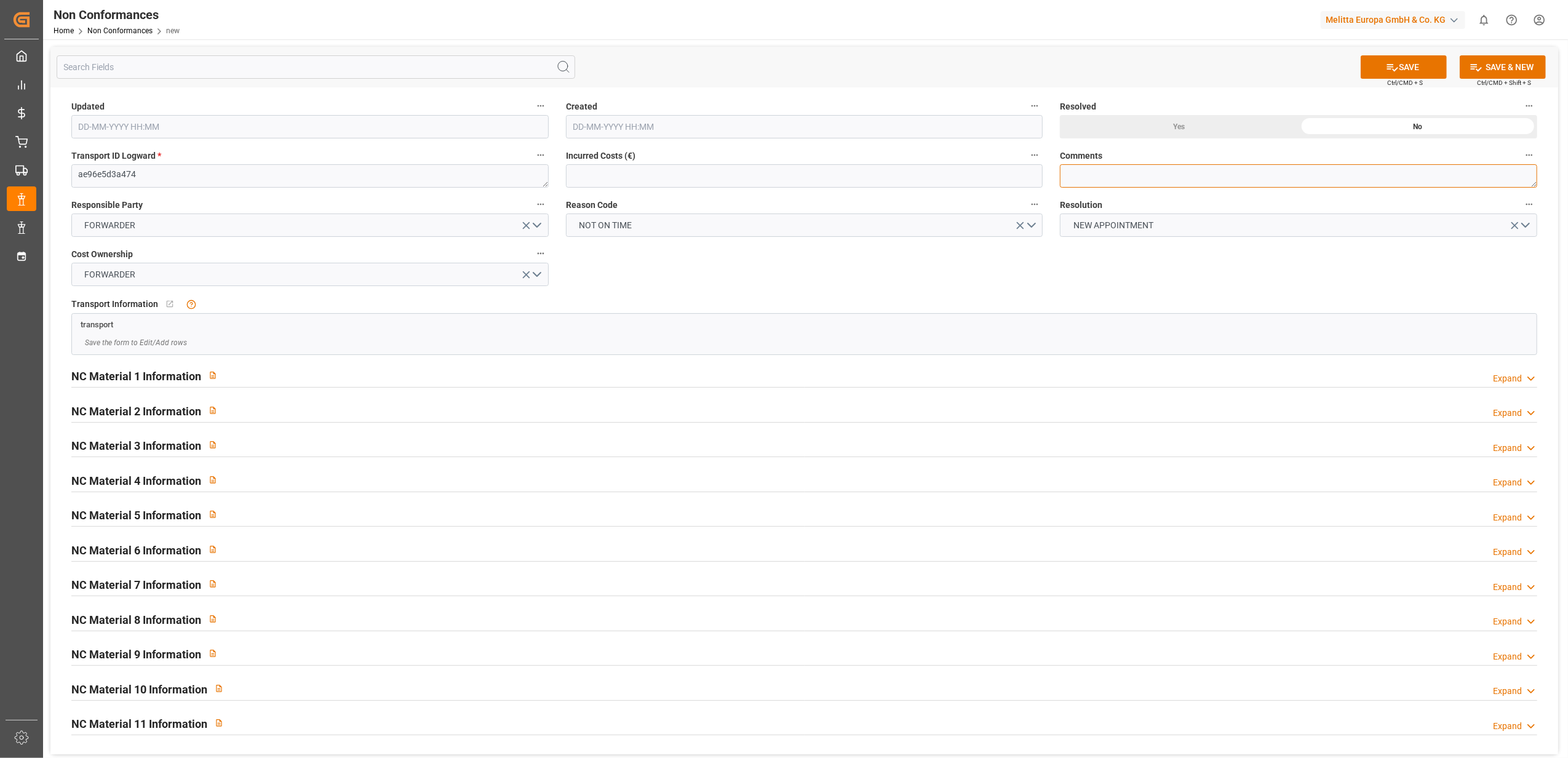
click at [1125, 171] on textarea at bounding box center [1298, 176] width 477 height 23
drag, startPoint x: 1407, startPoint y: 170, endPoint x: 1319, endPoint y: 177, distance: 88.3
click at [1319, 177] on textarea "LITIGE 1092 BL 80003798 Arrivé Hors des horaires d 'ouverture // Nouveau rdv le" at bounding box center [1298, 176] width 477 height 23
type textarea "LITIGE 1092 BL 80003798 Arrivé Hors des horaires d 'ouverture // Reliv le 9/10"
click at [1186, 126] on div "Yes" at bounding box center [1179, 127] width 238 height 23
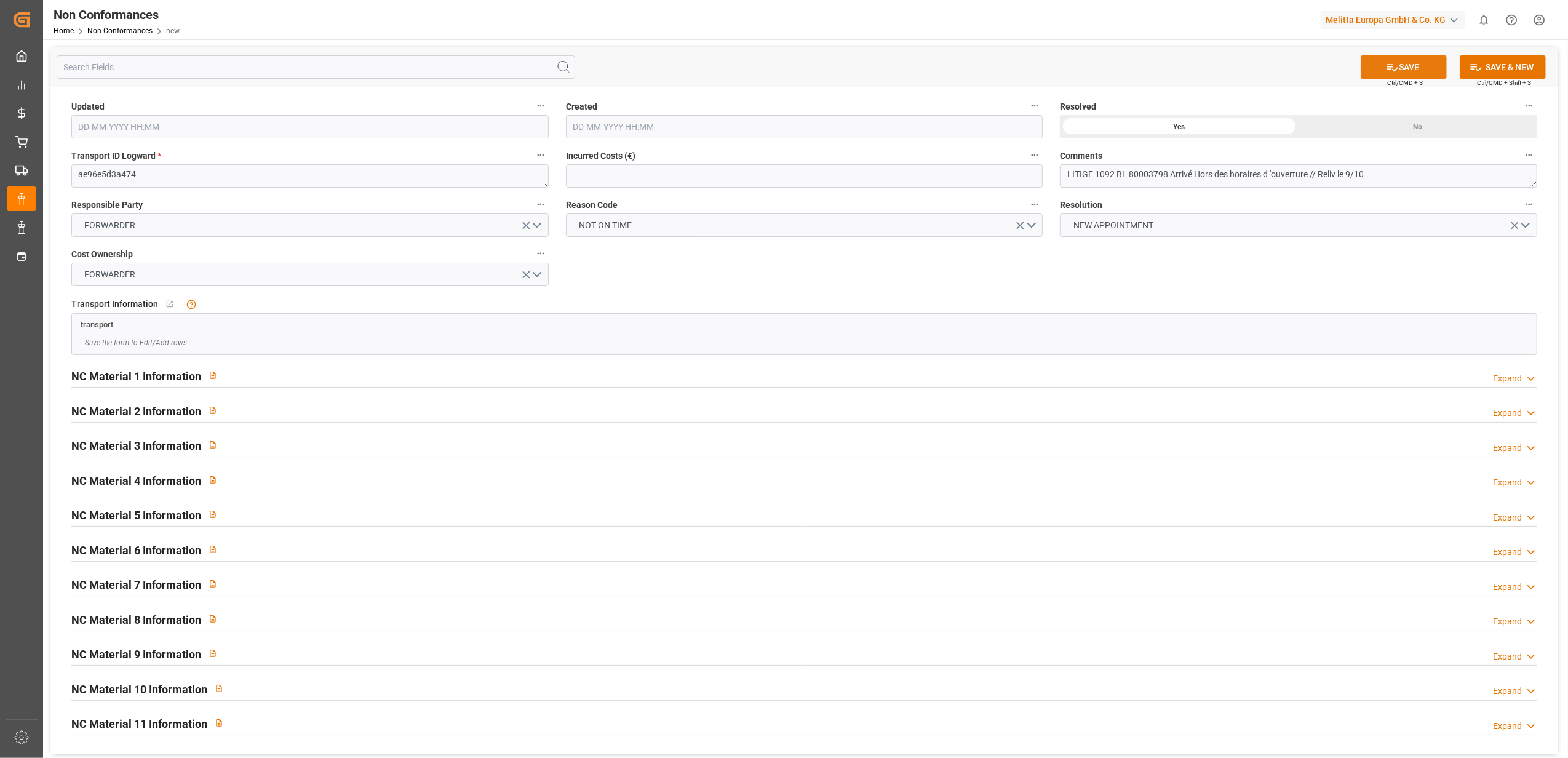
click at [1418, 72] on button "SAVE" at bounding box center [1404, 67] width 86 height 23
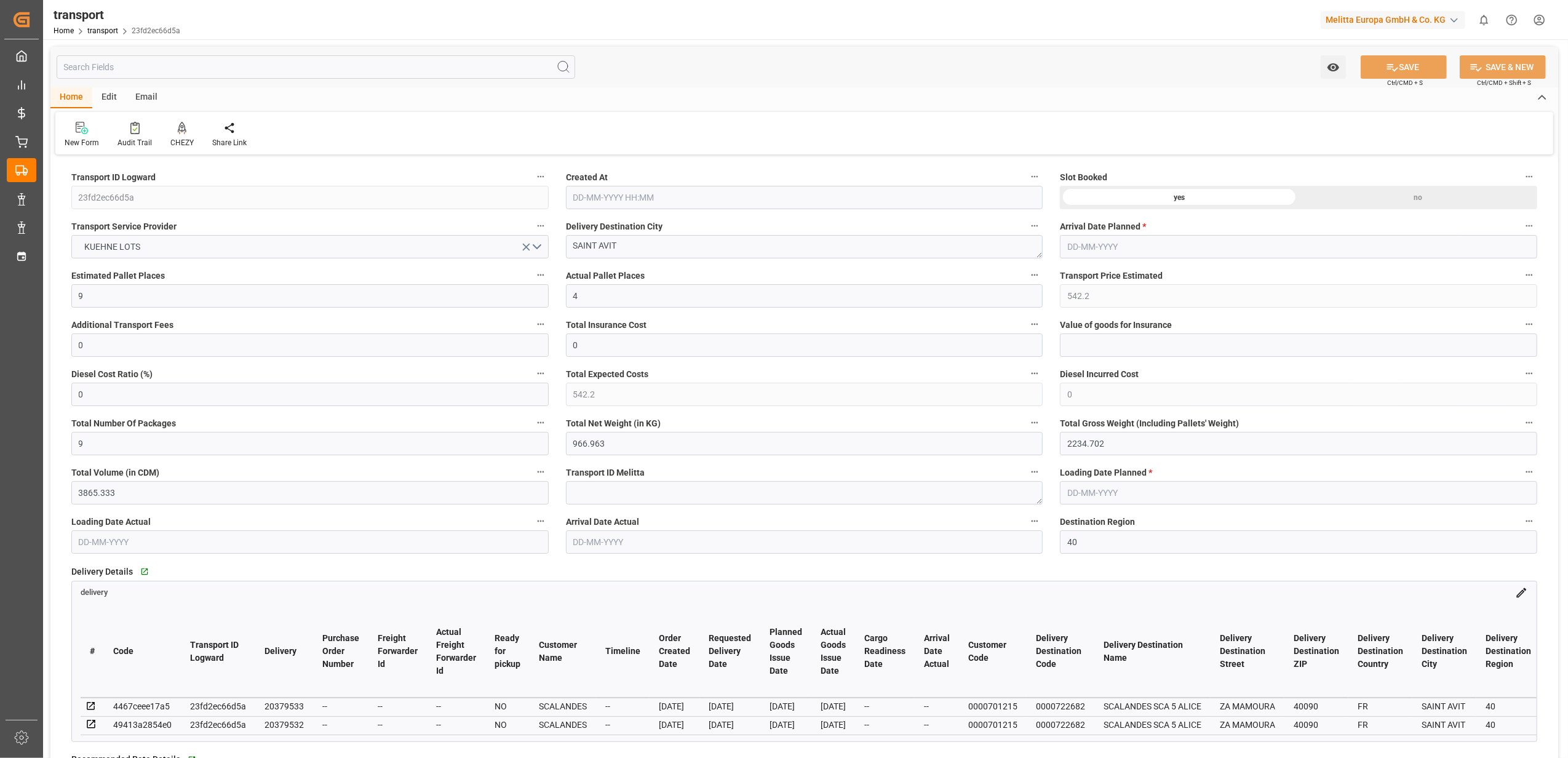
type input "01-10-2025 11:29"
type input "[DATE]"
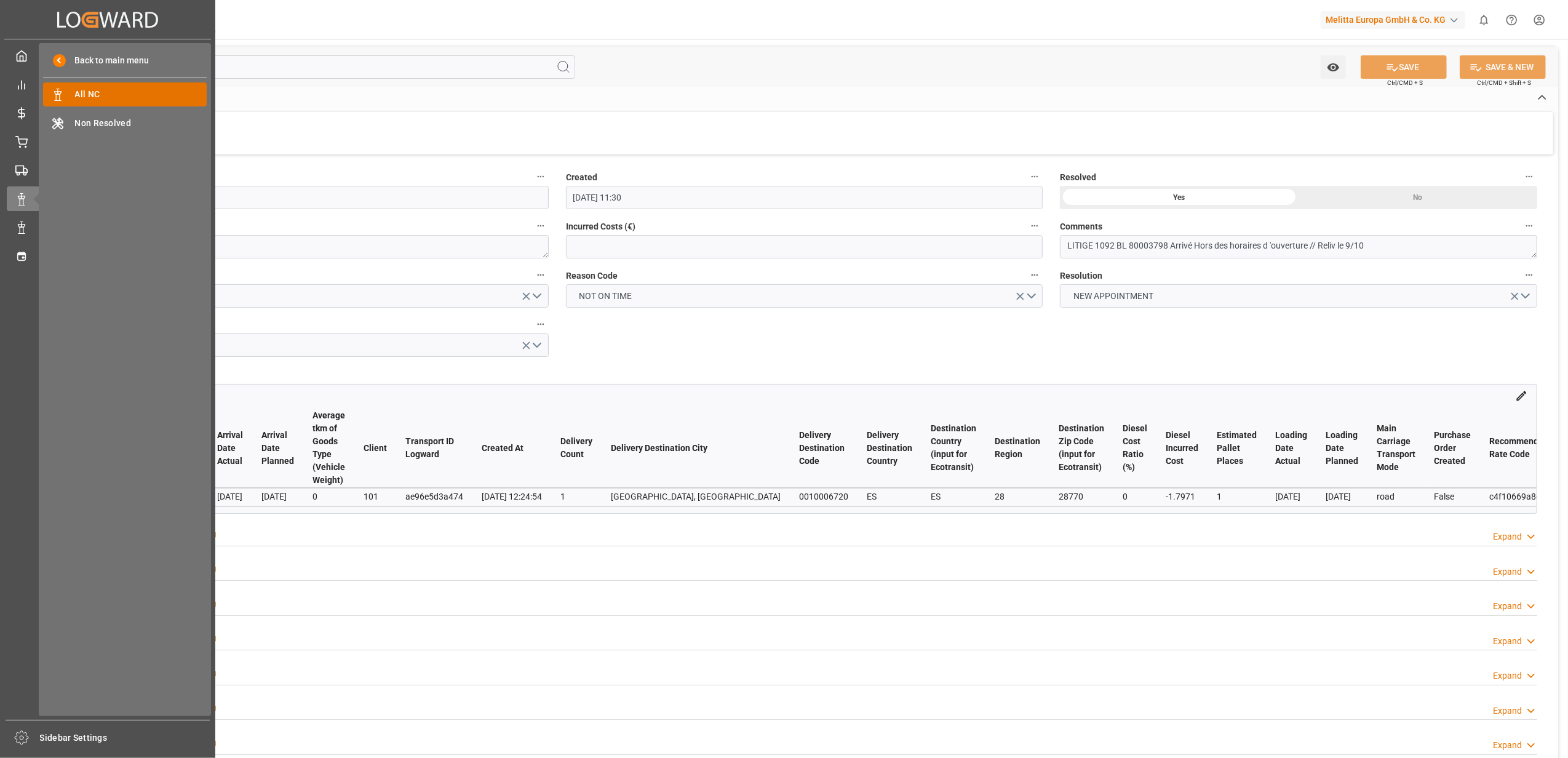
click at [107, 94] on span "All NC" at bounding box center [141, 94] width 132 height 13
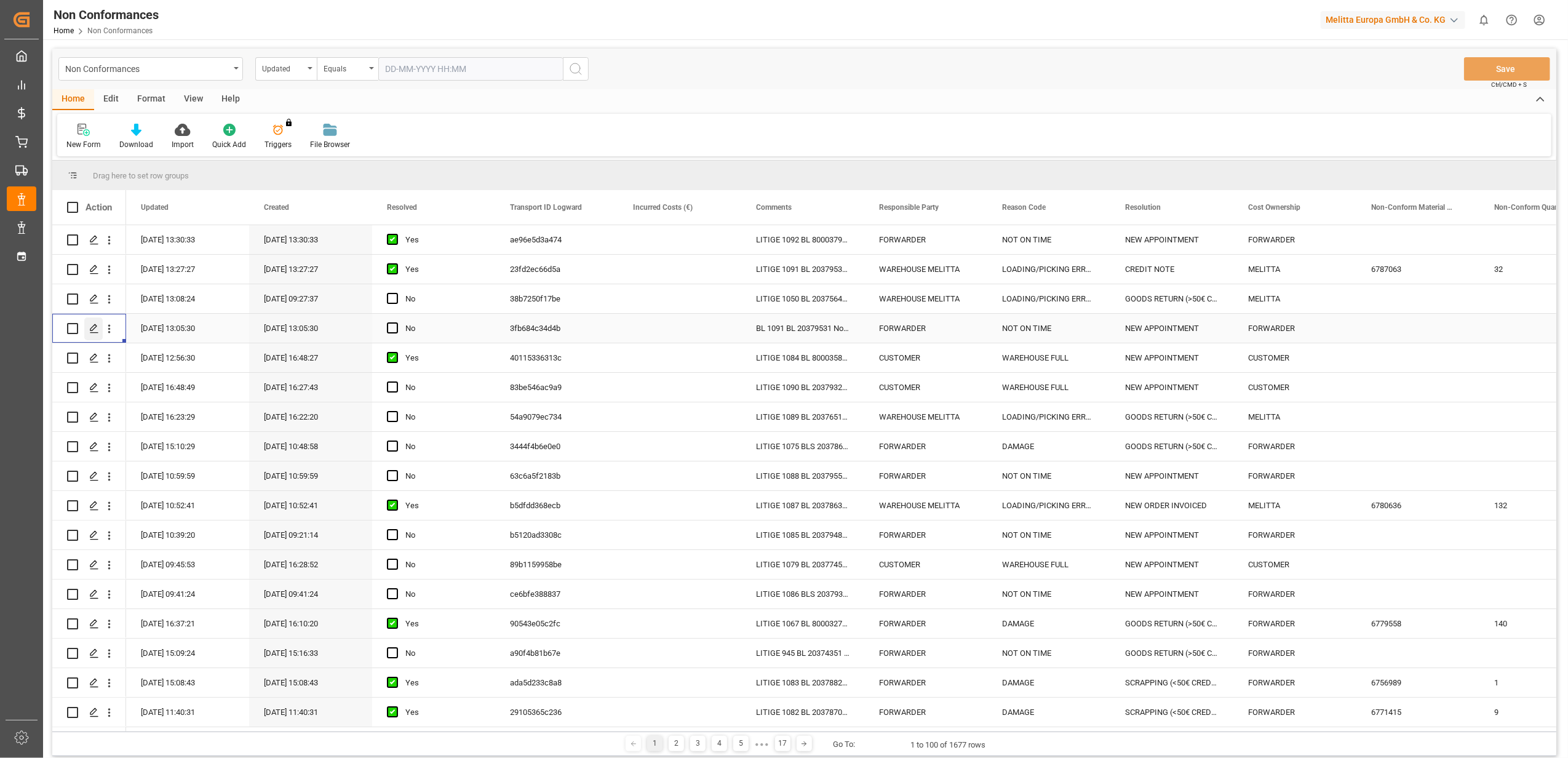
click at [98, 324] on icon "Press SPACE to select this row." at bounding box center [94, 328] width 10 height 10
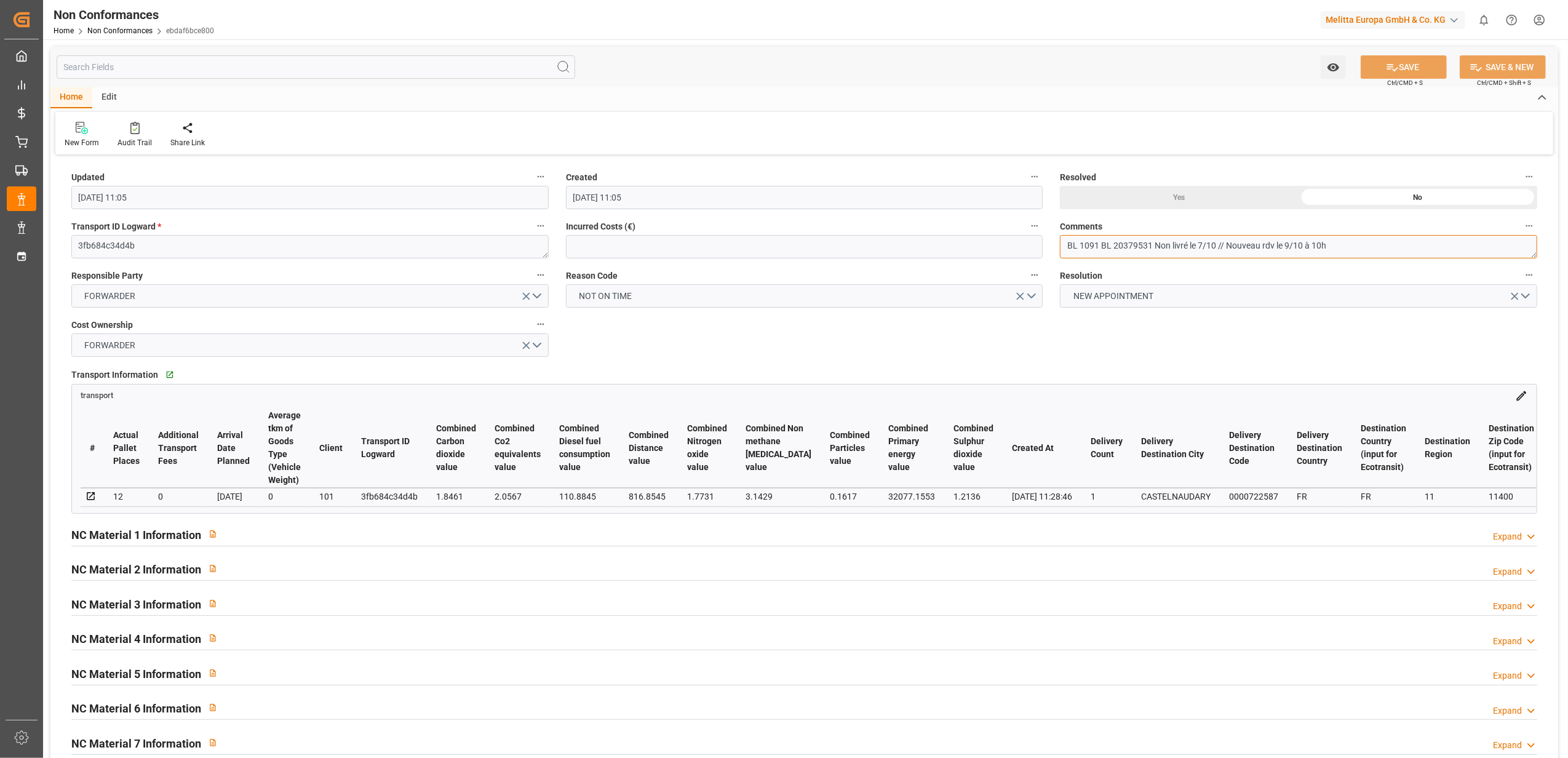
drag, startPoint x: 1081, startPoint y: 244, endPoint x: 999, endPoint y: 247, distance: 82.1
click at [999, 247] on div "Updated [DATE] 11:05 Created [DATE] 11:05 Resolved Yes No Transport ID Logward …" at bounding box center [804, 536] width 1508 height 755
type textarea "LITIGE 1091 BL 20379531 Non livré le 7/10 // Nouveau rdv le 9/10 à 10h"
click at [1408, 72] on button "SAVE" at bounding box center [1404, 67] width 86 height 23
type input "[DATE] 11:36"
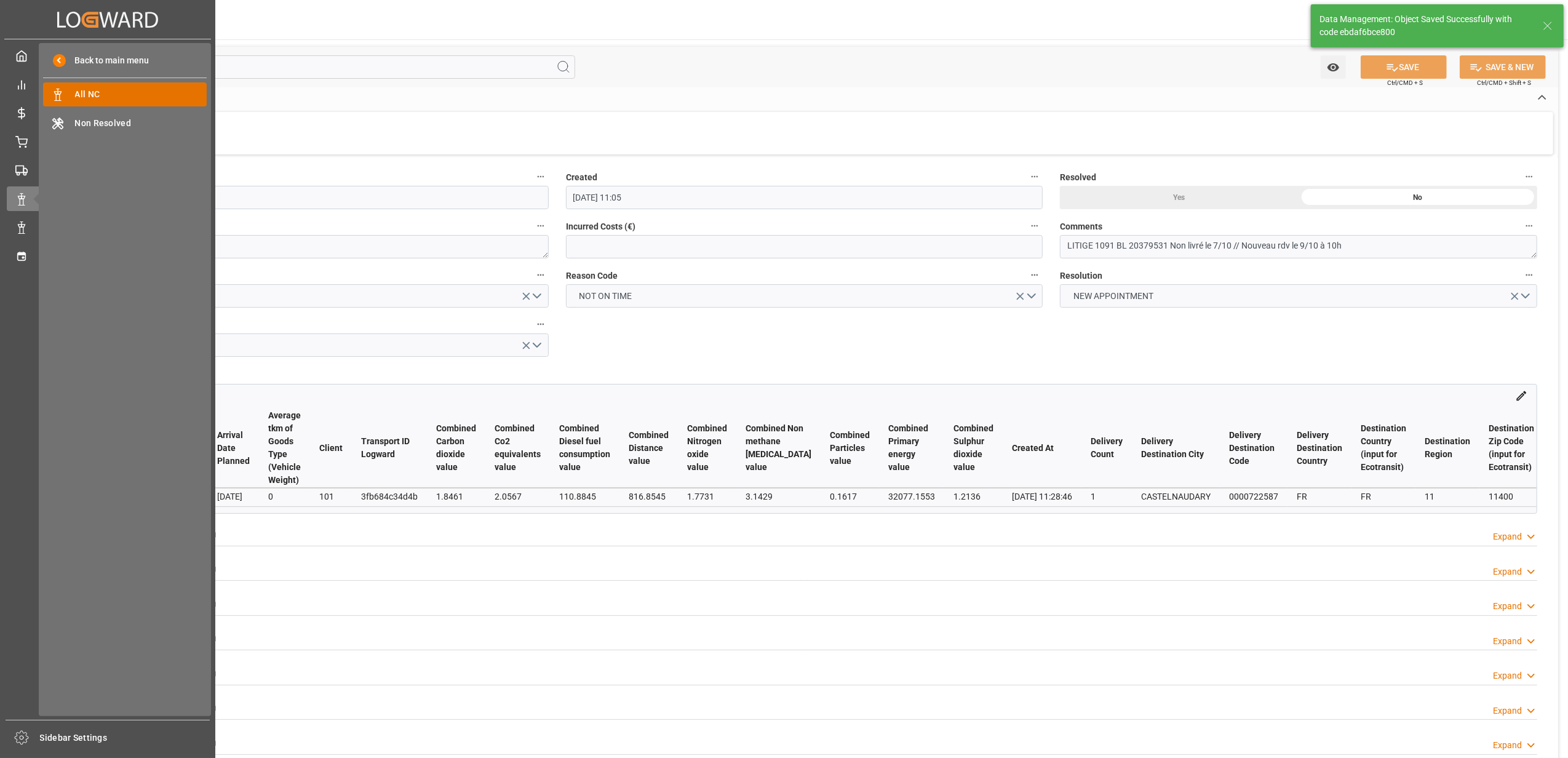
click at [101, 89] on span "All NC" at bounding box center [141, 94] width 132 height 13
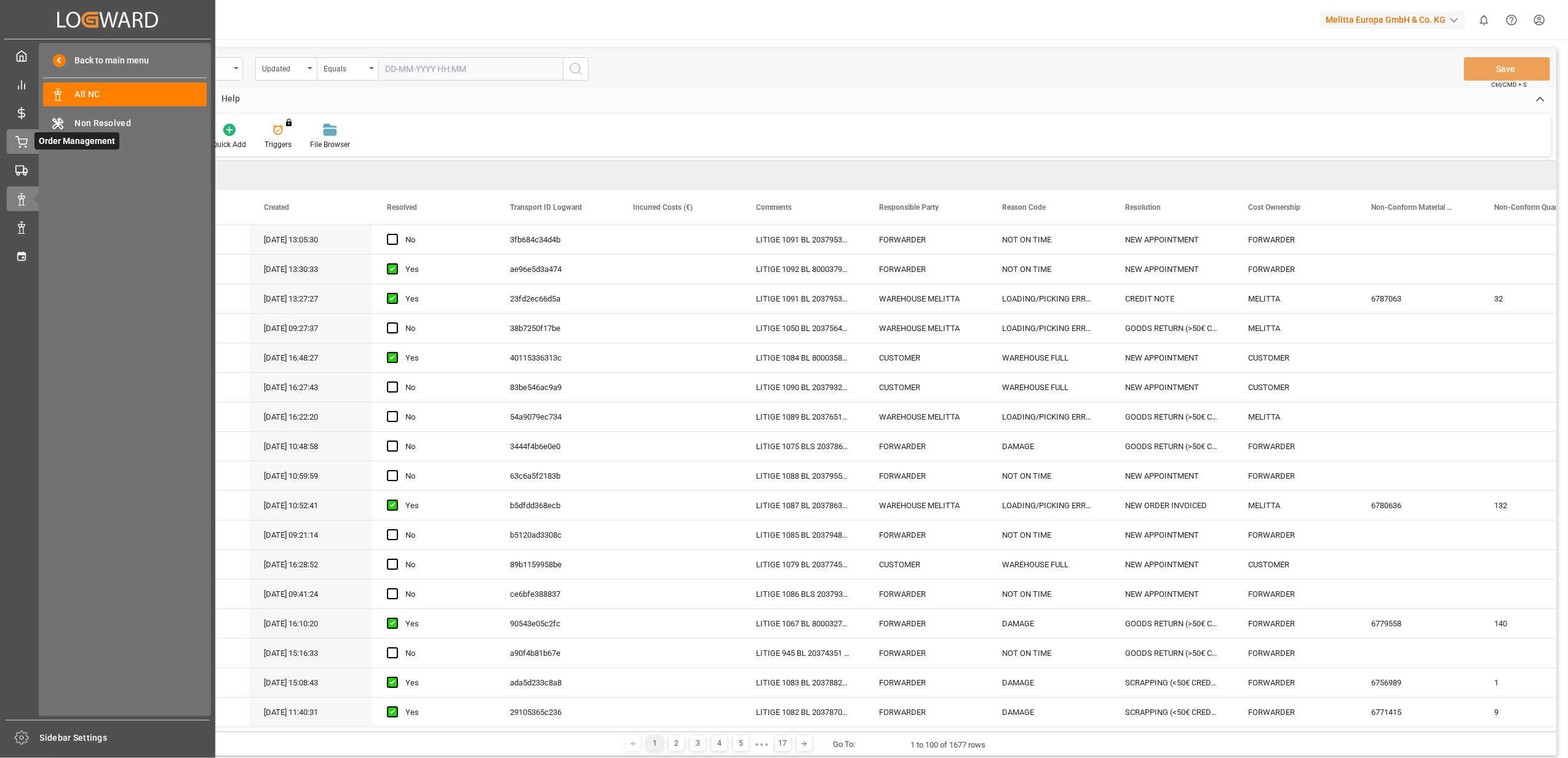
click at [25, 142] on icon at bounding box center [22, 142] width 12 height 12
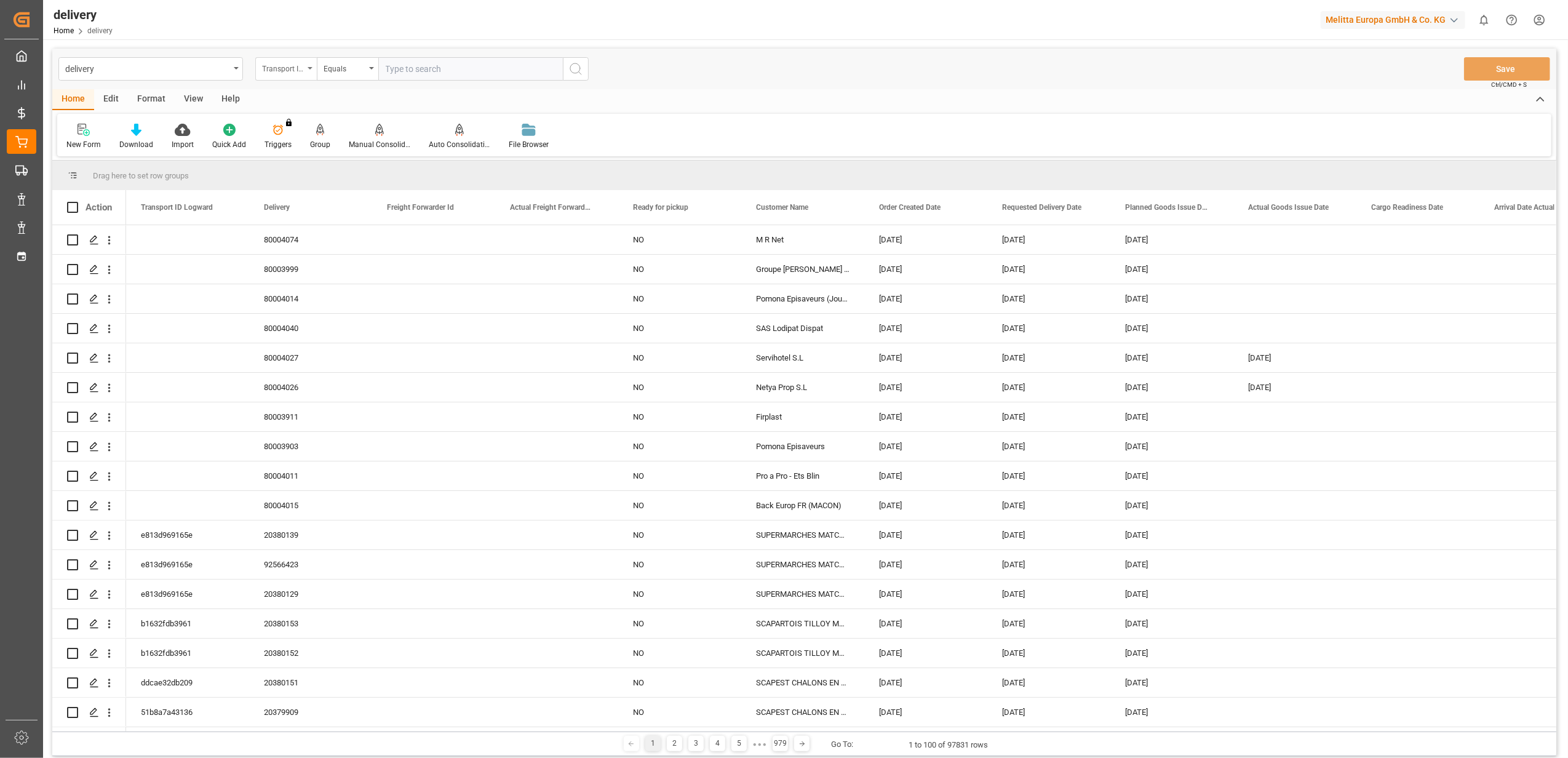
click at [308, 69] on div "Transport ID Logward" at bounding box center [286, 69] width 62 height 23
click at [321, 154] on div "Delivery" at bounding box center [347, 151] width 183 height 26
click at [463, 74] on input "text" at bounding box center [470, 69] width 185 height 23
type input "20379348"
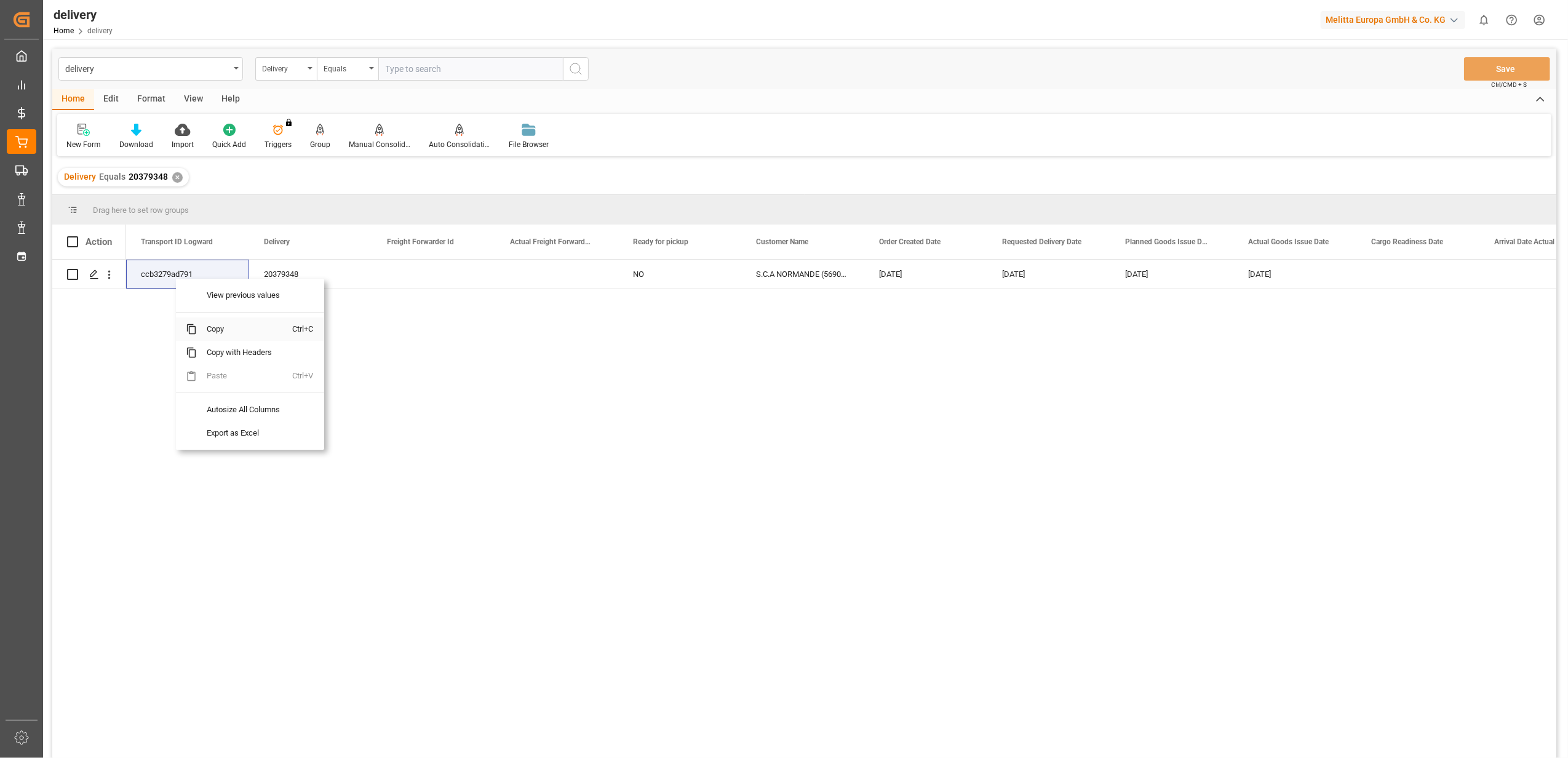
click at [229, 326] on span "Copy" at bounding box center [245, 329] width 96 height 23
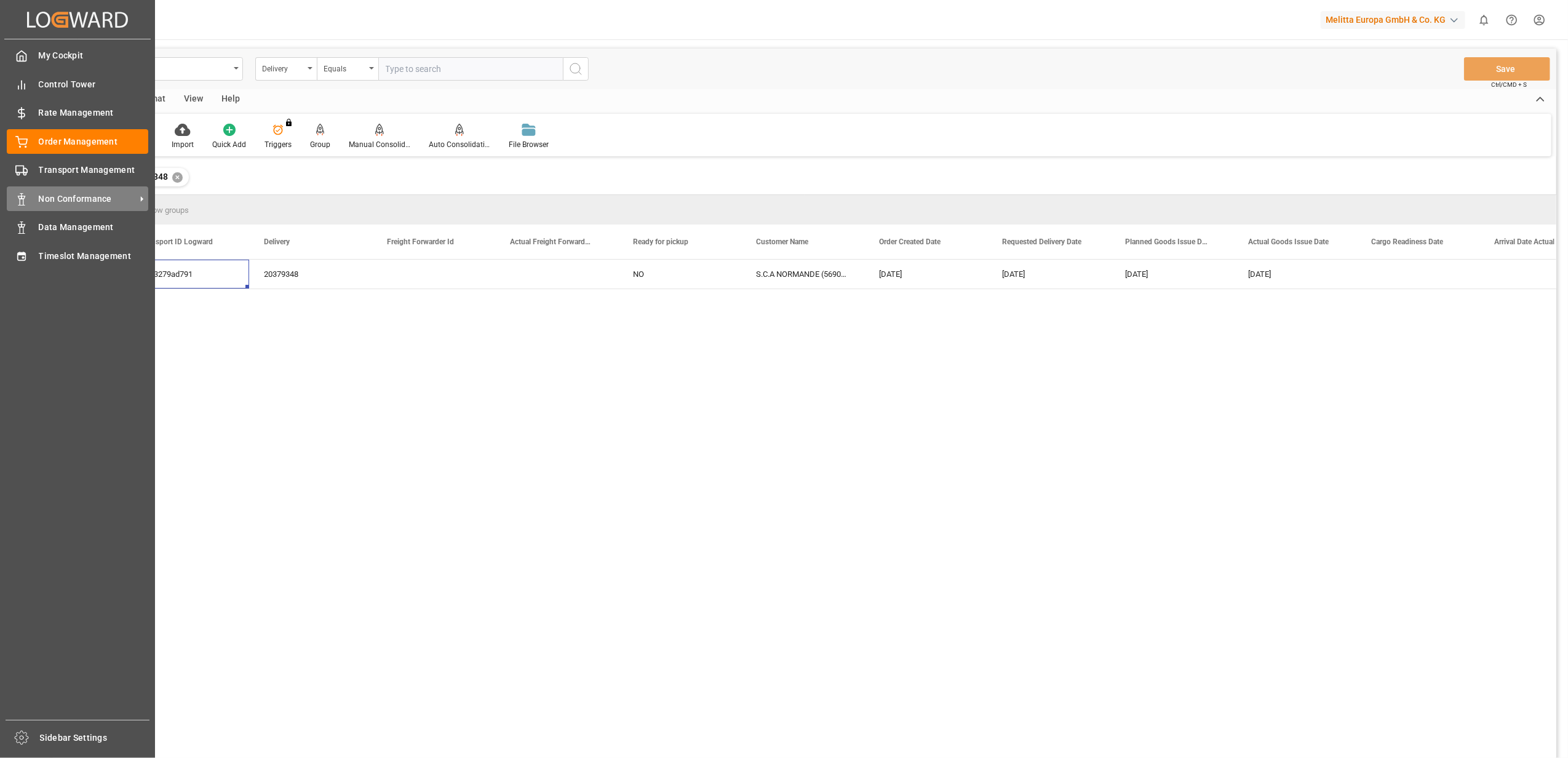
click at [55, 195] on span "Non Conformance" at bounding box center [87, 199] width 97 height 13
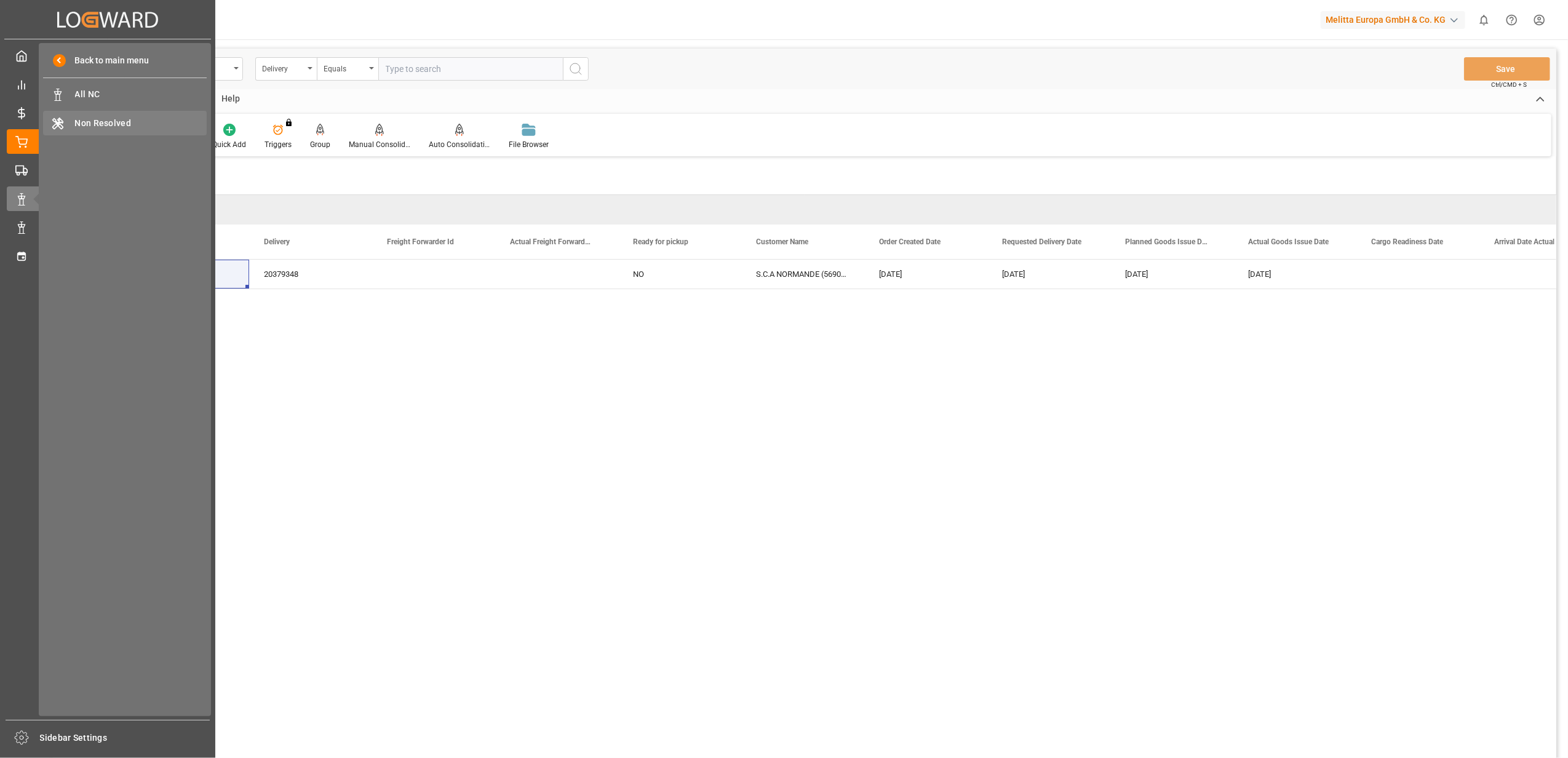
click at [156, 122] on span "Non Resolved" at bounding box center [141, 123] width 132 height 13
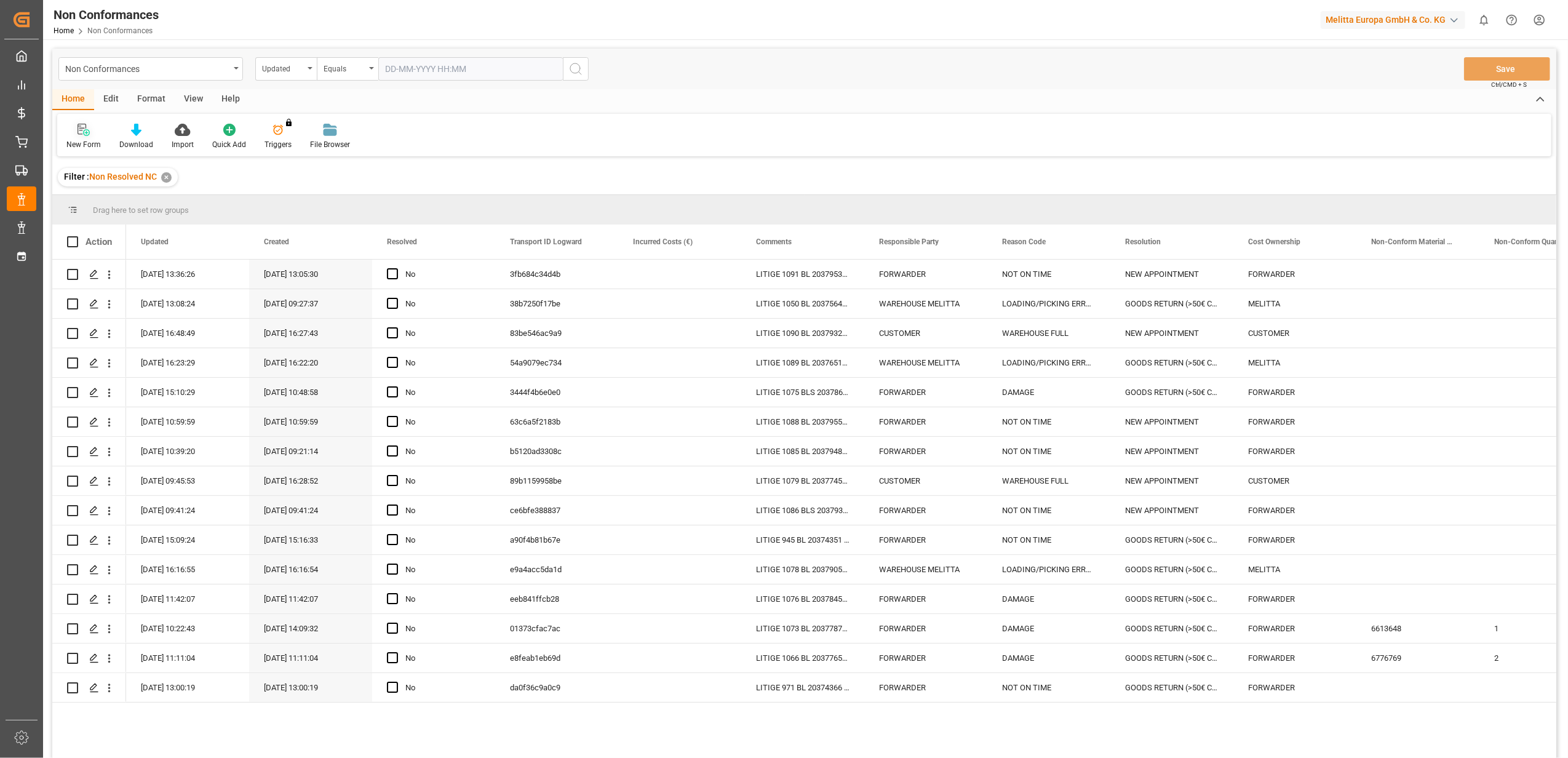
click at [87, 133] on icon at bounding box center [83, 130] width 12 height 12
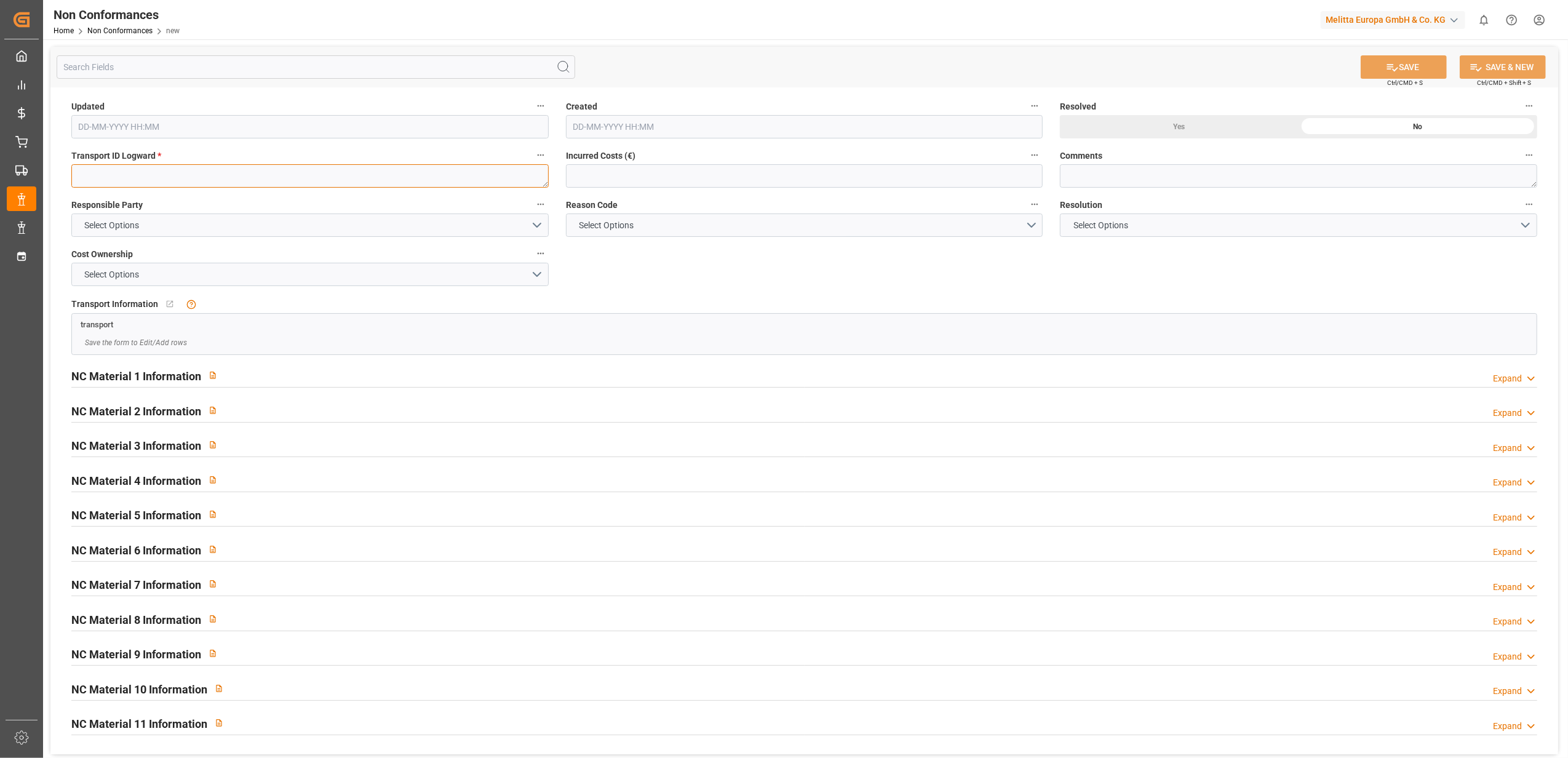
click at [168, 175] on textarea at bounding box center [310, 176] width 477 height 23
paste textarea "ccb3279ad791"
type textarea "ccb3279ad791"
click at [533, 225] on button "Select Options" at bounding box center [310, 225] width 477 height 23
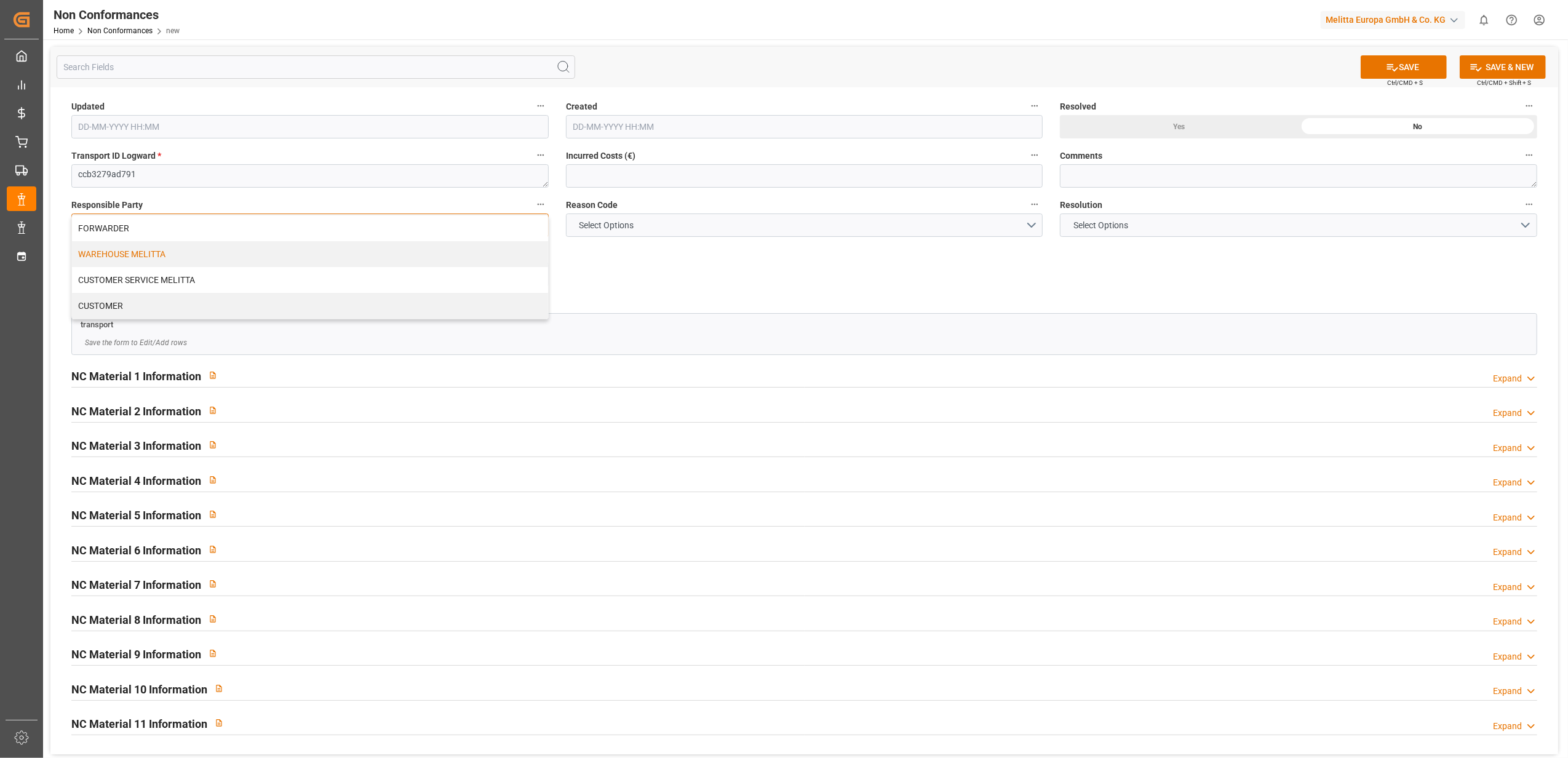
click at [209, 255] on div "WAREHOUSE MELITTA" at bounding box center [309, 253] width 476 height 26
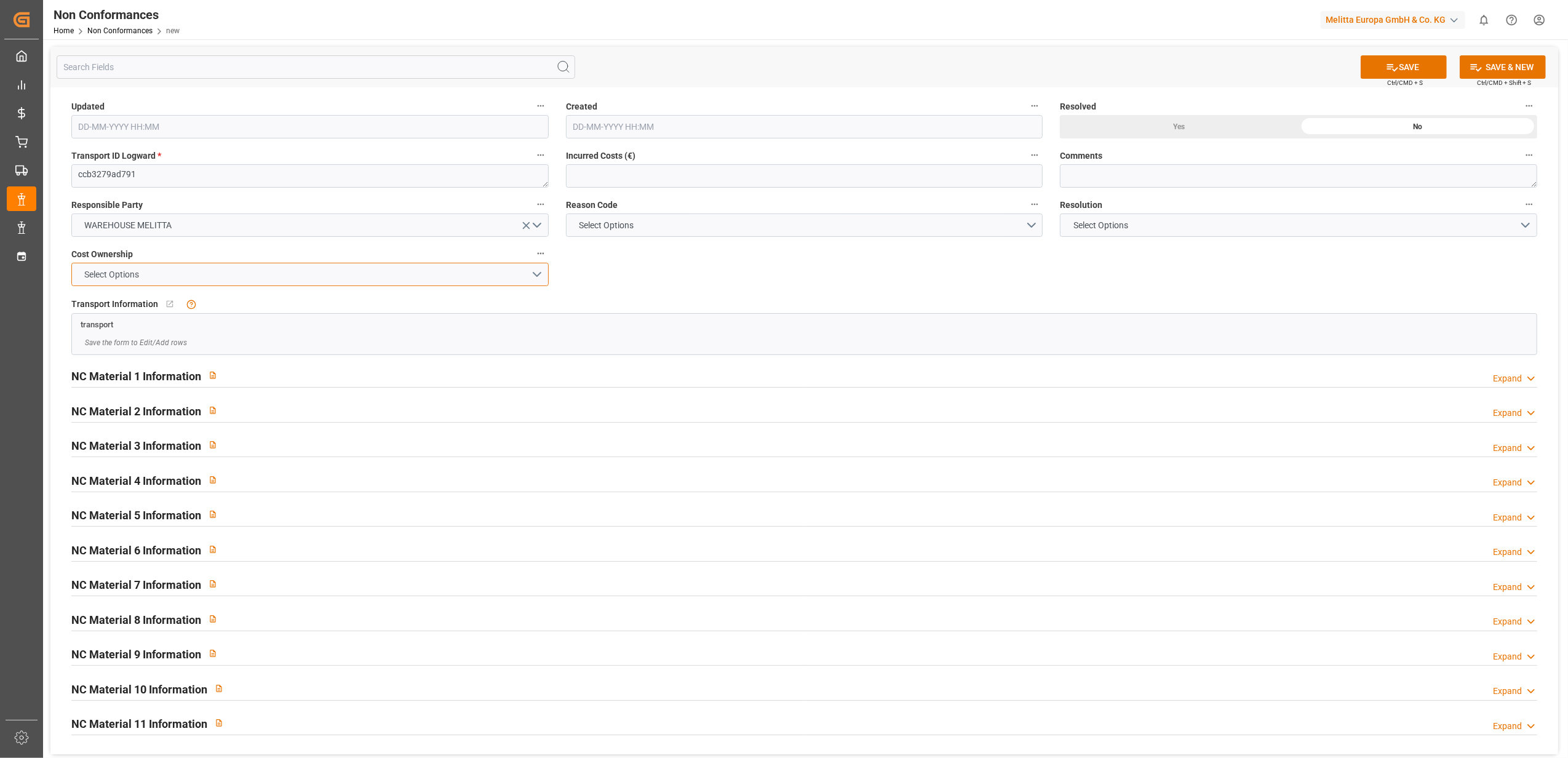
click at [539, 276] on button "Select Options" at bounding box center [310, 275] width 477 height 23
click at [374, 309] on div "MELITTA" at bounding box center [309, 303] width 476 height 26
click at [1017, 229] on button "Select Options" at bounding box center [804, 225] width 477 height 23
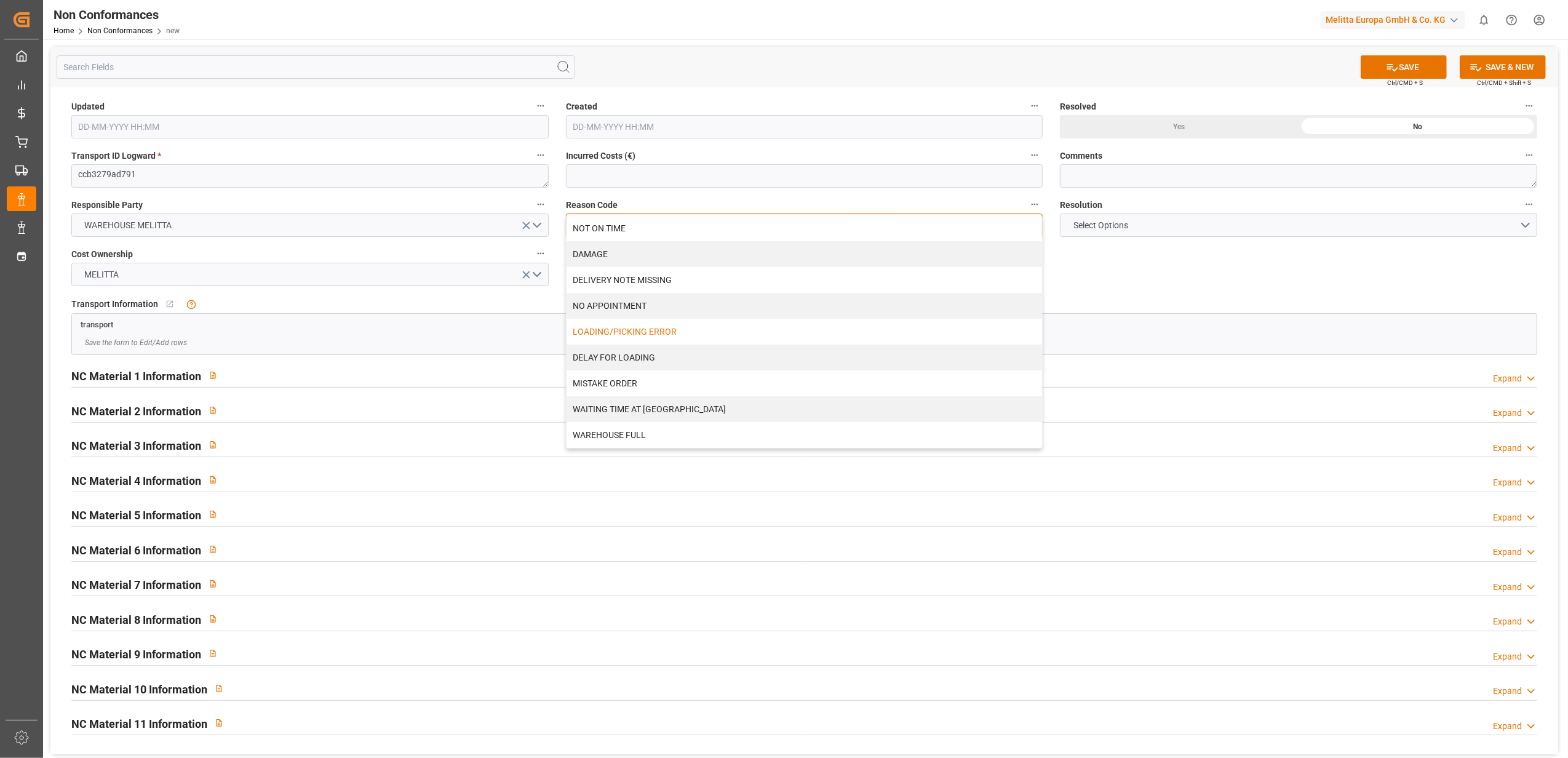
click at [611, 325] on div "LOADING/PICKING ERROR" at bounding box center [804, 331] width 476 height 26
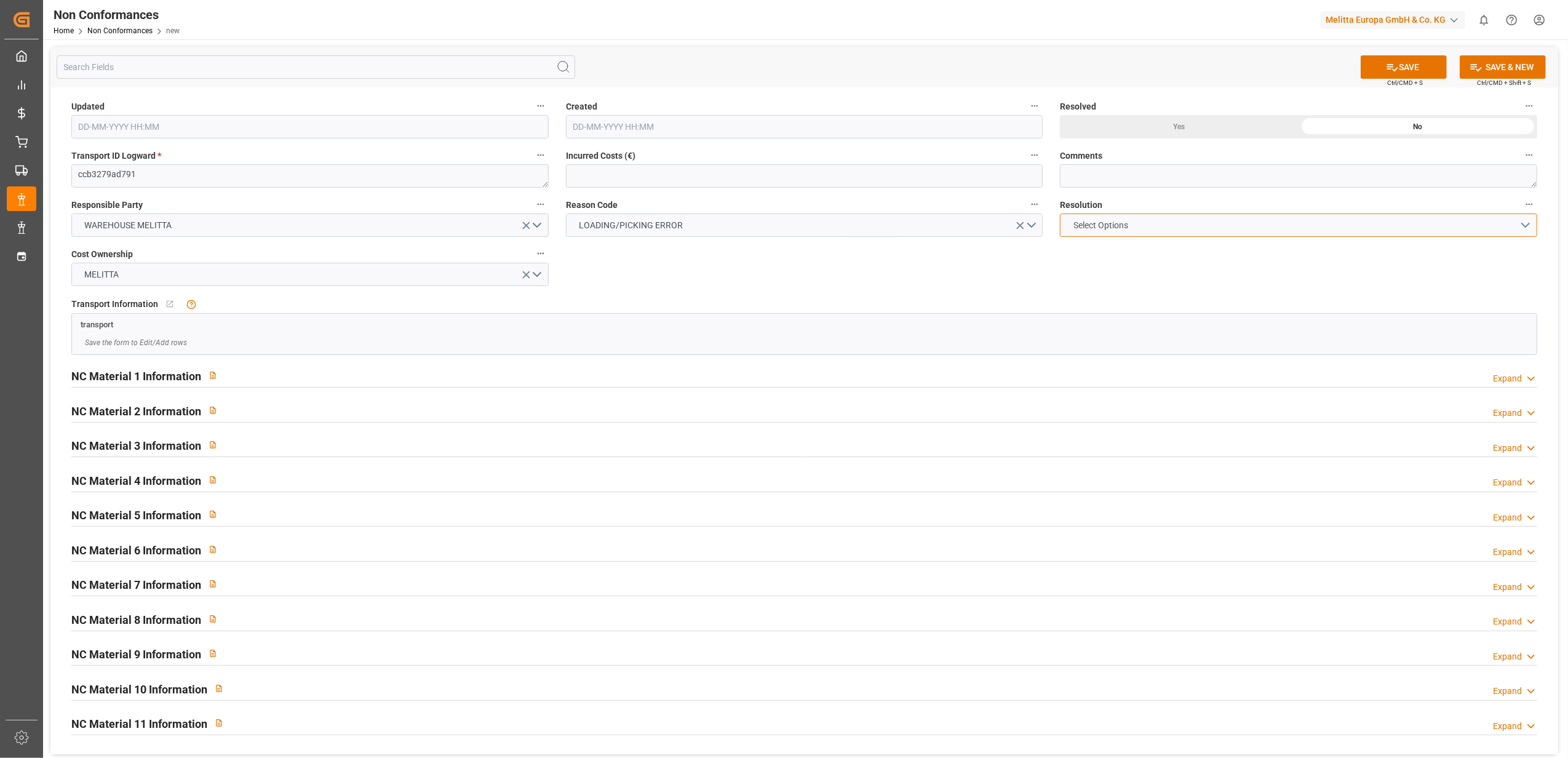
click at [1528, 225] on button "Select Options" at bounding box center [1298, 225] width 477 height 23
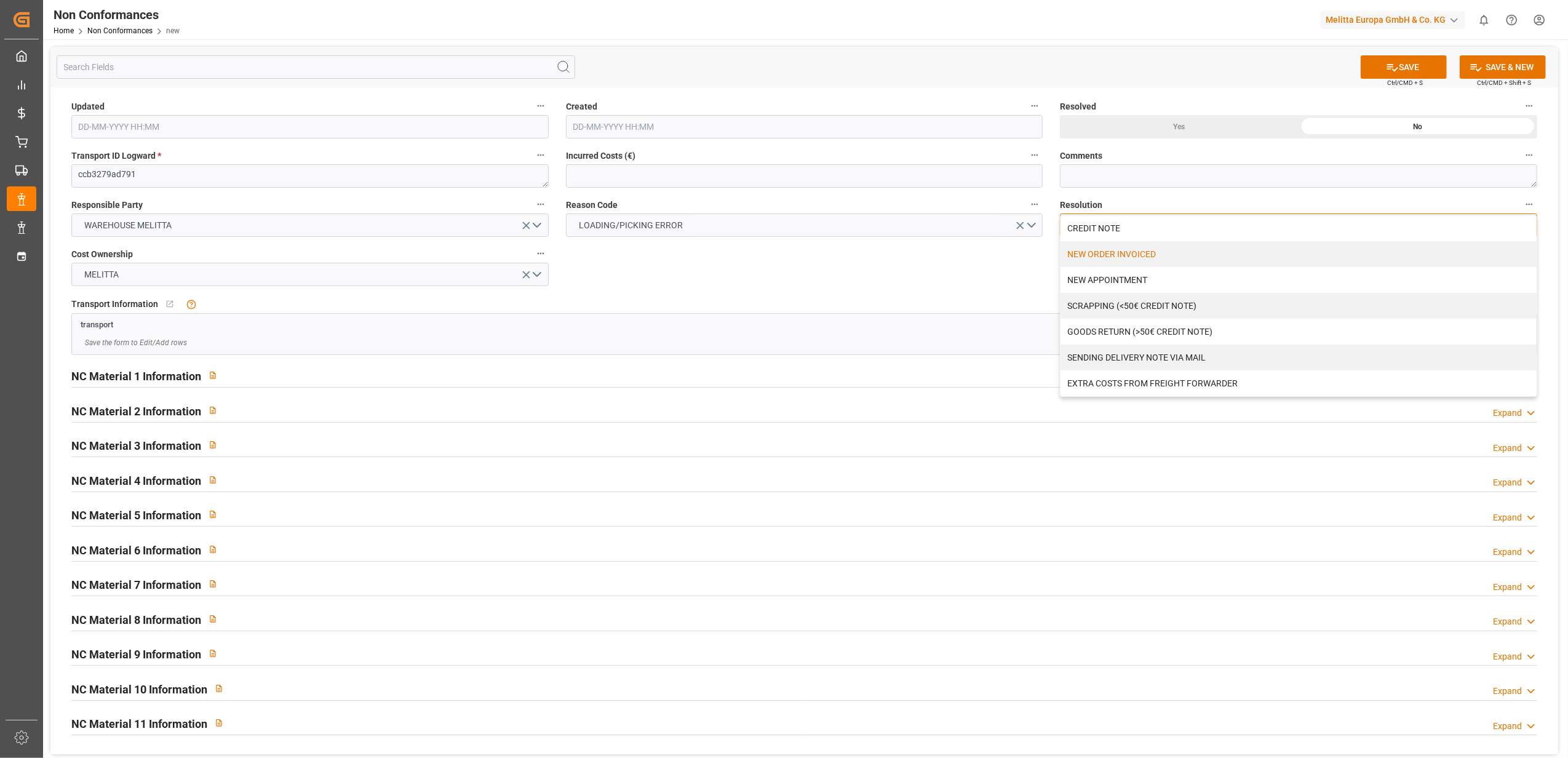
click at [1164, 250] on div "NEW ORDER INVOICED" at bounding box center [1298, 253] width 476 height 26
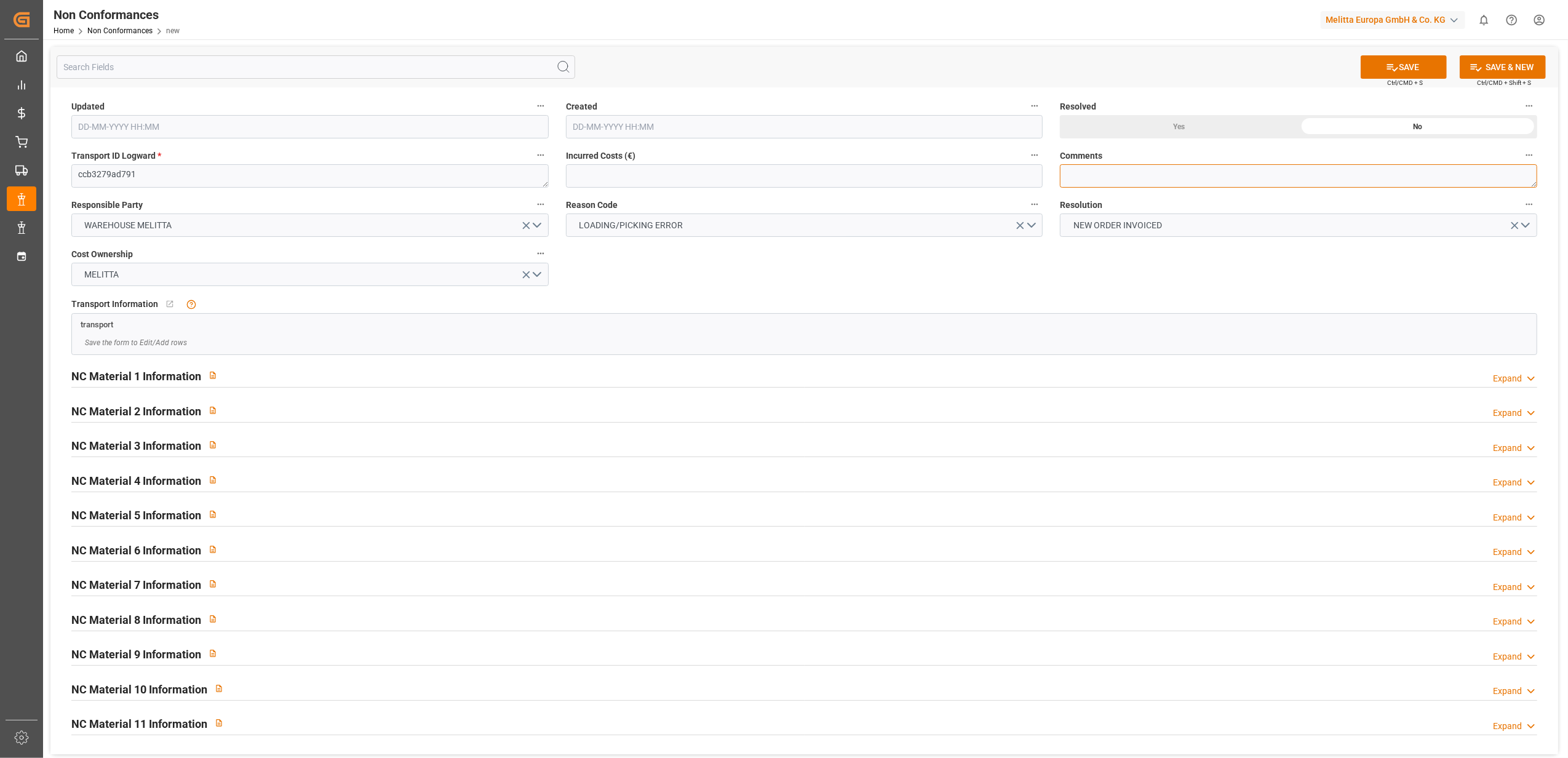
click at [1128, 179] on textarea at bounding box center [1298, 176] width 477 height 23
type textarea "LITIGE 1093 BL 20379348 Surplus 20 colis cuisson"
click at [1525, 381] on icon at bounding box center [1531, 379] width 12 height 13
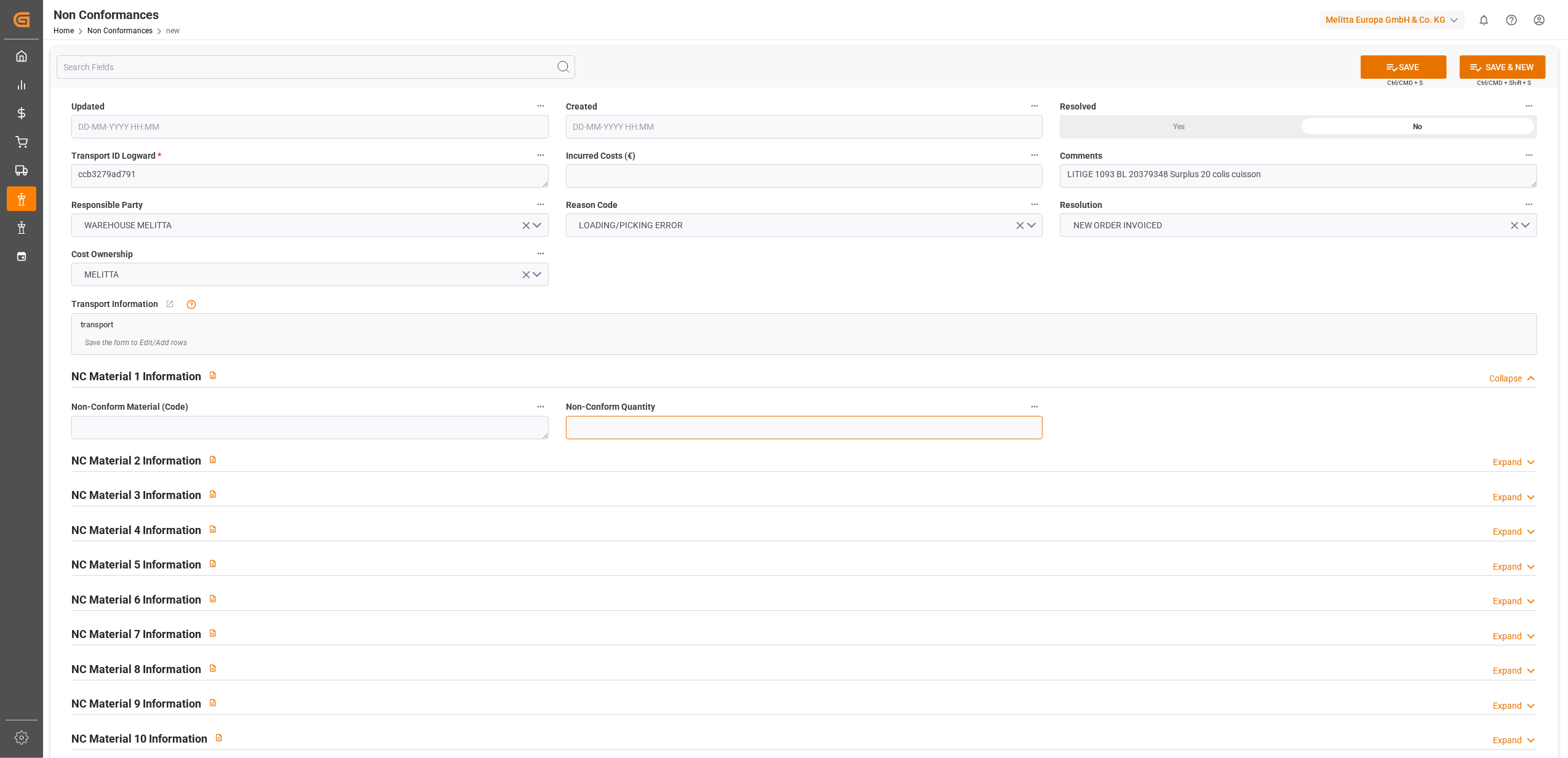
click at [769, 430] on input "text" at bounding box center [804, 428] width 477 height 23
type input "400"
click at [436, 434] on textarea at bounding box center [310, 428] width 477 height 23
type textarea "6767559"
click at [1181, 131] on div "Yes" at bounding box center [1179, 127] width 238 height 23
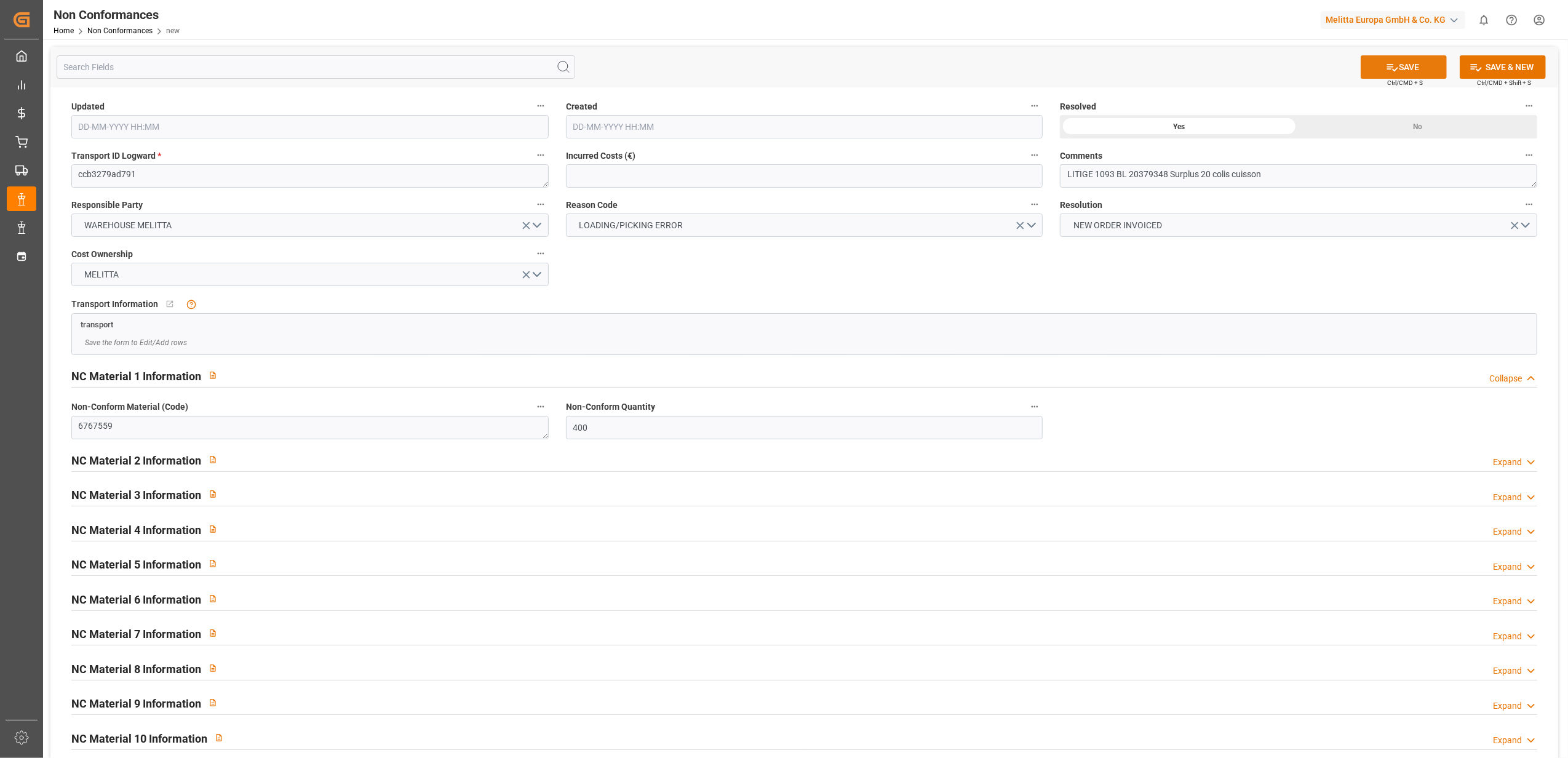
click at [1435, 64] on button "SAVE" at bounding box center [1404, 67] width 86 height 23
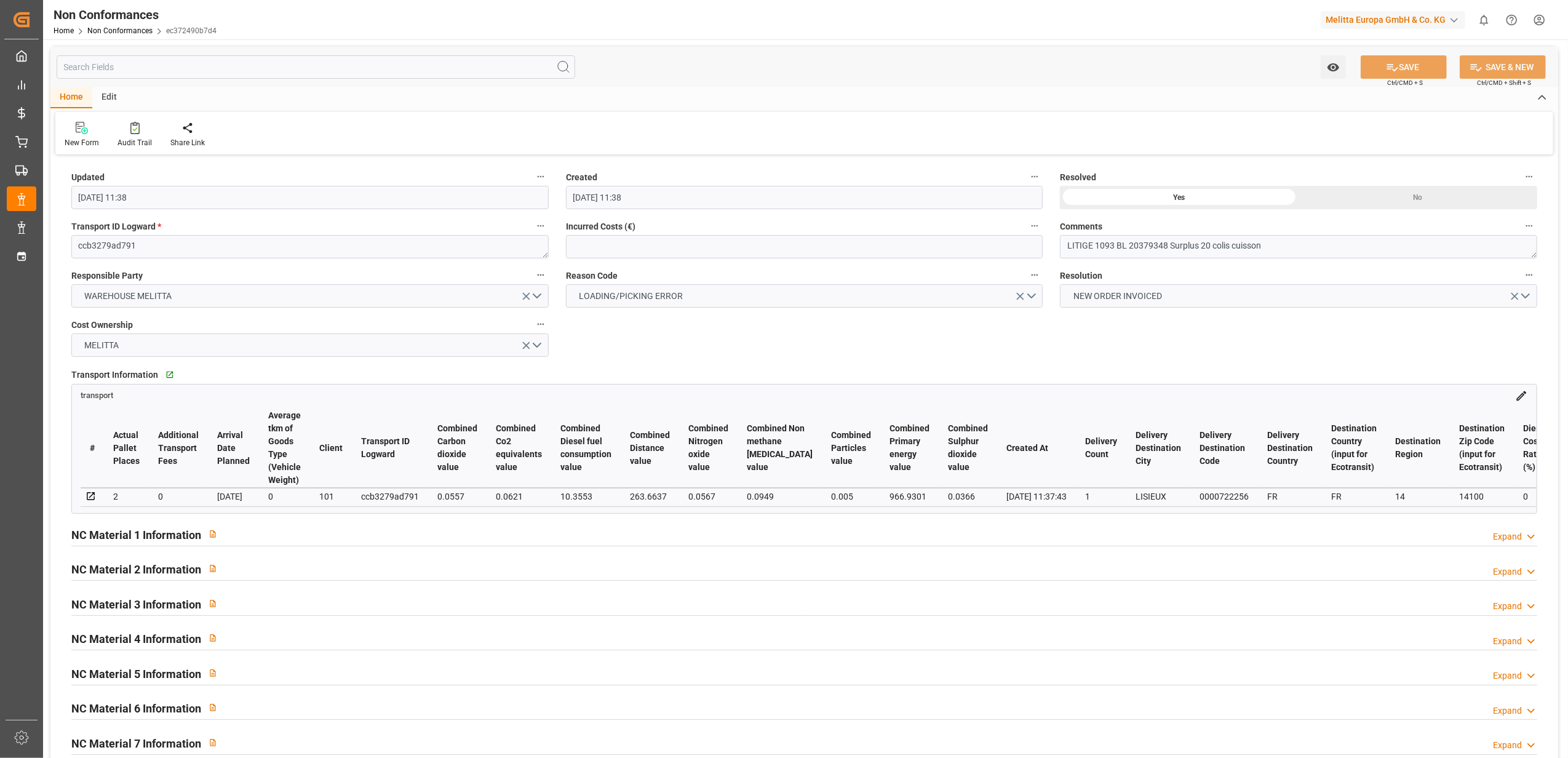
click at [89, 494] on icon at bounding box center [91, 497] width 11 height 11
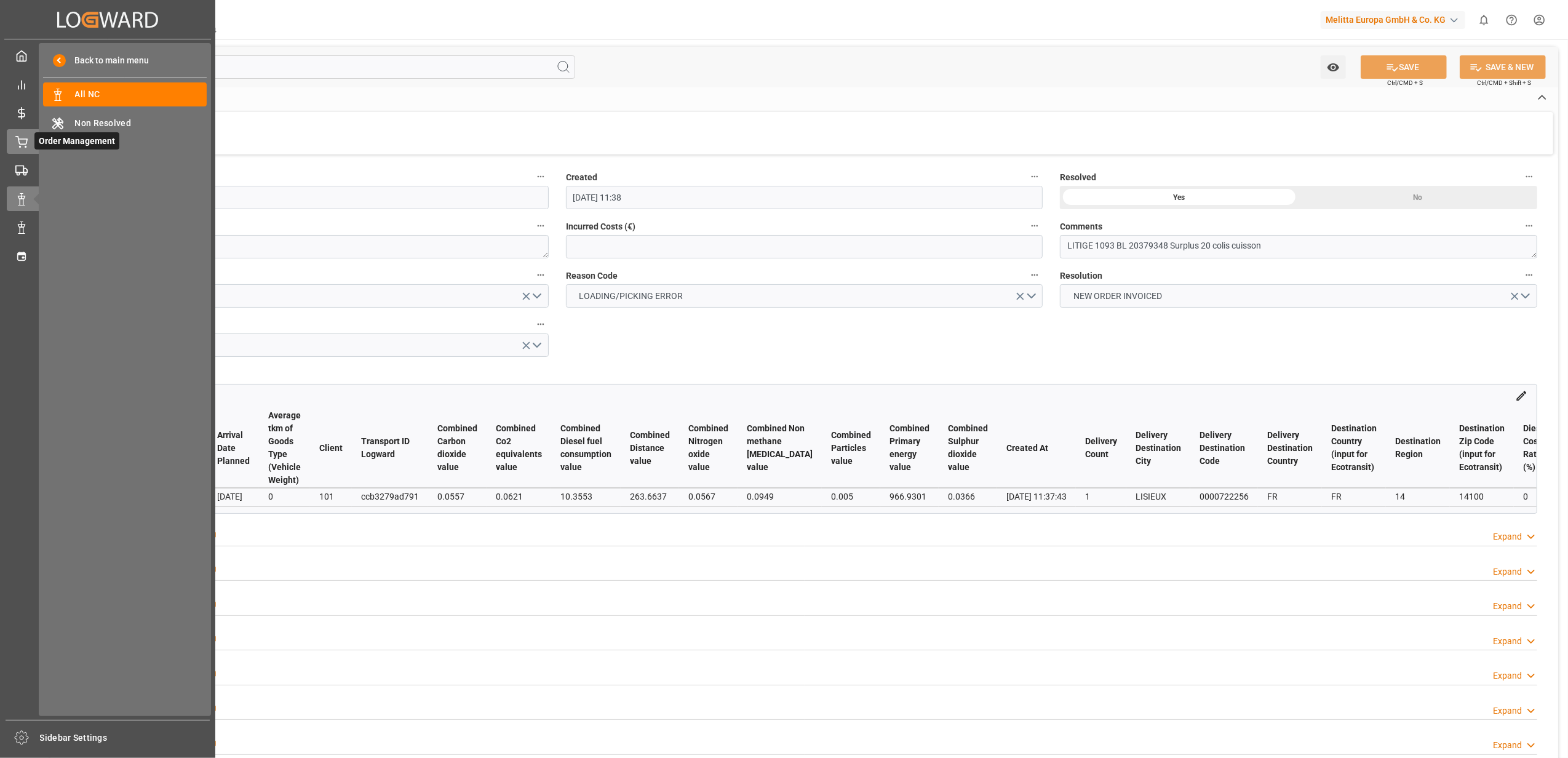
click at [28, 136] on div "Order Management Order Management" at bounding box center [108, 141] width 202 height 24
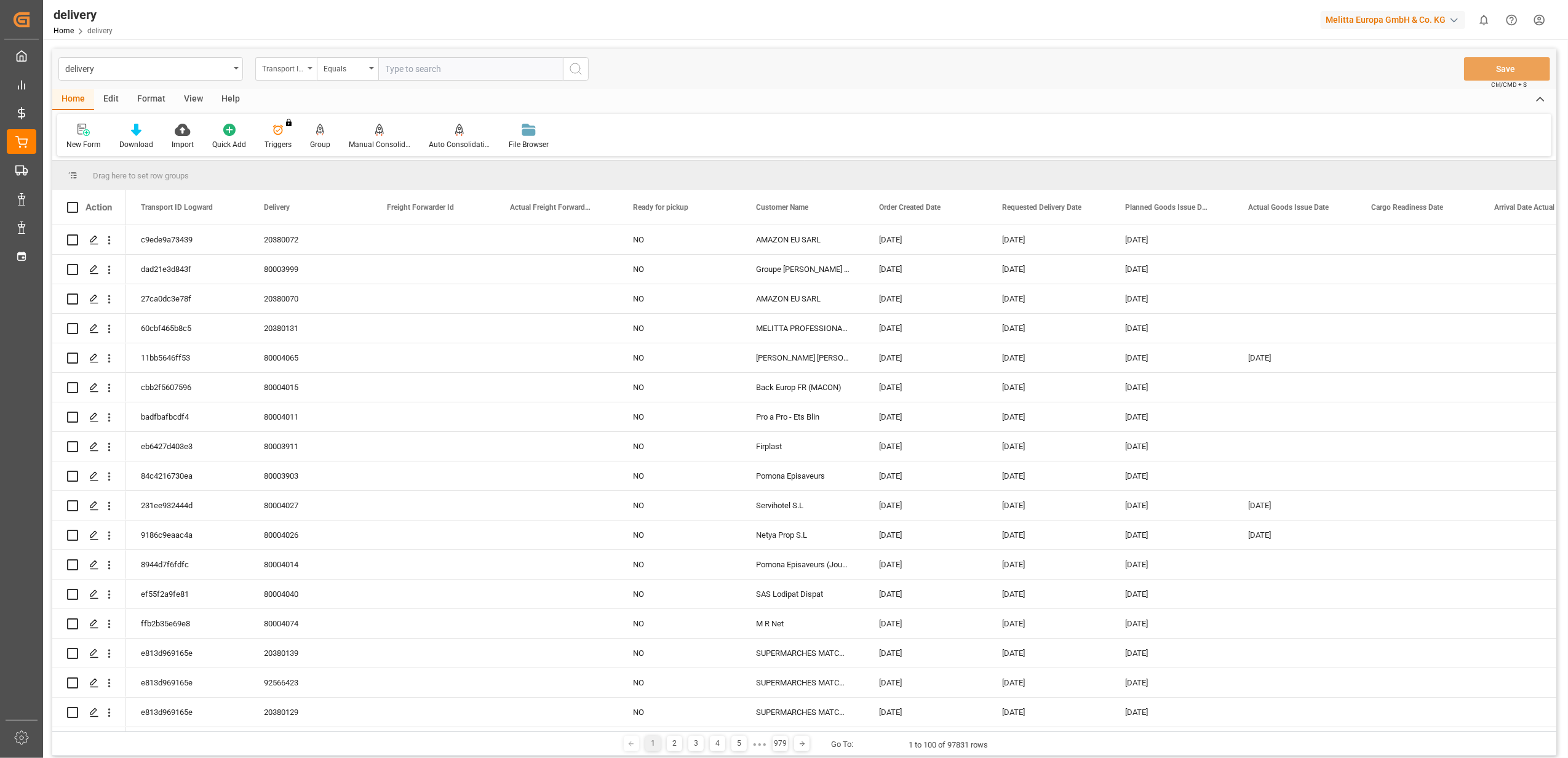
click at [306, 69] on div "Transport ID Logward" at bounding box center [286, 69] width 62 height 23
click at [305, 162] on div "Delivery" at bounding box center [347, 151] width 183 height 26
click at [508, 64] on input "text" at bounding box center [470, 69] width 185 height 23
type input "20378598"
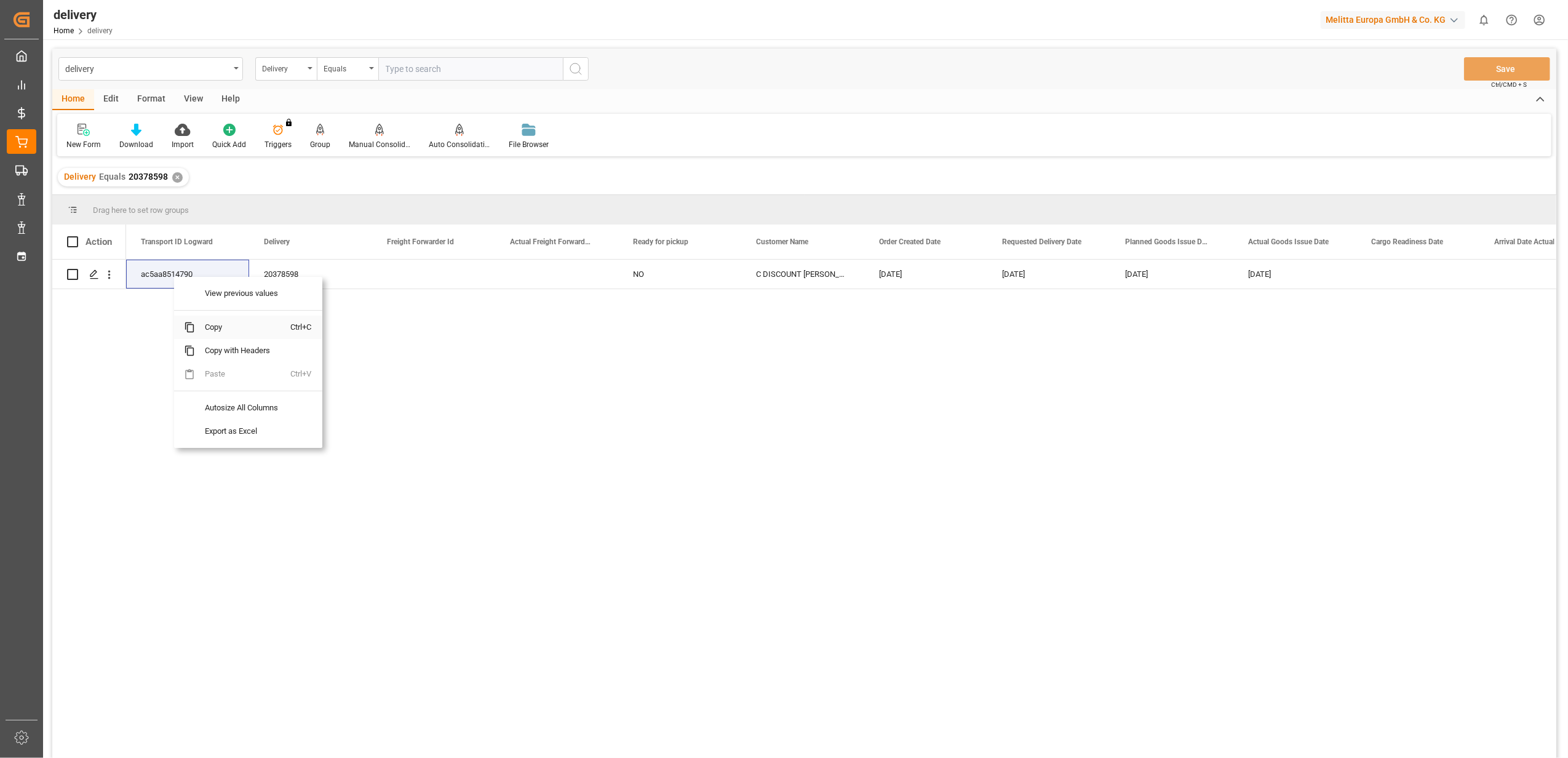
click at [217, 328] on span "Copy" at bounding box center [242, 328] width 96 height 23
click at [91, 281] on div "Press SPACE to select this row." at bounding box center [94, 275] width 19 height 23
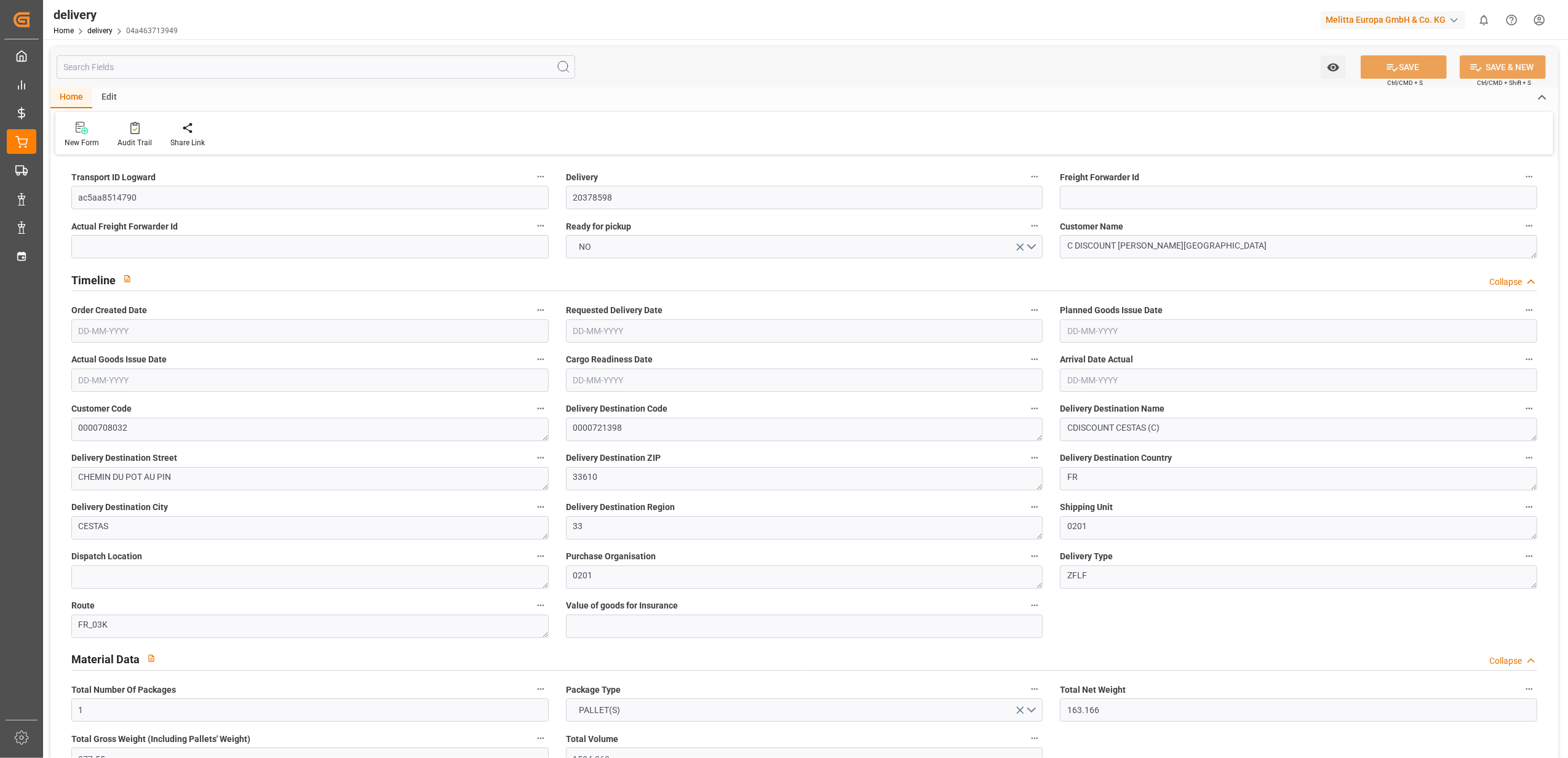
type input "[DATE]"
type input "18-09-2025 11:01"
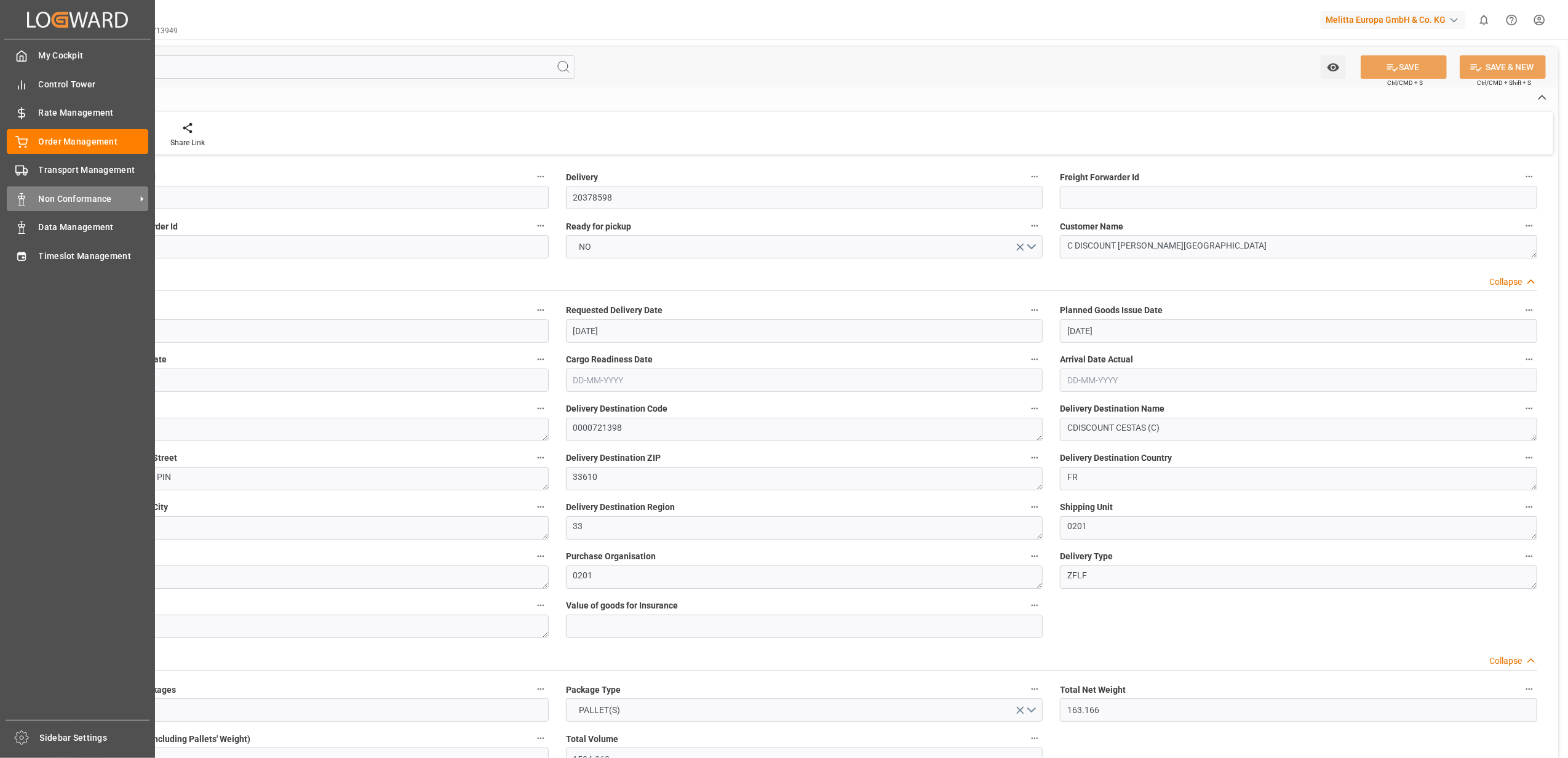
click at [83, 197] on span "Non Conformance" at bounding box center [87, 199] width 97 height 13
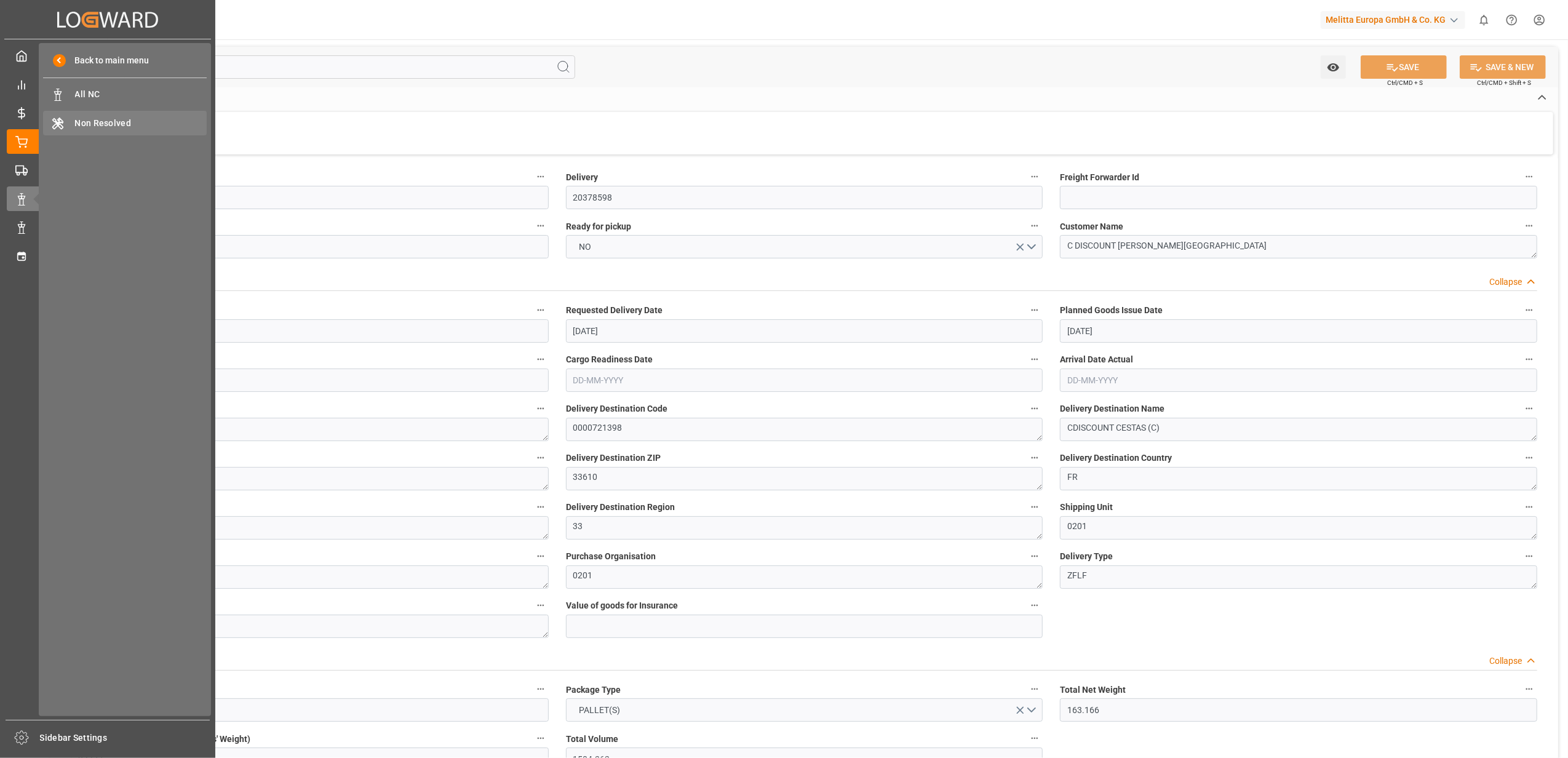
click at [95, 127] on span "Non Resolved" at bounding box center [141, 123] width 132 height 13
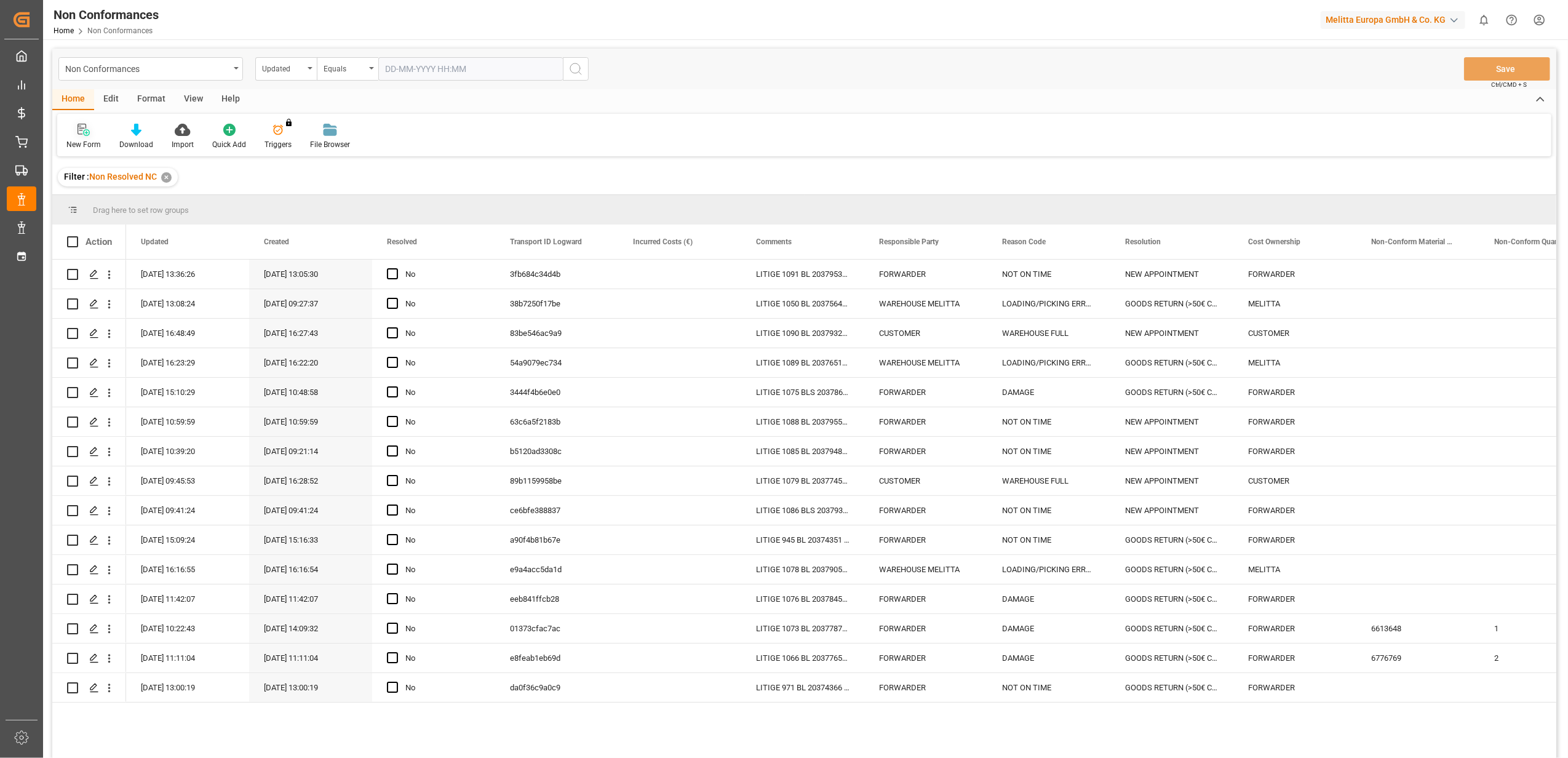
click at [84, 131] on icon at bounding box center [83, 130] width 12 height 12
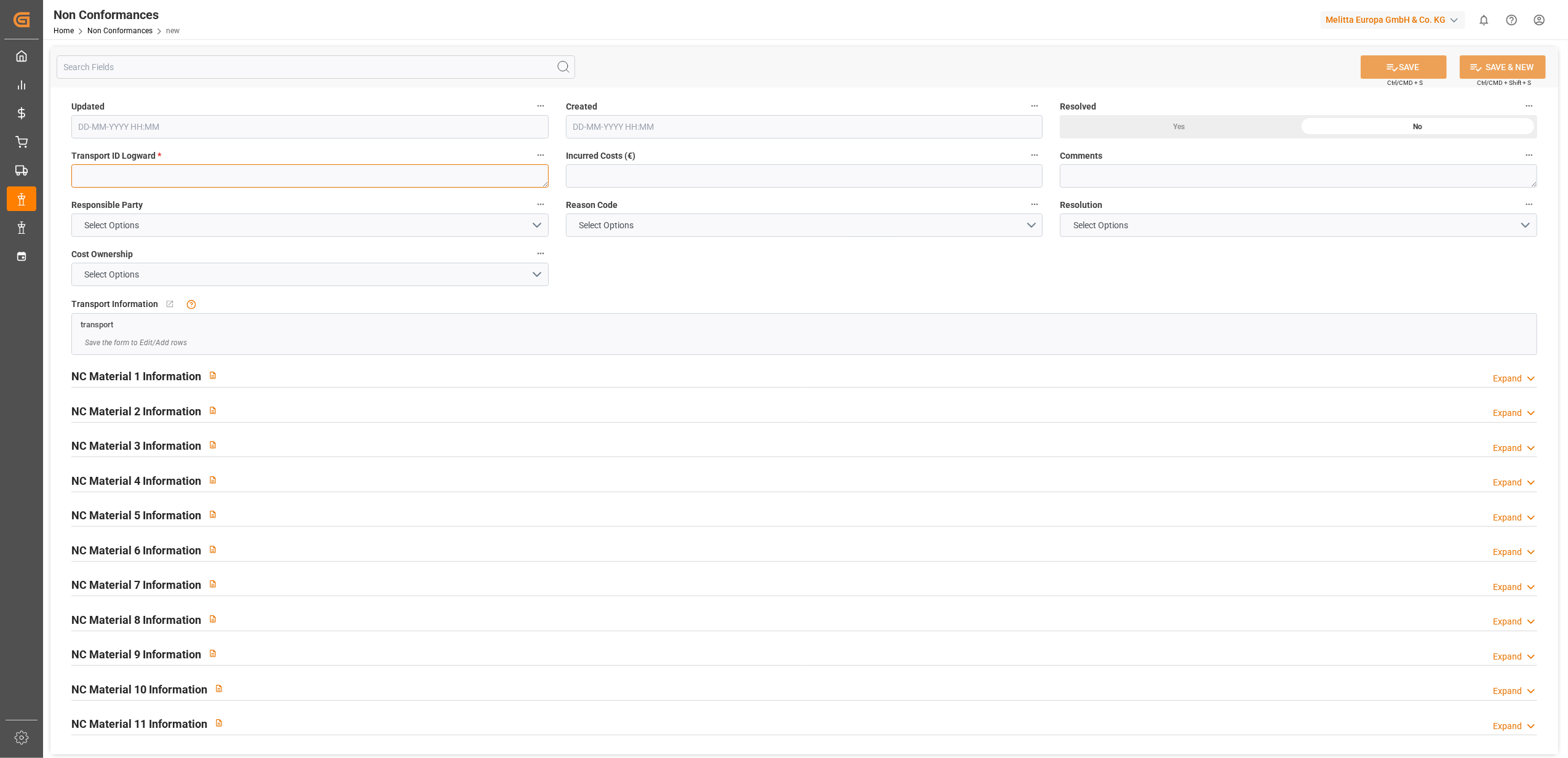
click at [122, 172] on textarea at bounding box center [310, 176] width 477 height 23
paste textarea "ac5aa8514790"
type textarea "ac5aa8514790"
click at [542, 222] on button "Select Options" at bounding box center [310, 225] width 477 height 23
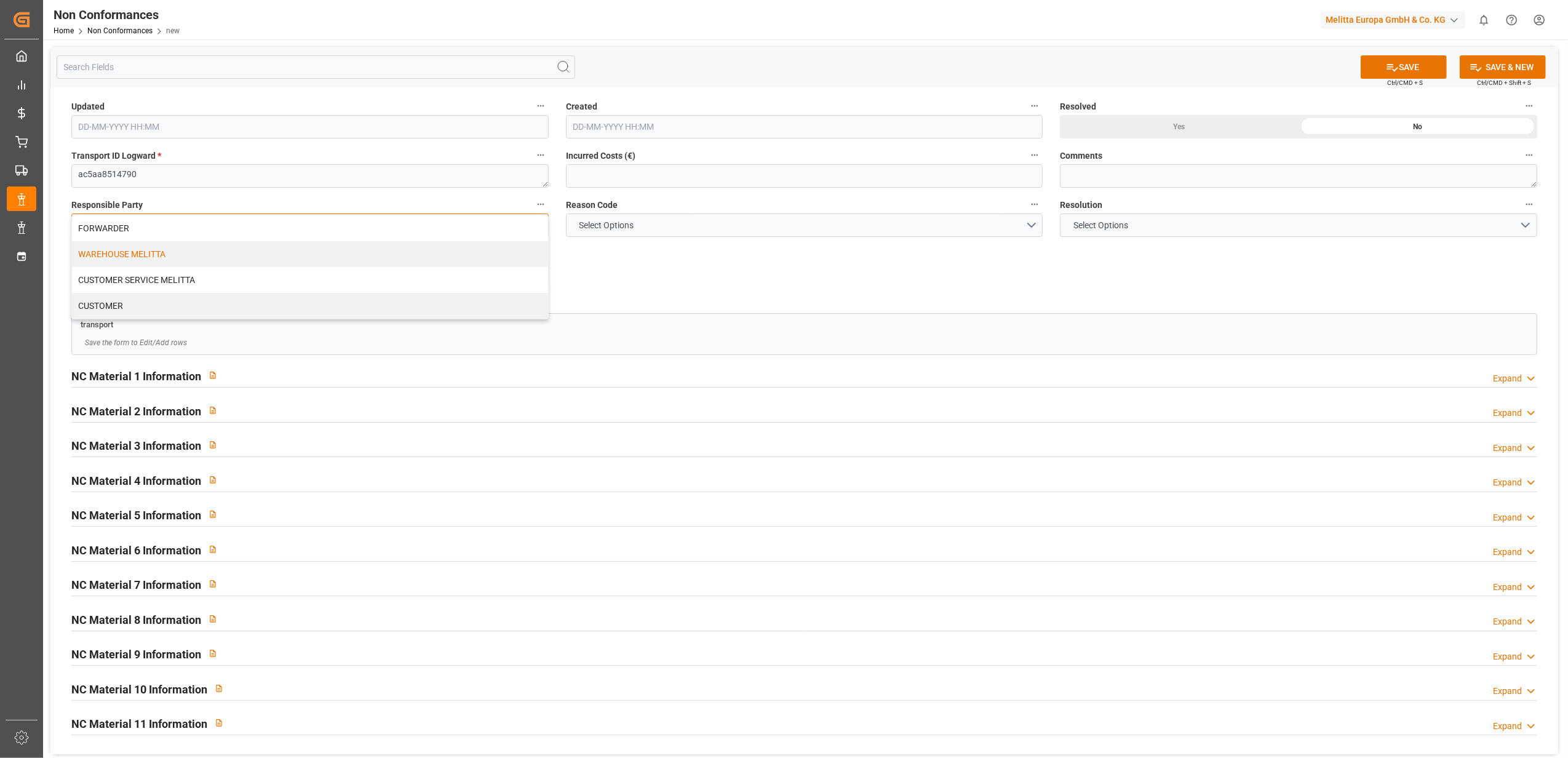
click at [398, 252] on div "WAREHOUSE MELITTA" at bounding box center [309, 253] width 476 height 26
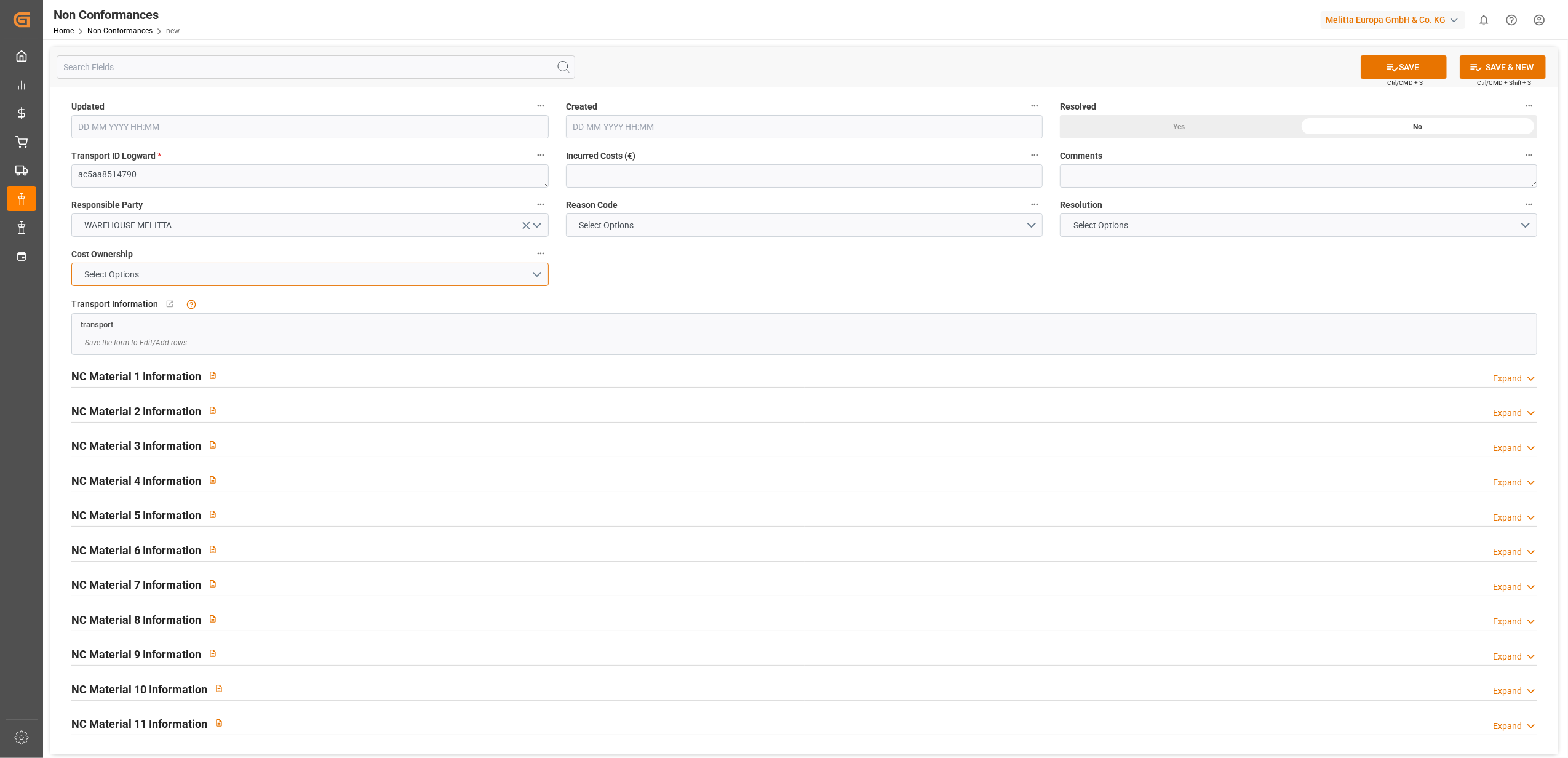
click at [535, 272] on button "Select Options" at bounding box center [310, 275] width 477 height 23
click at [168, 302] on div "MELITTA" at bounding box center [309, 303] width 476 height 26
click at [1031, 230] on button "Select Options" at bounding box center [804, 225] width 477 height 23
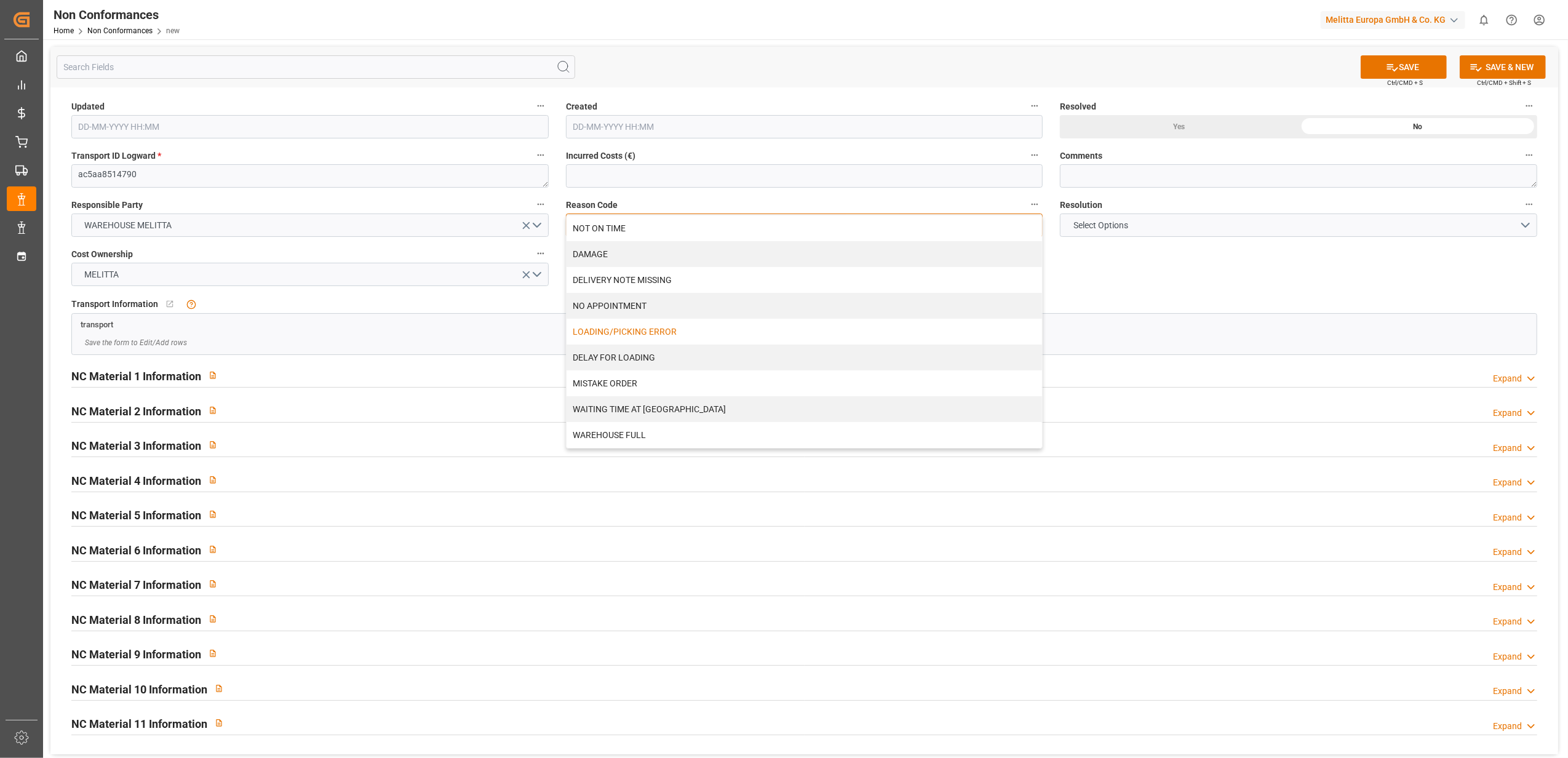
click at [691, 334] on div "LOADING/PICKING ERROR" at bounding box center [804, 331] width 476 height 26
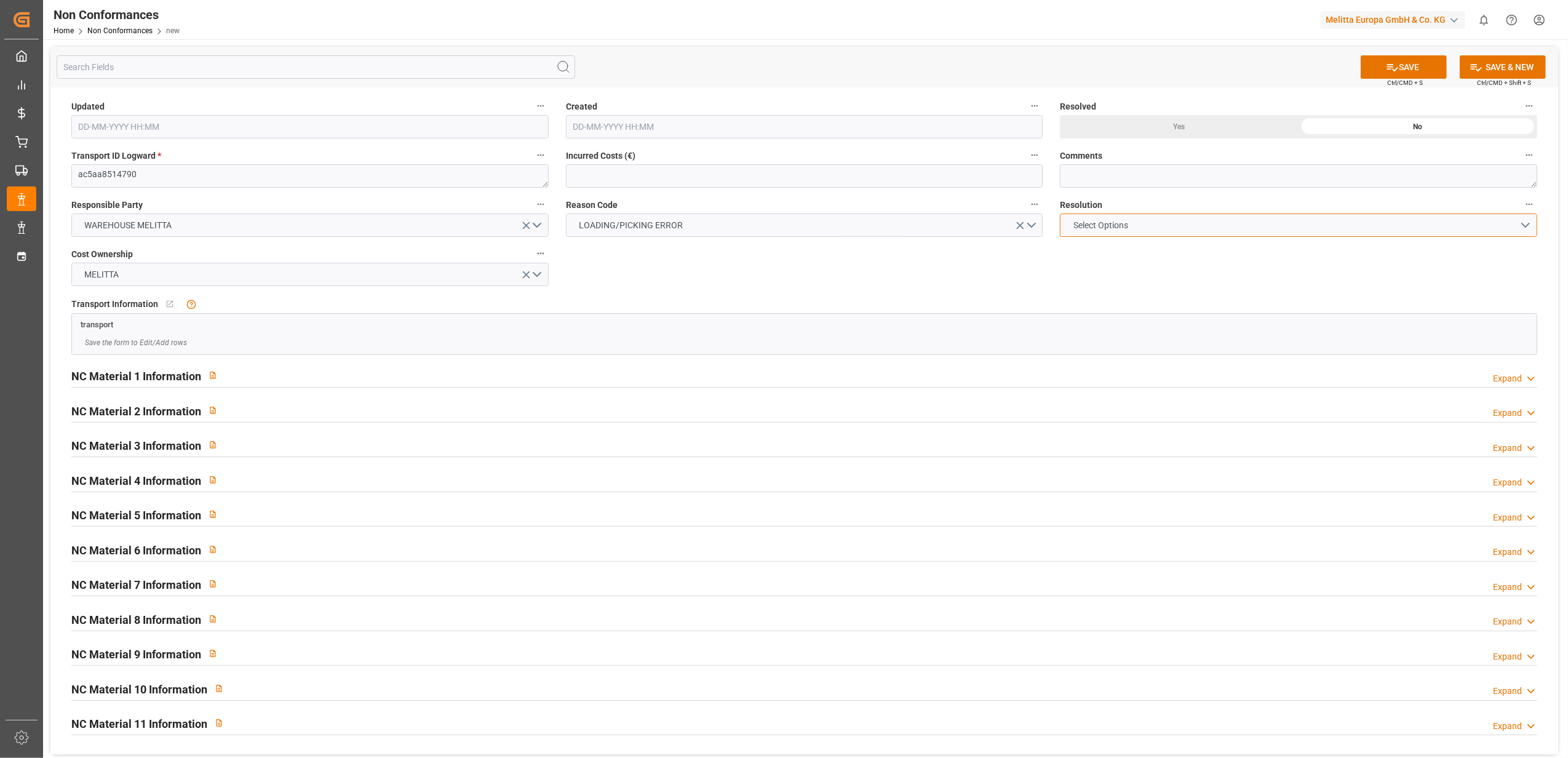
click at [1527, 219] on button "Select Options" at bounding box center [1298, 225] width 477 height 23
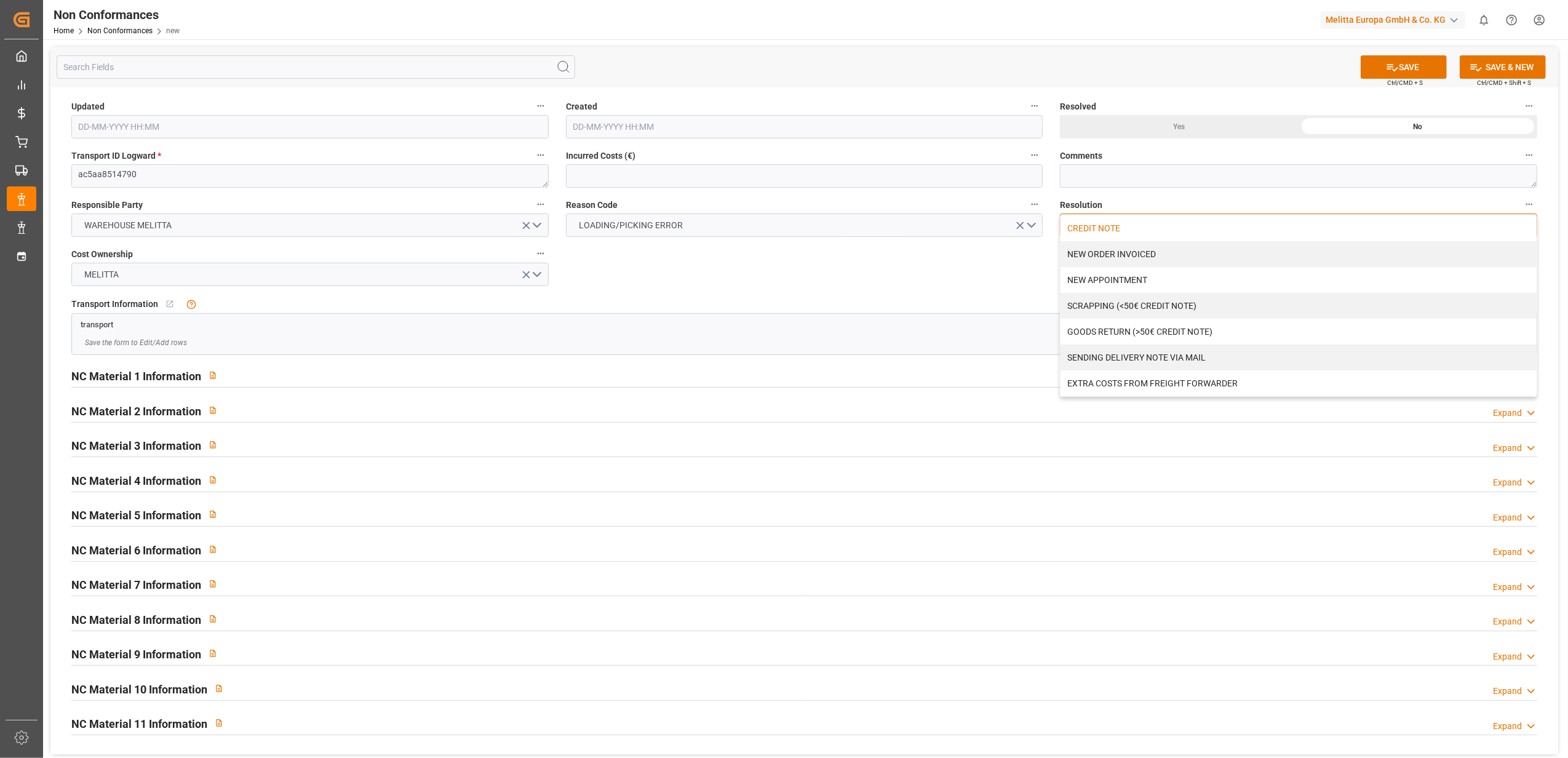
click at [1164, 229] on div "CREDIT NOTE" at bounding box center [1298, 228] width 476 height 26
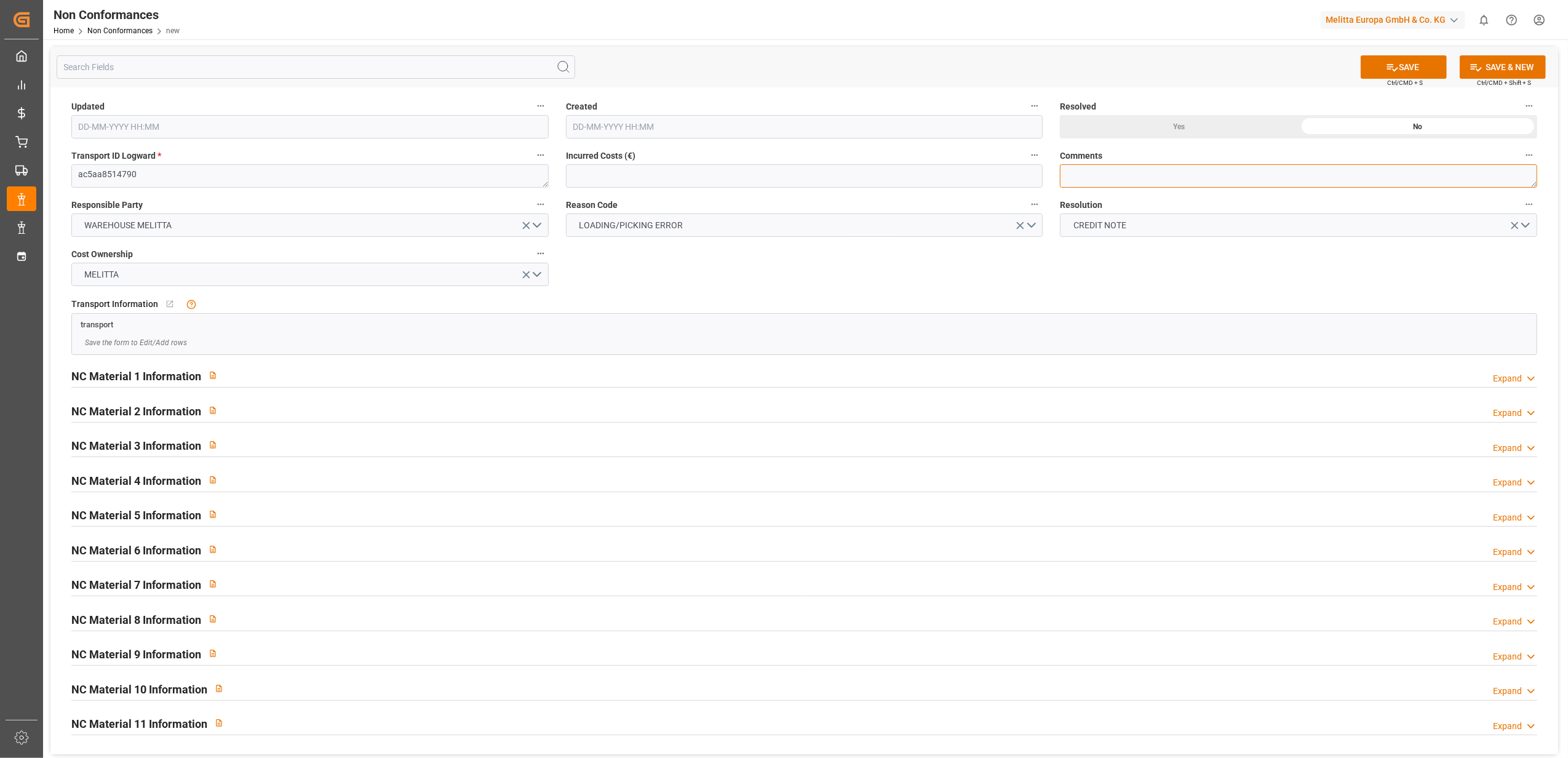
drag, startPoint x: 1154, startPoint y: 179, endPoint x: 1567, endPoint y: 121, distance: 417.1
click at [1154, 180] on textarea at bounding box center [1298, 176] width 477 height 23
type textarea "LITIGE 1094 BL 20378598 Manque"
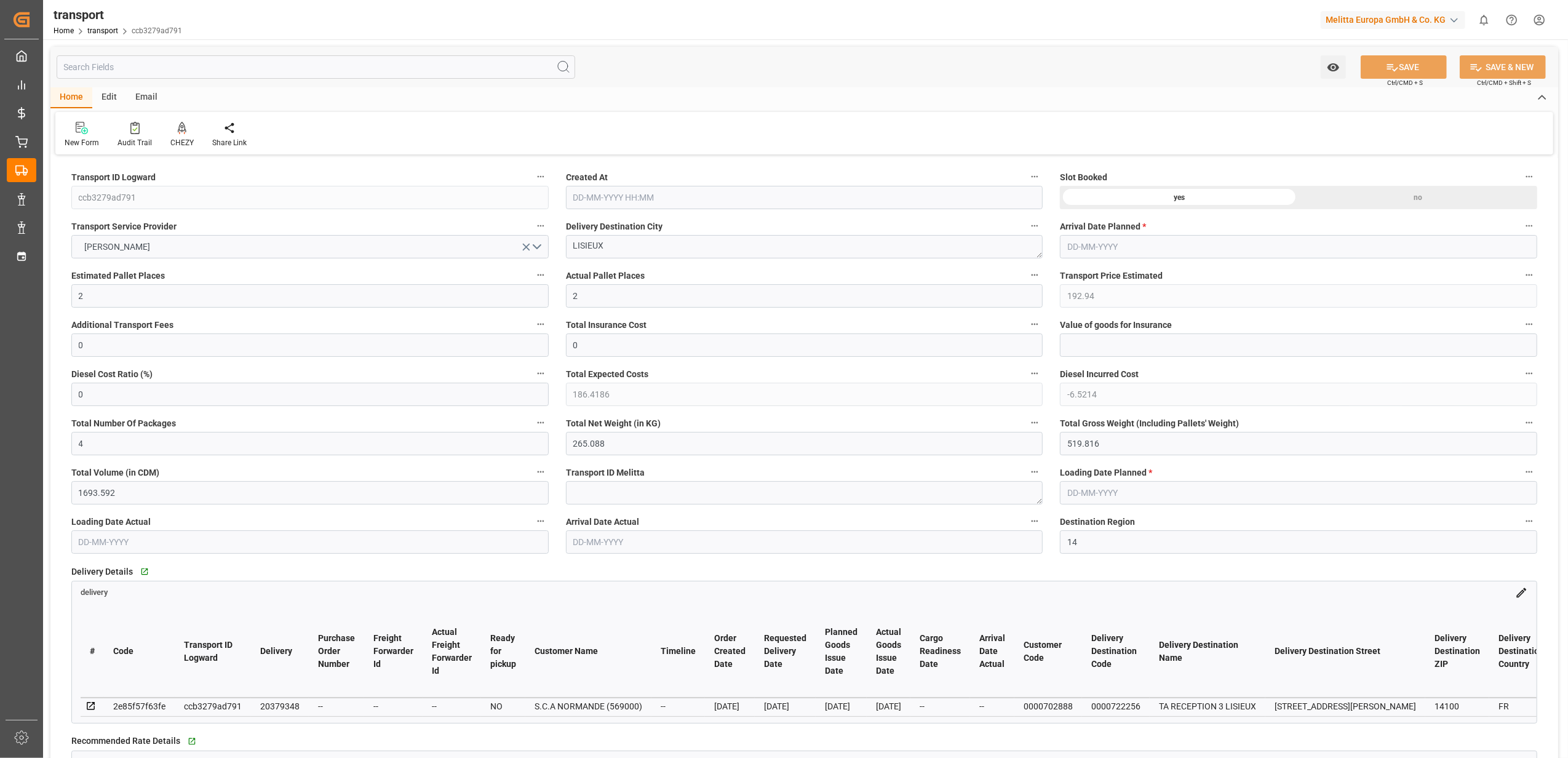
type input "[DATE] 11:37"
type input "[DATE]"
